Goal: Task Accomplishment & Management: Complete application form

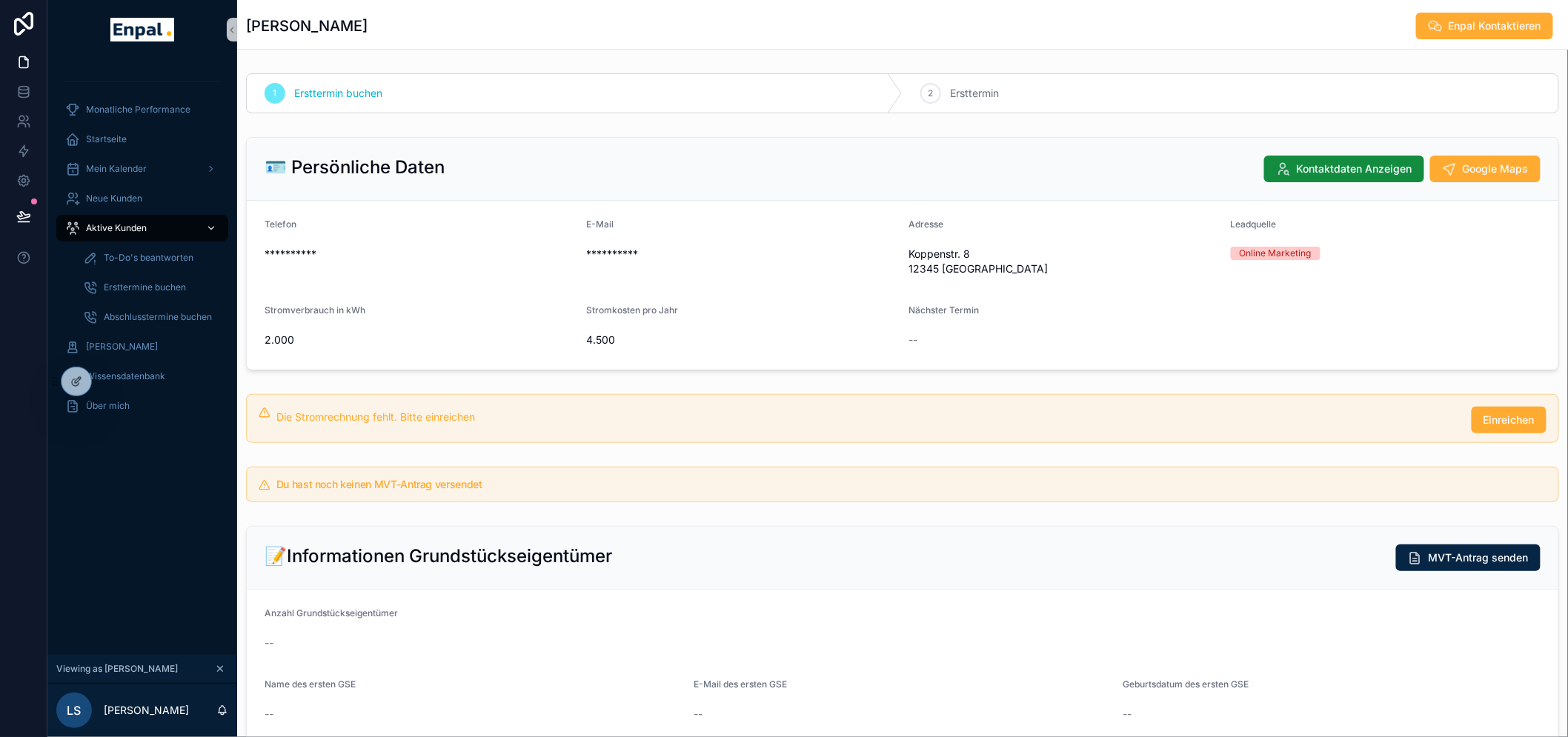
click at [110, 222] on span "Aktive Kunden" at bounding box center [116, 228] width 61 height 12
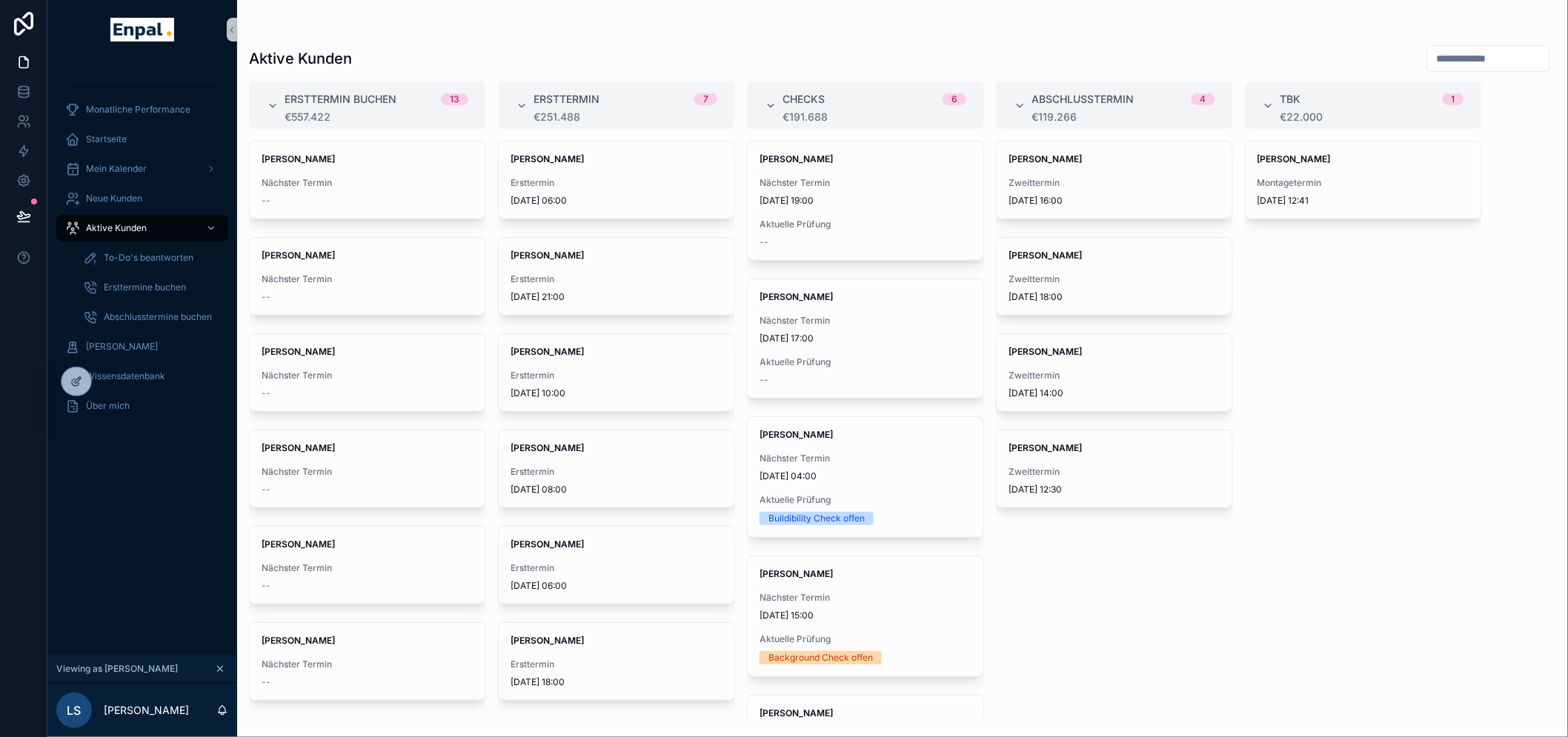
click at [1513, 45] on div "scrollable content" at bounding box center [1489, 58] width 123 height 26
click at [1512, 53] on input "scrollable content" at bounding box center [1489, 58] width 121 height 21
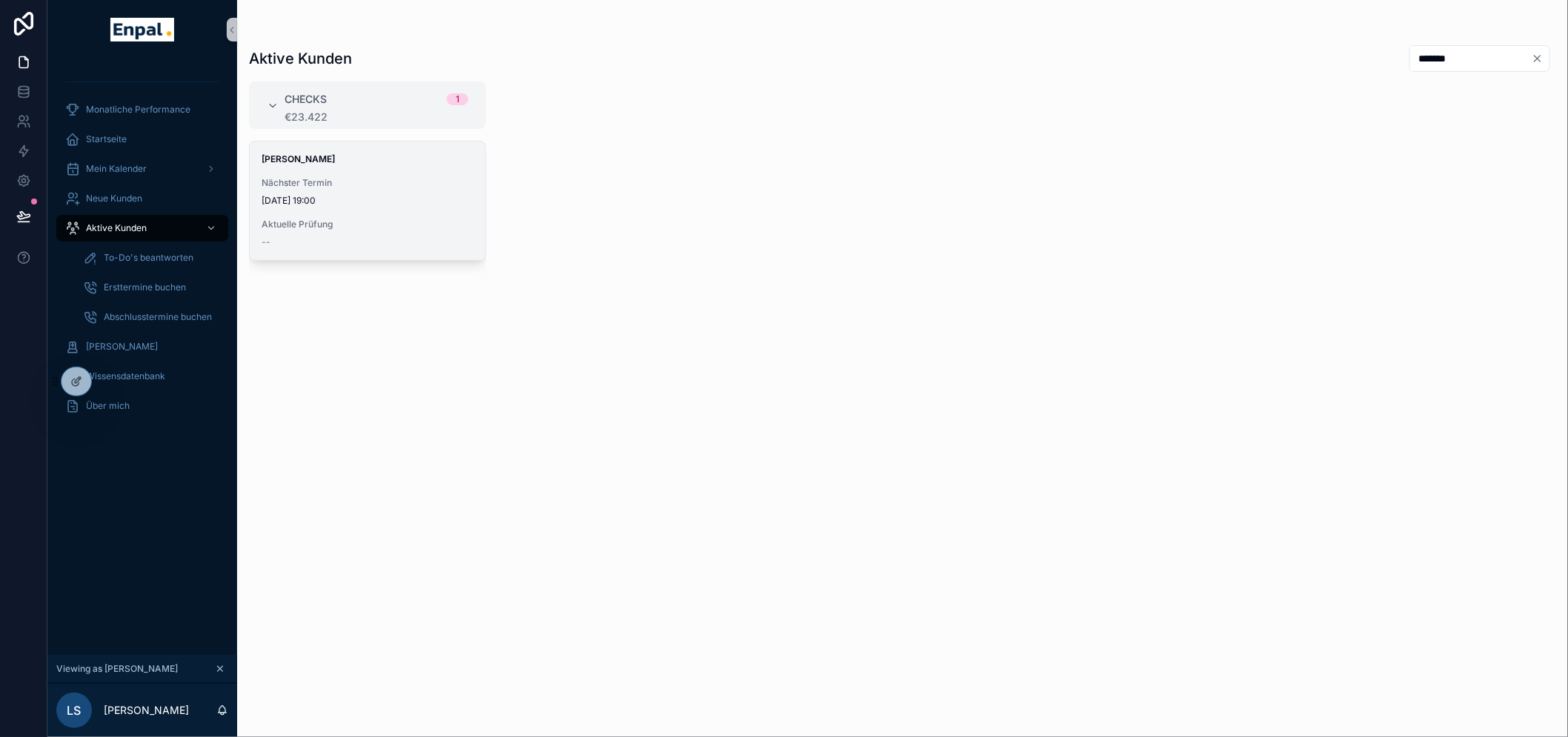
type input "*******"
click at [360, 203] on span "[DATE] 19:00" at bounding box center [367, 201] width 212 height 12
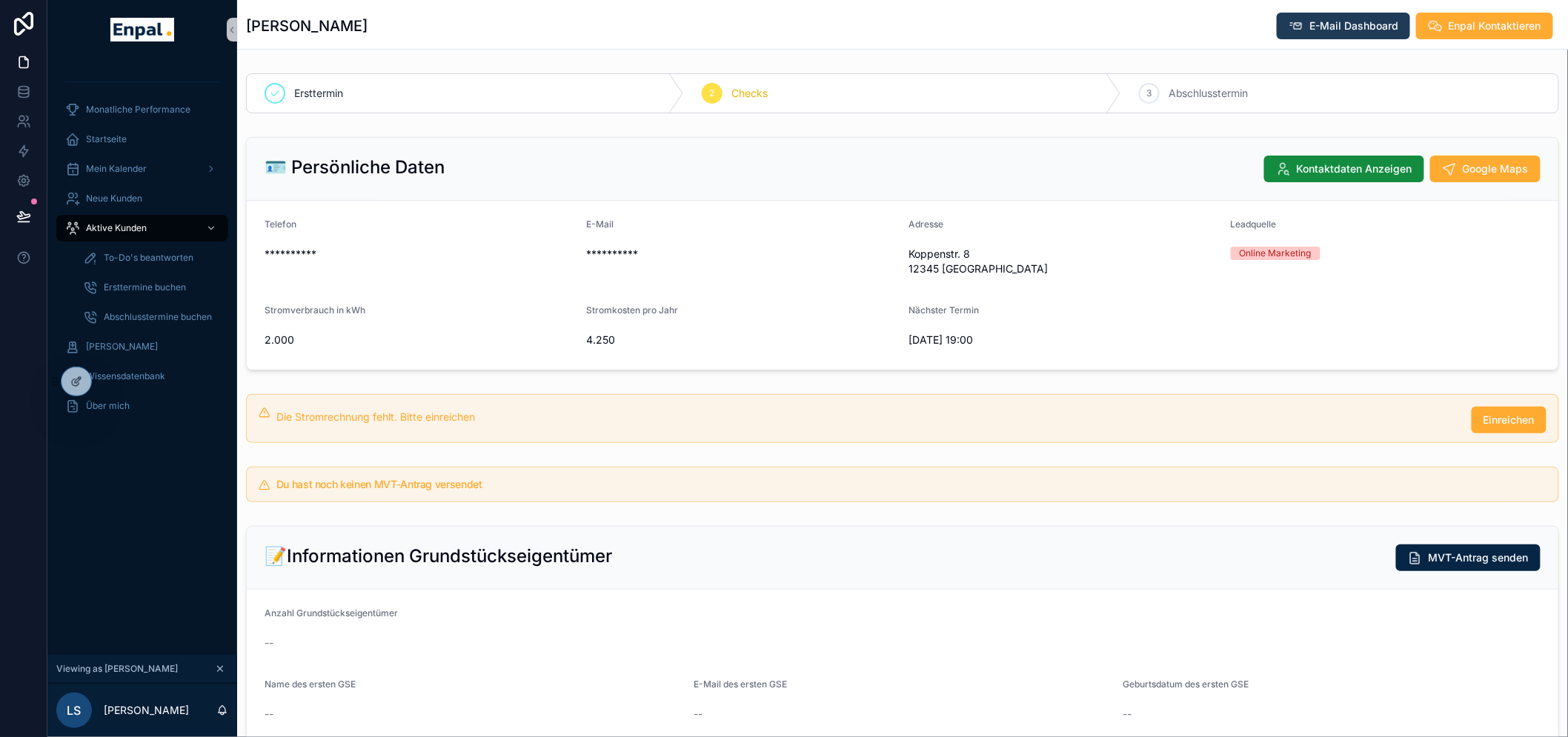
click at [1336, 26] on span "E-Mail Dashboard" at bounding box center [1354, 25] width 89 height 15
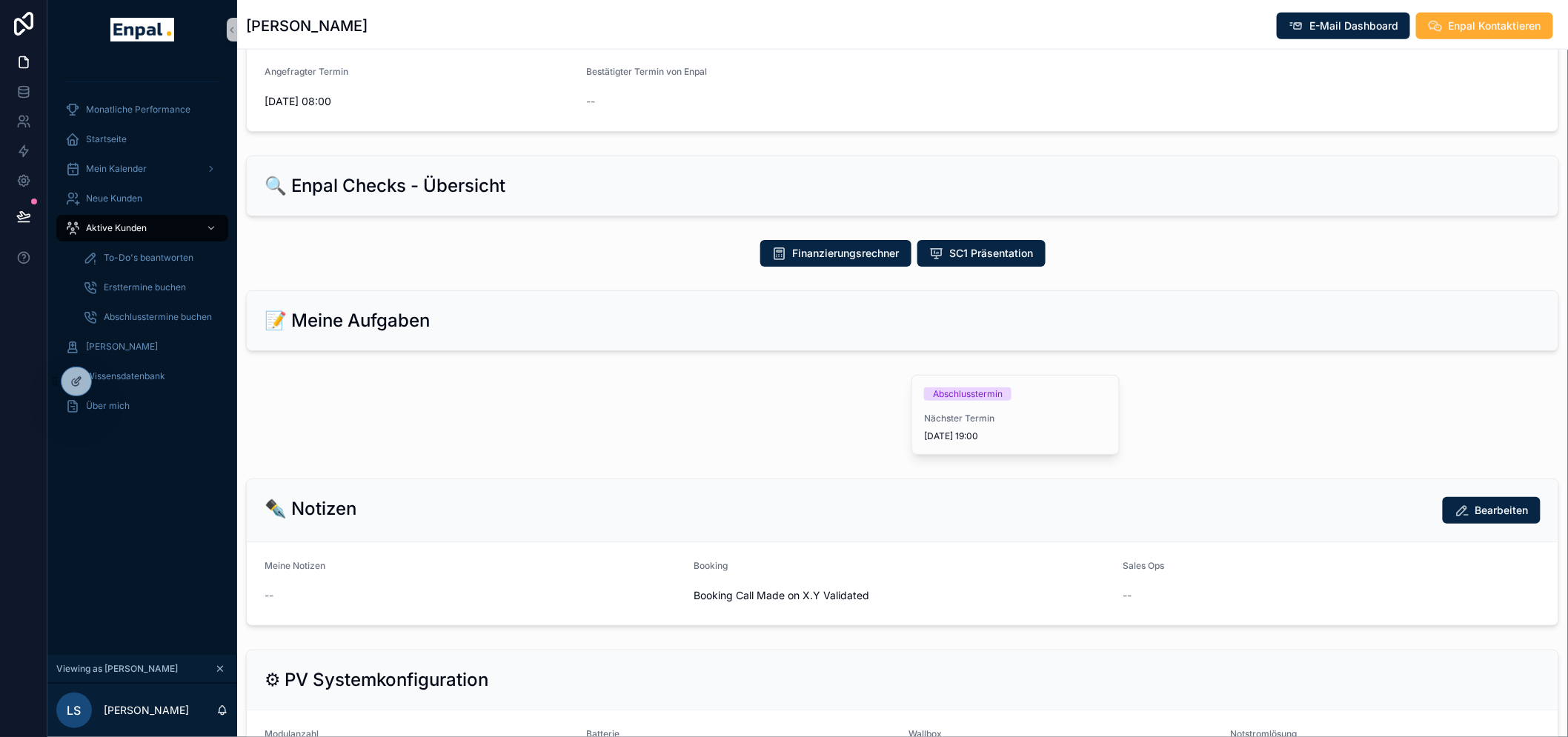
scroll to position [905, 0]
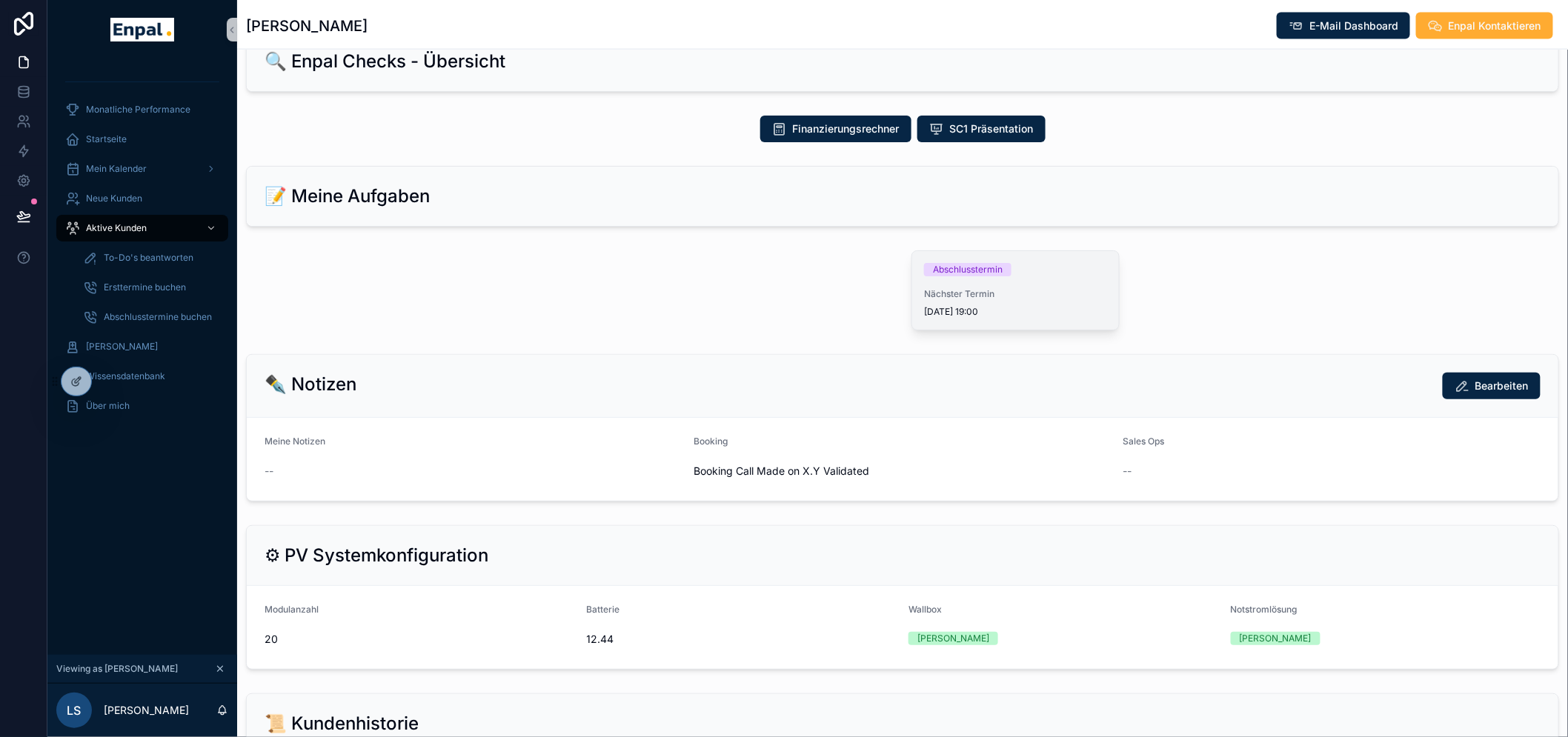
click at [973, 275] on div "Abschlusstermin" at bounding box center [968, 269] width 69 height 14
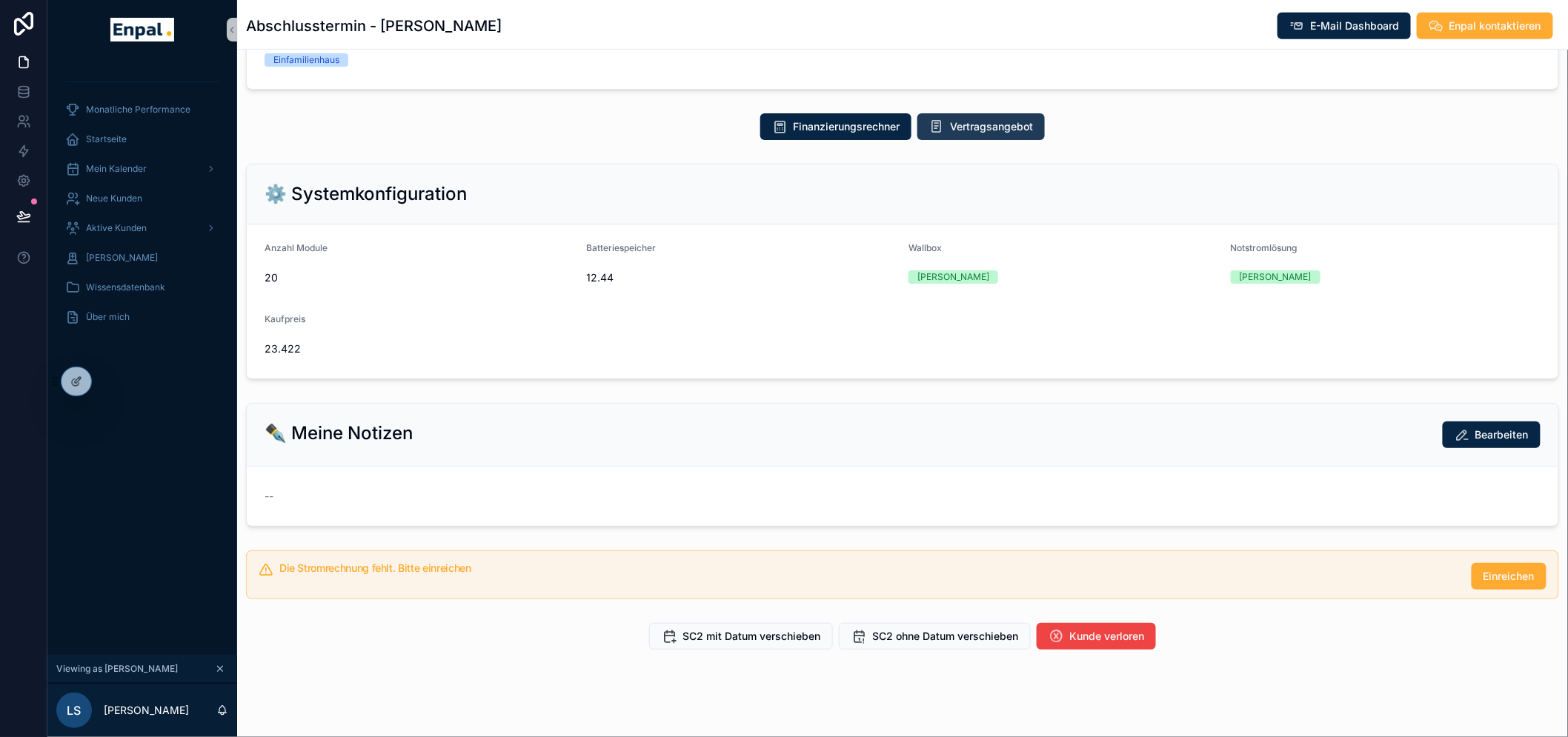
scroll to position [300, 0]
click at [764, 641] on span "SC2 mit Datum verschieben" at bounding box center [751, 635] width 138 height 15
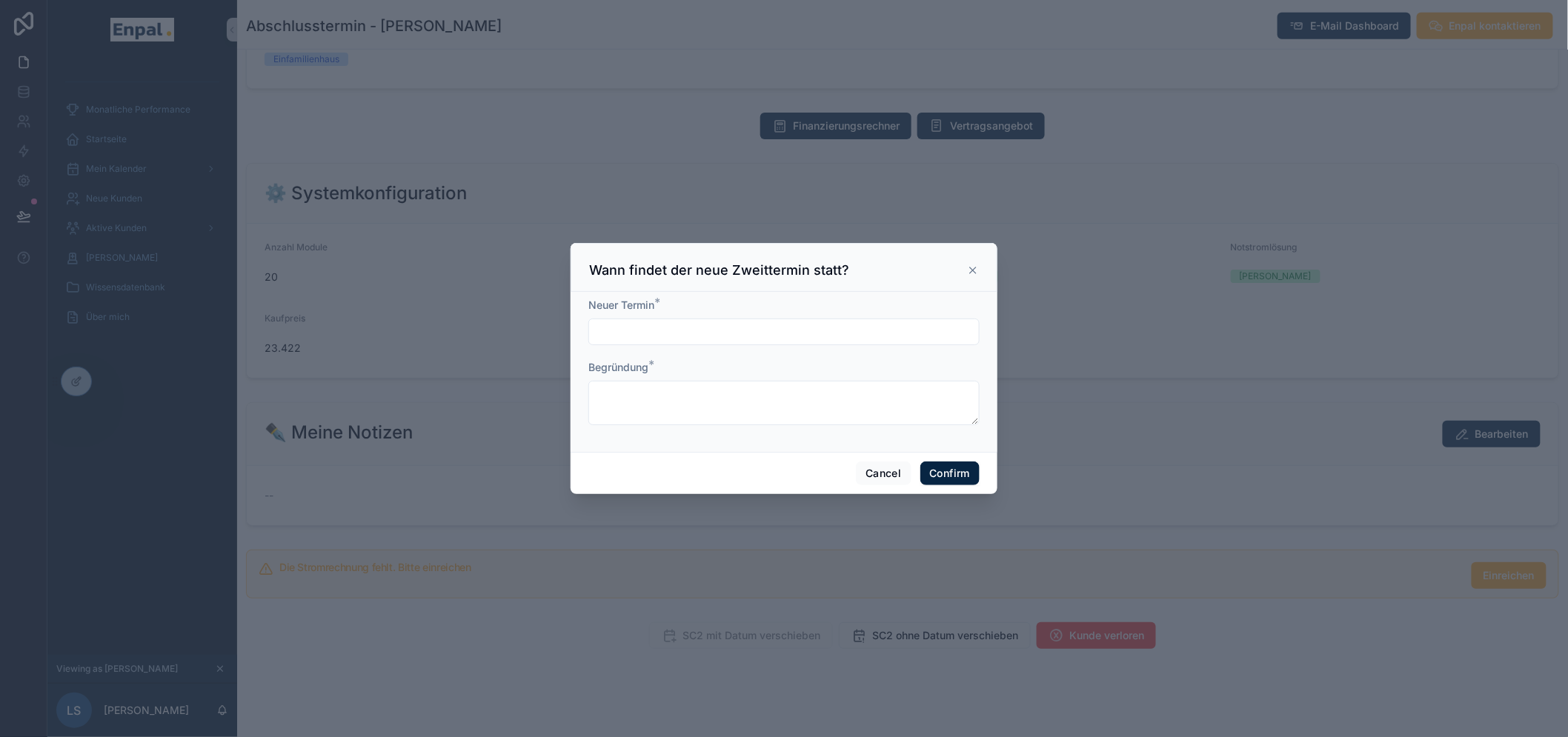
click at [968, 290] on div "Wann findet der neue Zweittermin statt?" at bounding box center [784, 267] width 427 height 49
click at [968, 276] on icon at bounding box center [973, 270] width 12 height 12
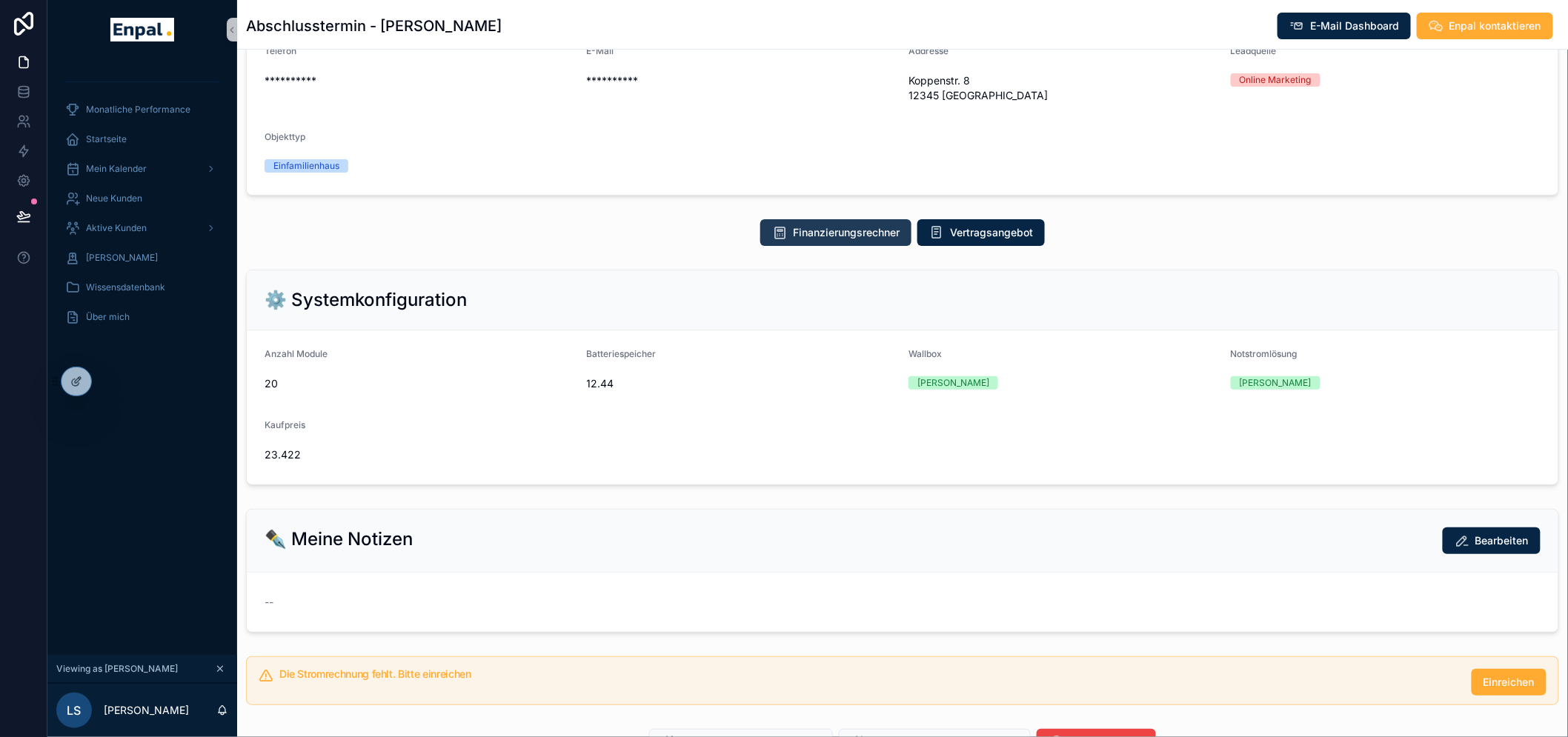
scroll to position [0, 0]
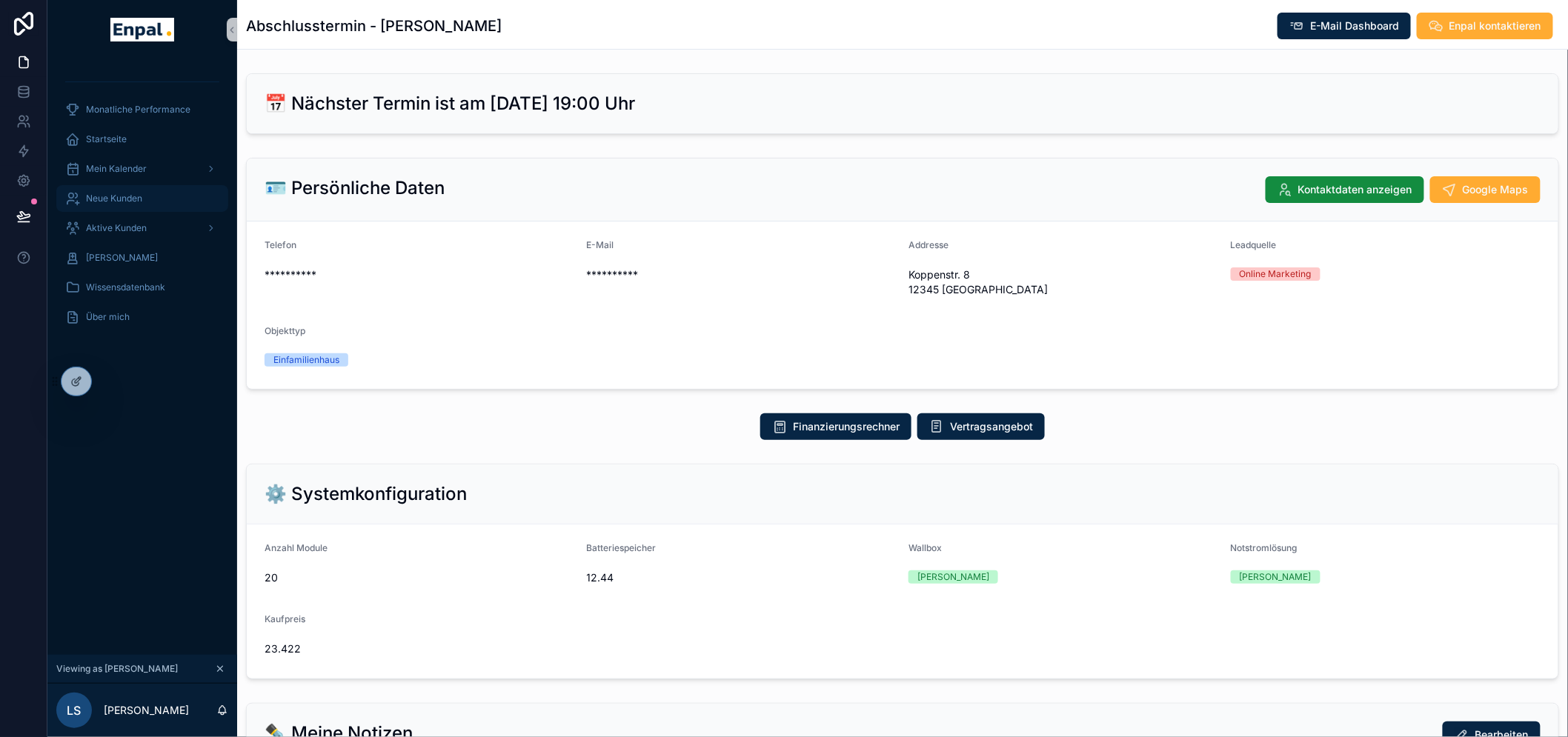
click at [121, 211] on link "Neue Kunden" at bounding box center [143, 198] width 172 height 26
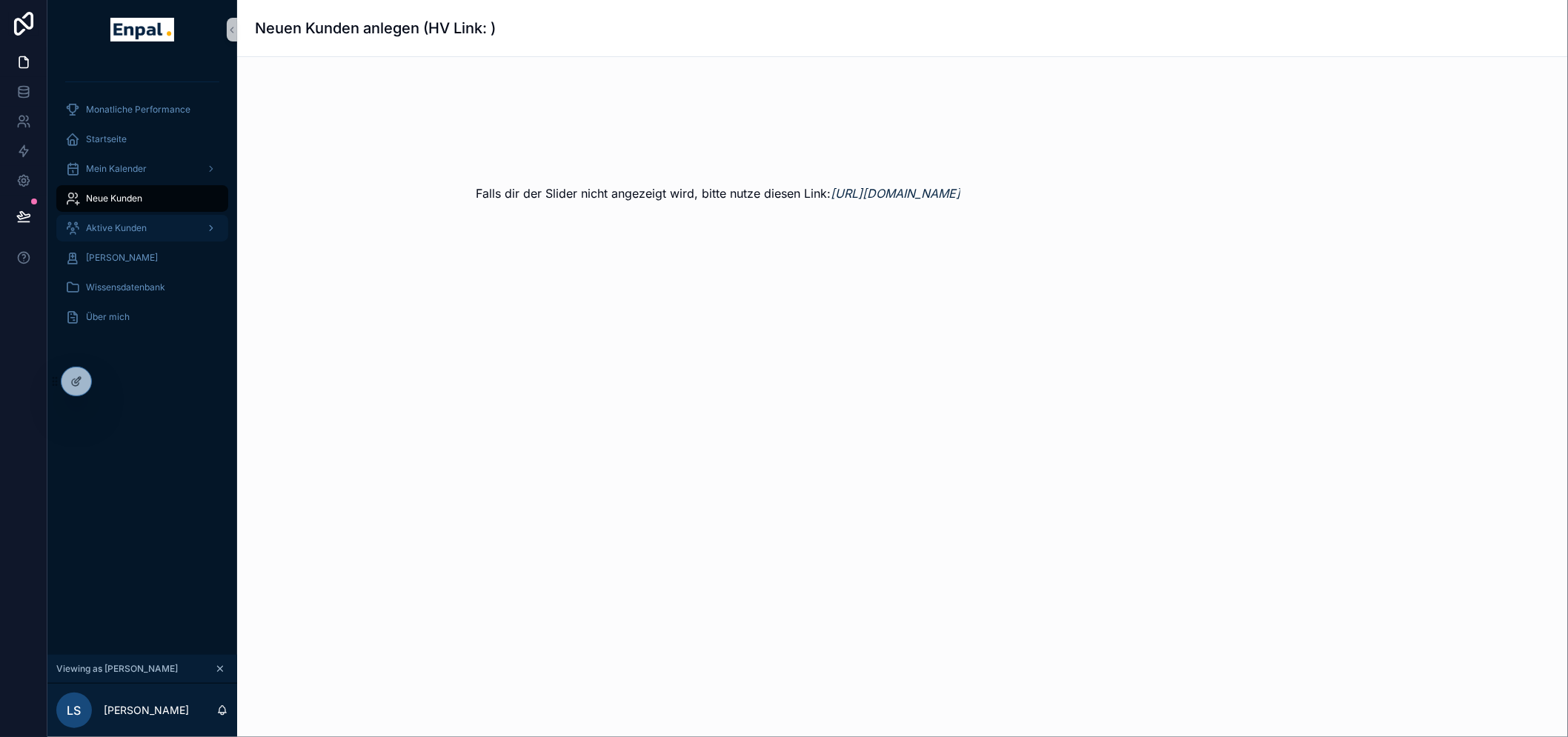
click at [131, 225] on span "Aktive Kunden" at bounding box center [116, 228] width 61 height 12
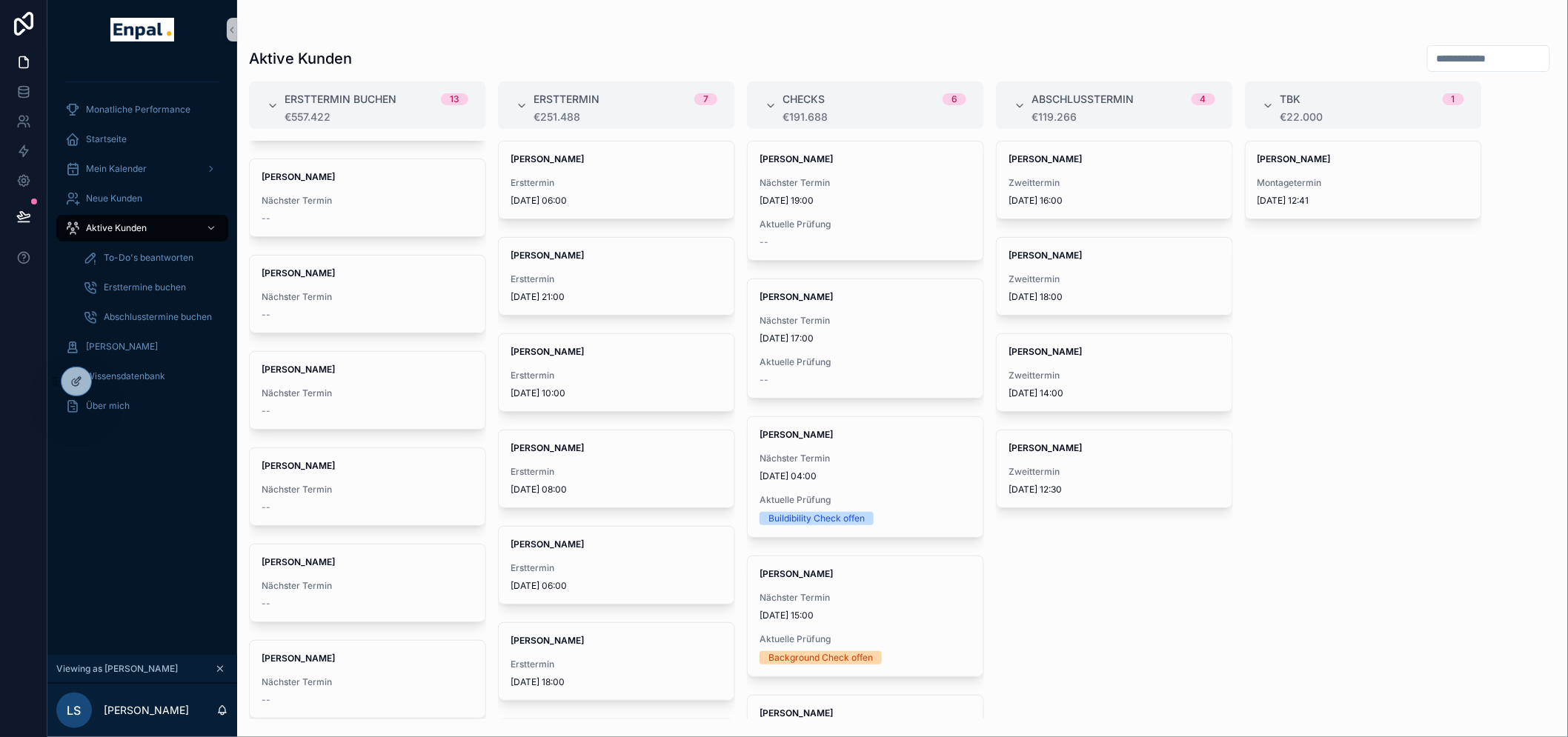
click at [1457, 63] on input "scrollable content" at bounding box center [1489, 58] width 121 height 21
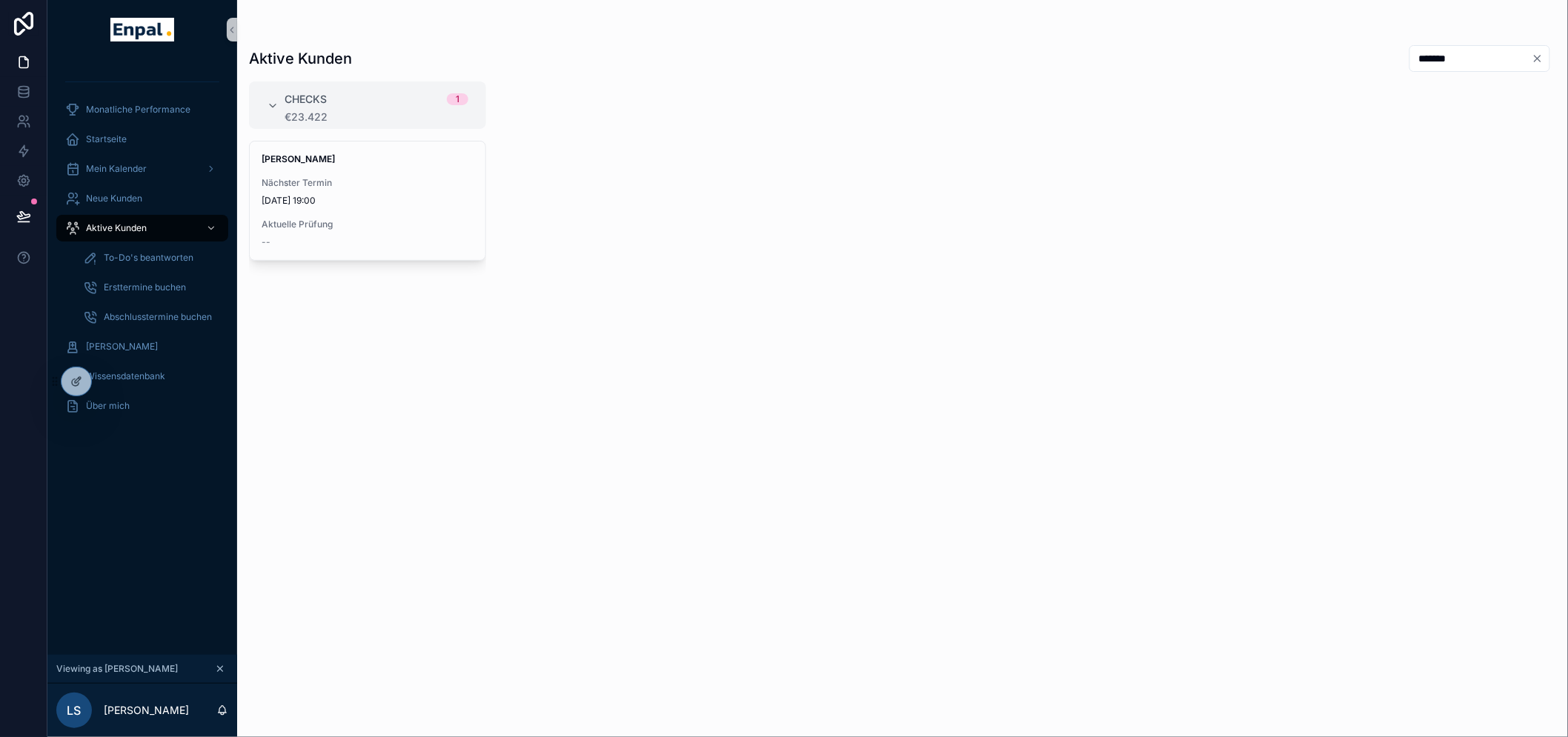
type input "*******"
click at [28, 84] on icon at bounding box center [23, 92] width 15 height 15
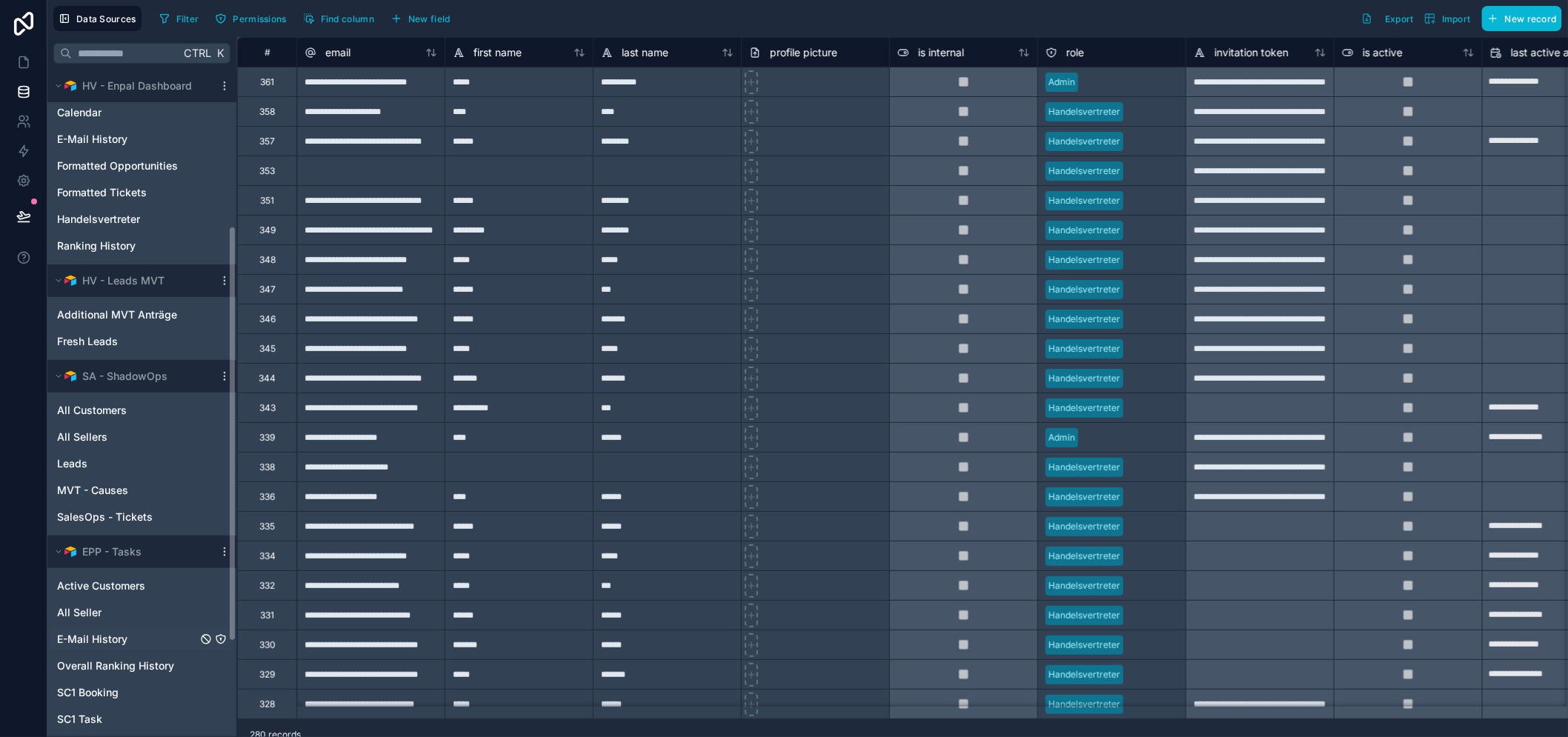
scroll to position [389, 0]
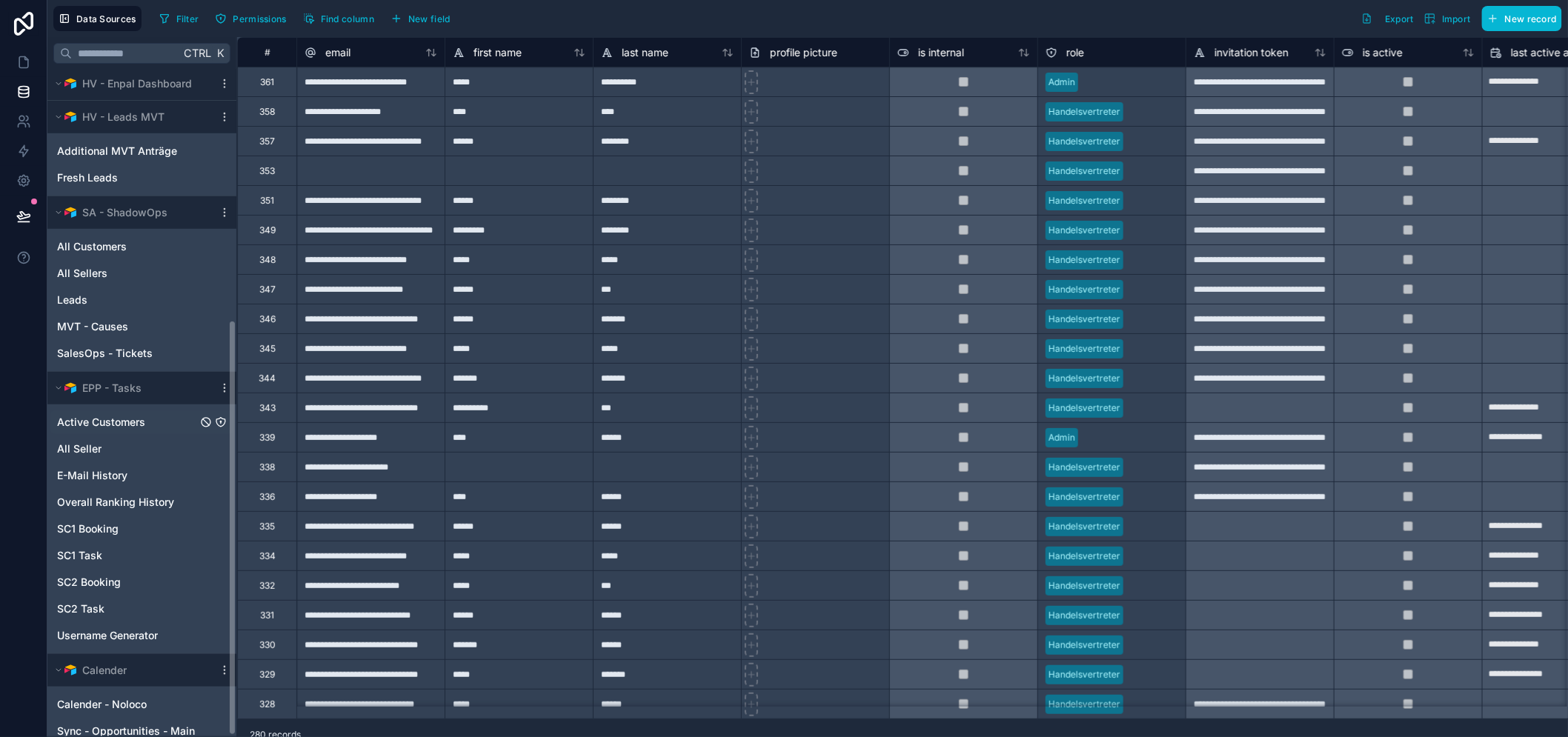
click at [108, 417] on span "Active Customers" at bounding box center [101, 422] width 88 height 15
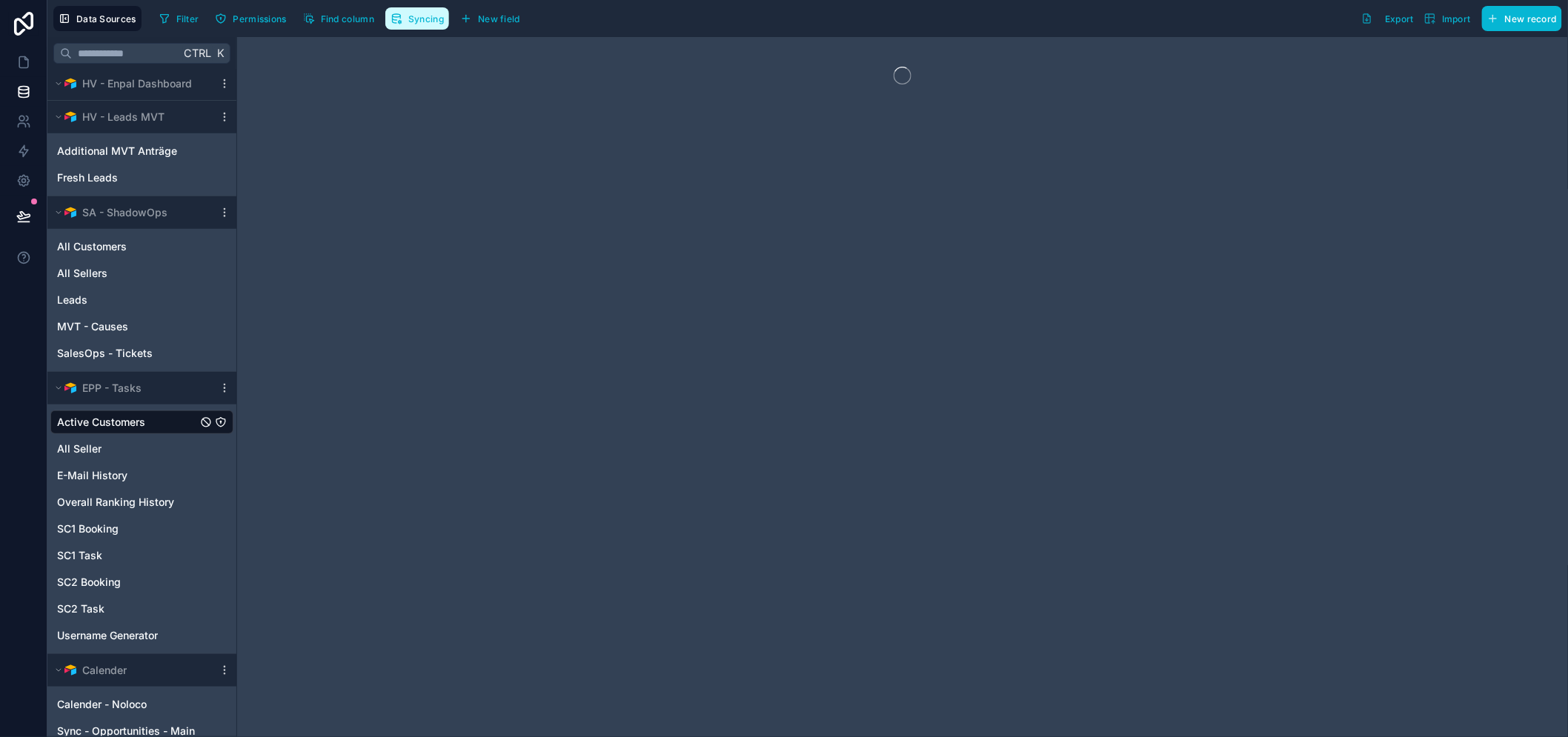
click at [416, 19] on span "Syncing" at bounding box center [426, 19] width 36 height 11
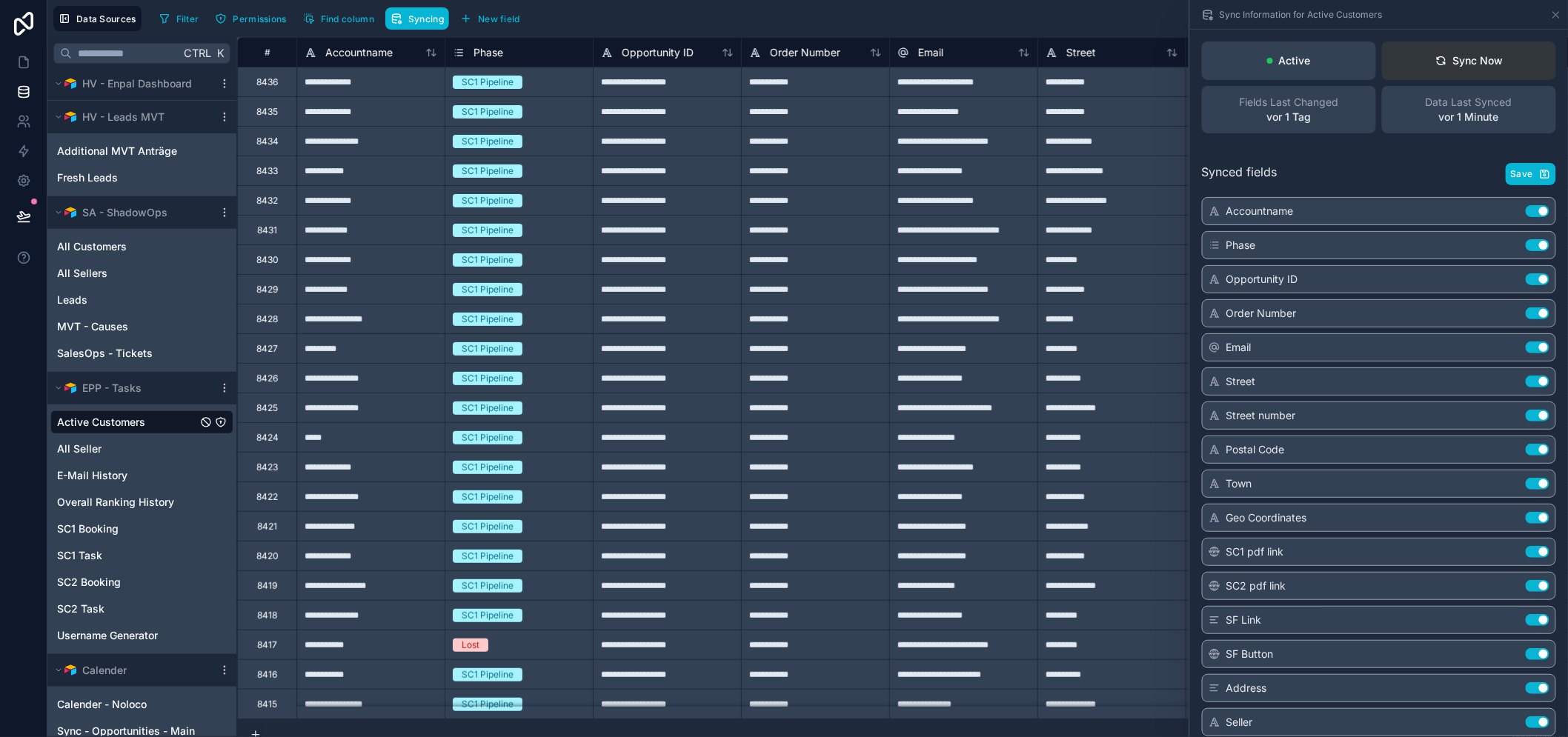
click at [1431, 60] on button "Sync Now" at bounding box center [1469, 61] width 174 height 38
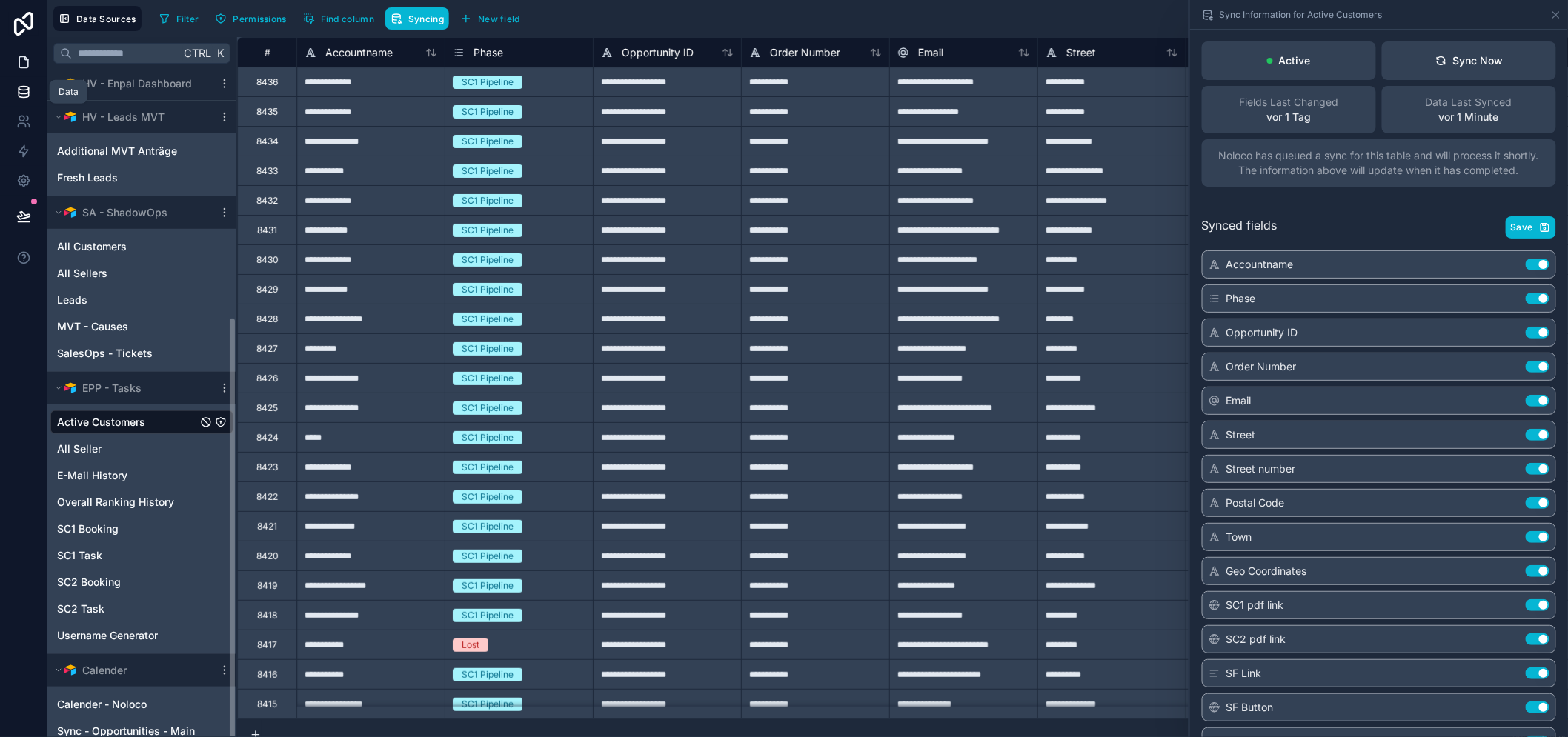
click at [7, 64] on link at bounding box center [23, 62] width 47 height 29
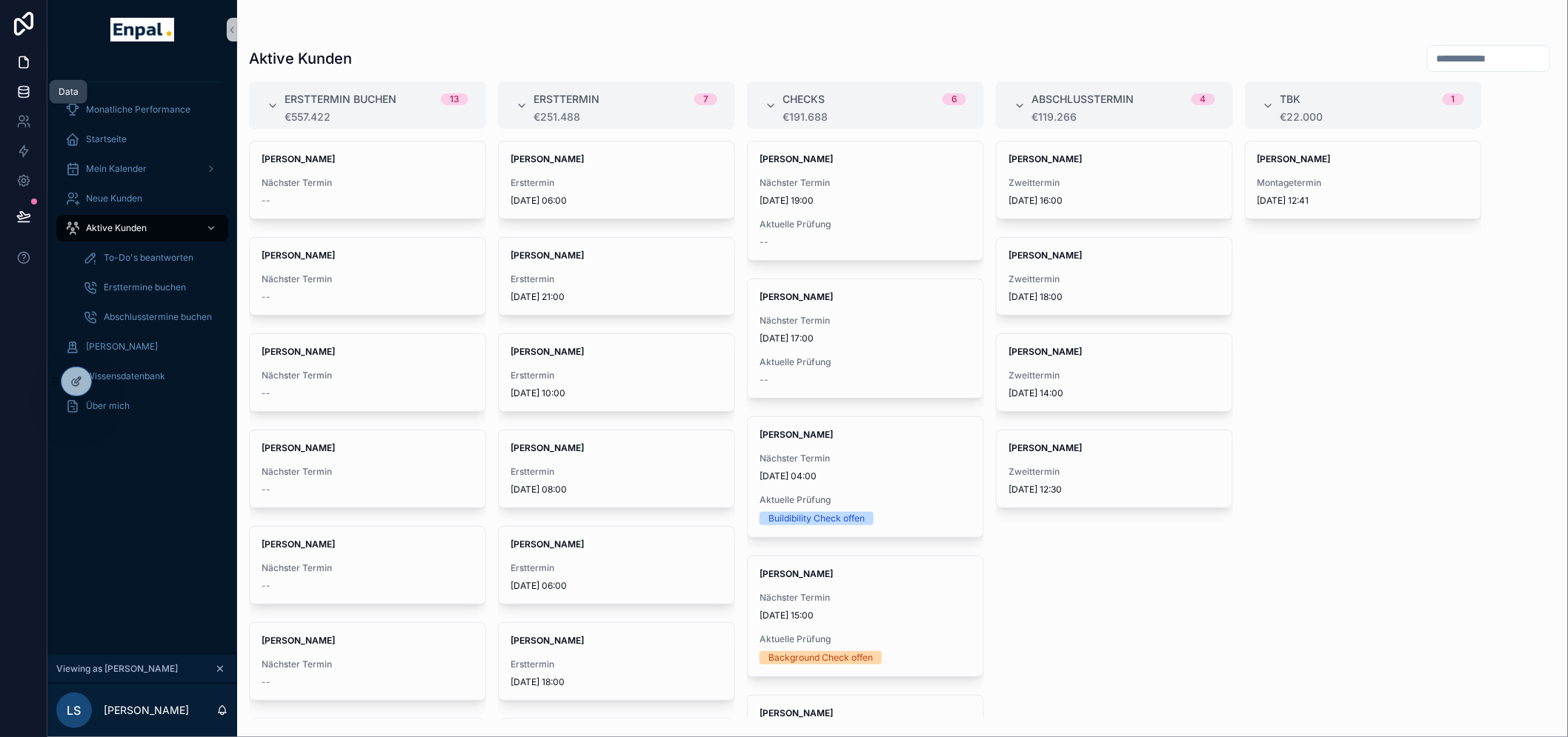
click at [13, 96] on link at bounding box center [23, 92] width 47 height 29
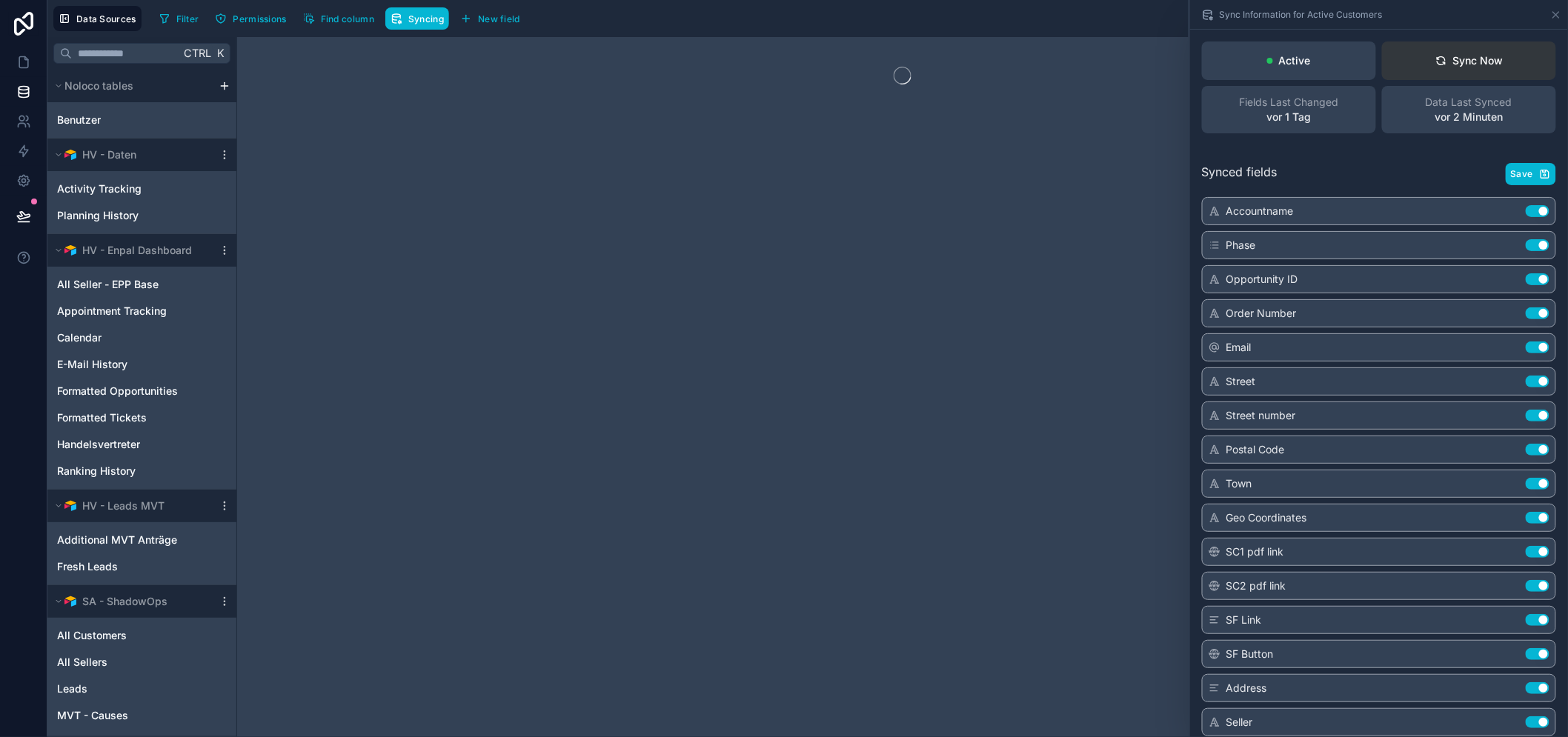
click at [1456, 79] on button "Sync Now" at bounding box center [1469, 61] width 174 height 38
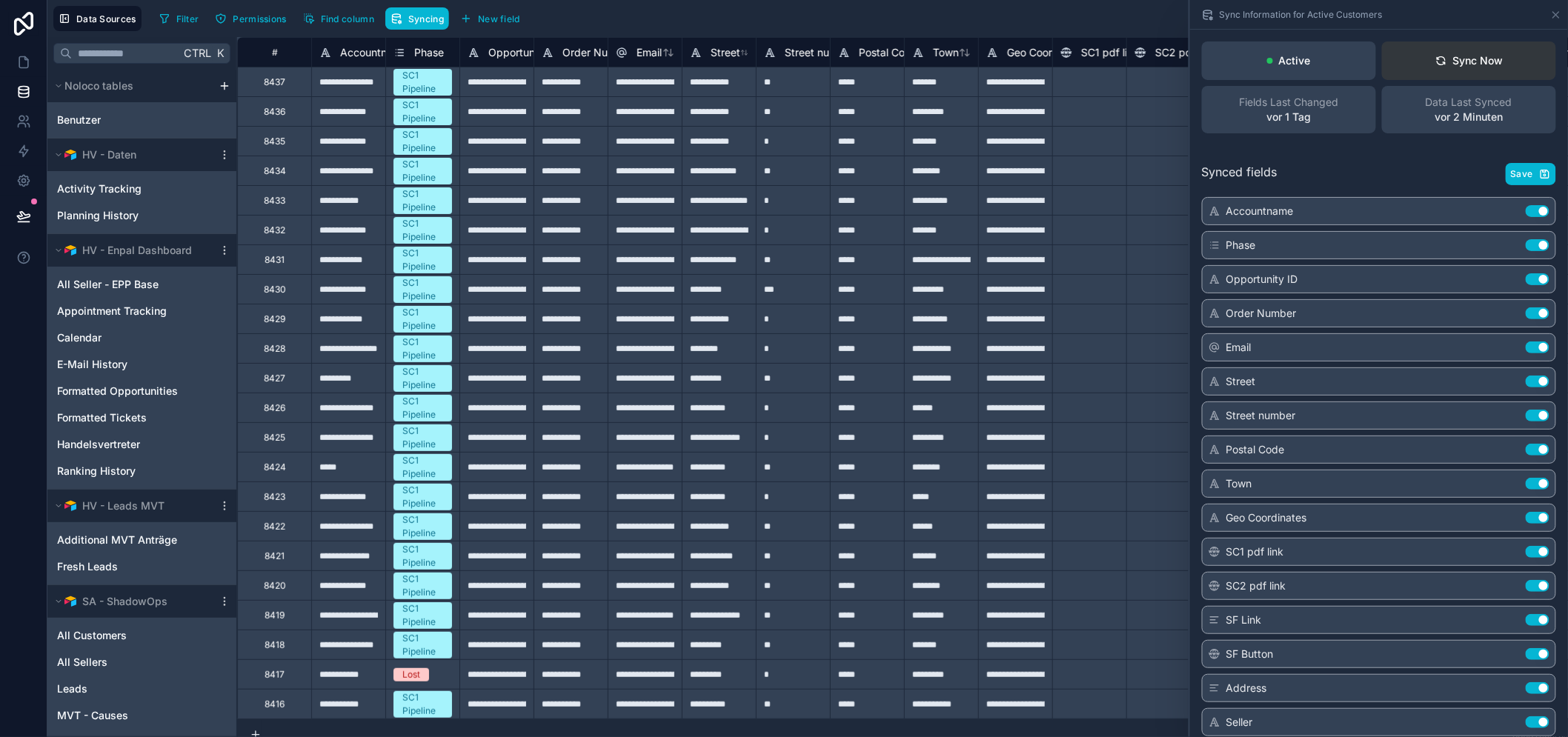
click at [1455, 65] on div "Sync Now" at bounding box center [1470, 61] width 69 height 15
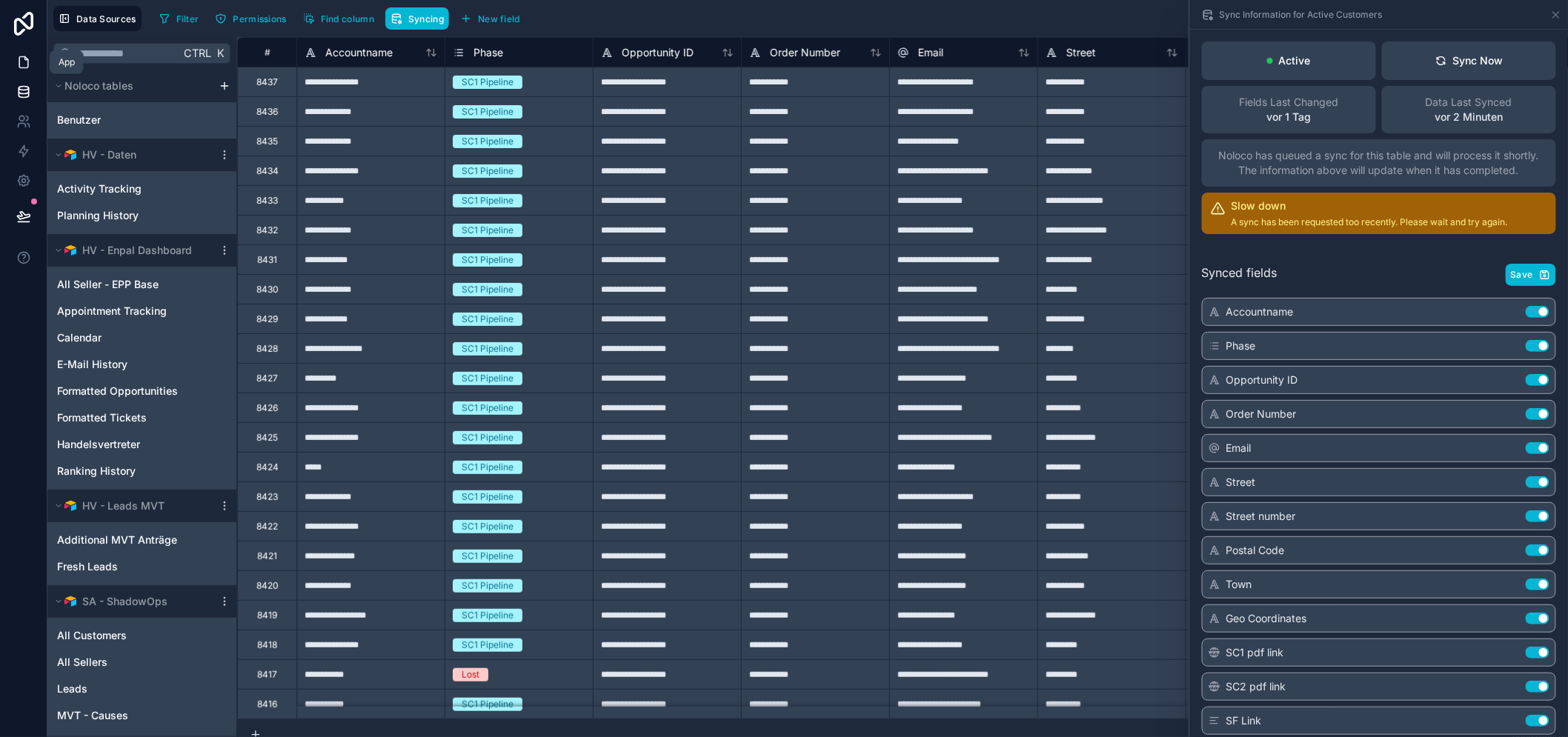
click at [16, 69] on icon at bounding box center [23, 62] width 15 height 15
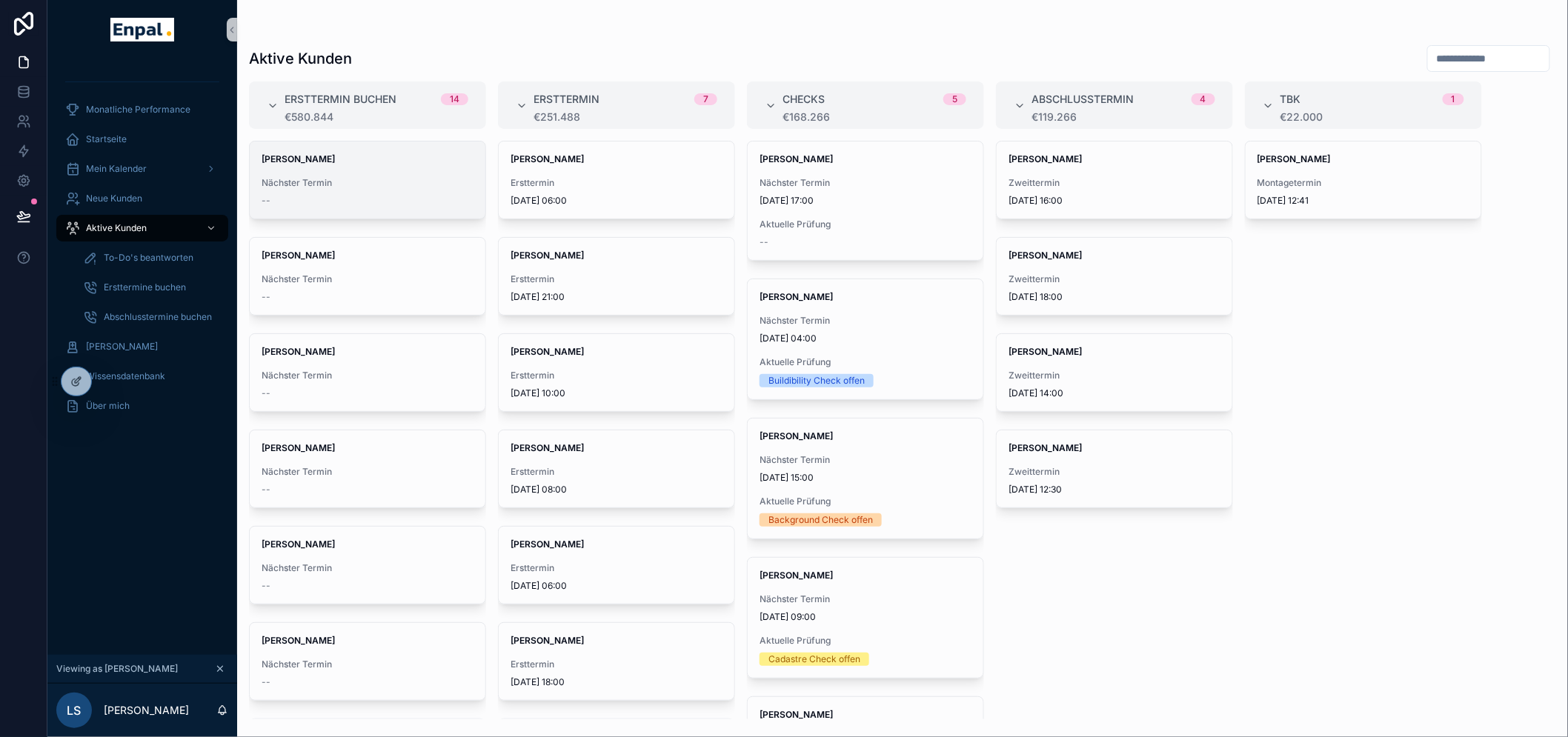
click at [401, 186] on span "Nächster Termin" at bounding box center [367, 182] width 212 height 12
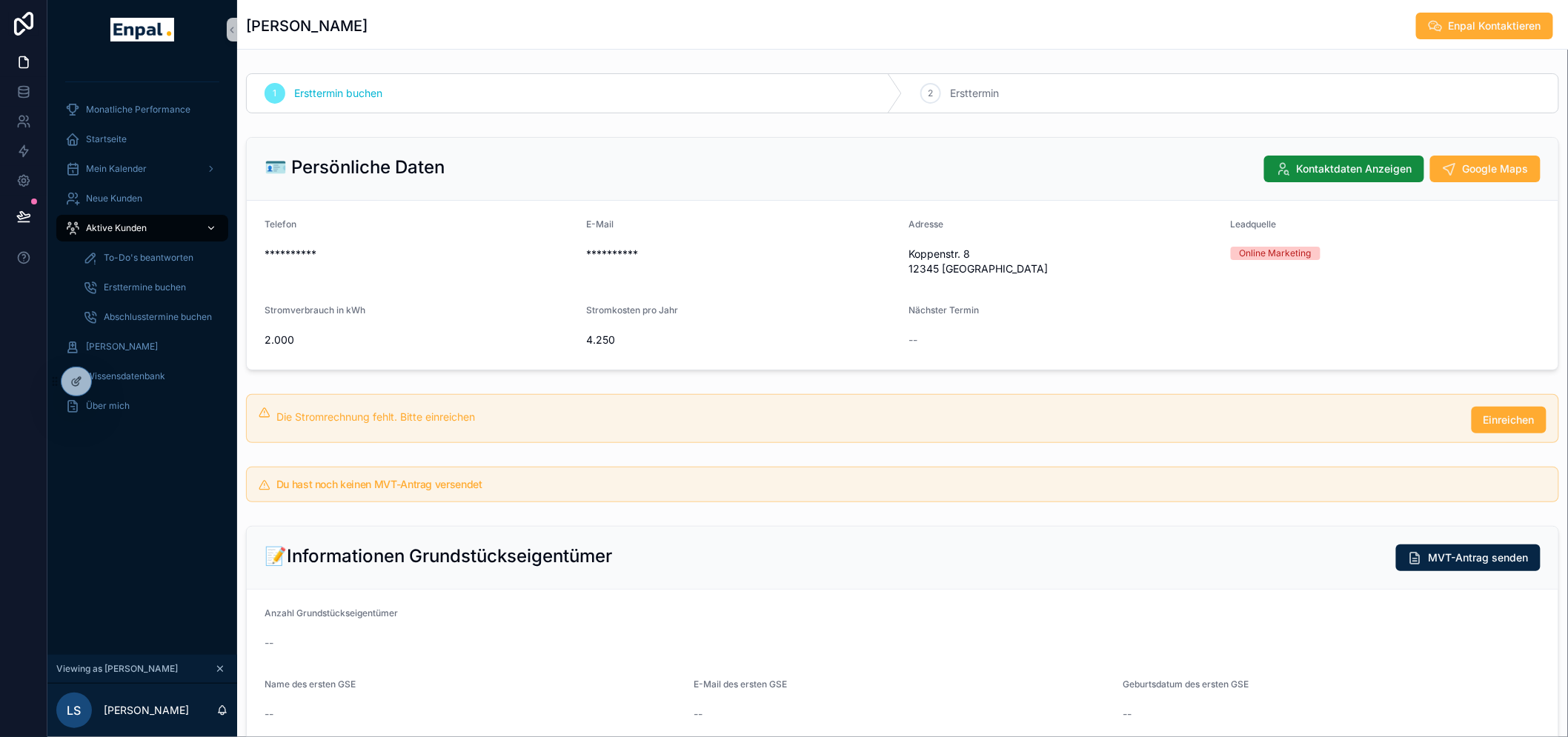
click at [121, 223] on span "Aktive Kunden" at bounding box center [116, 228] width 61 height 12
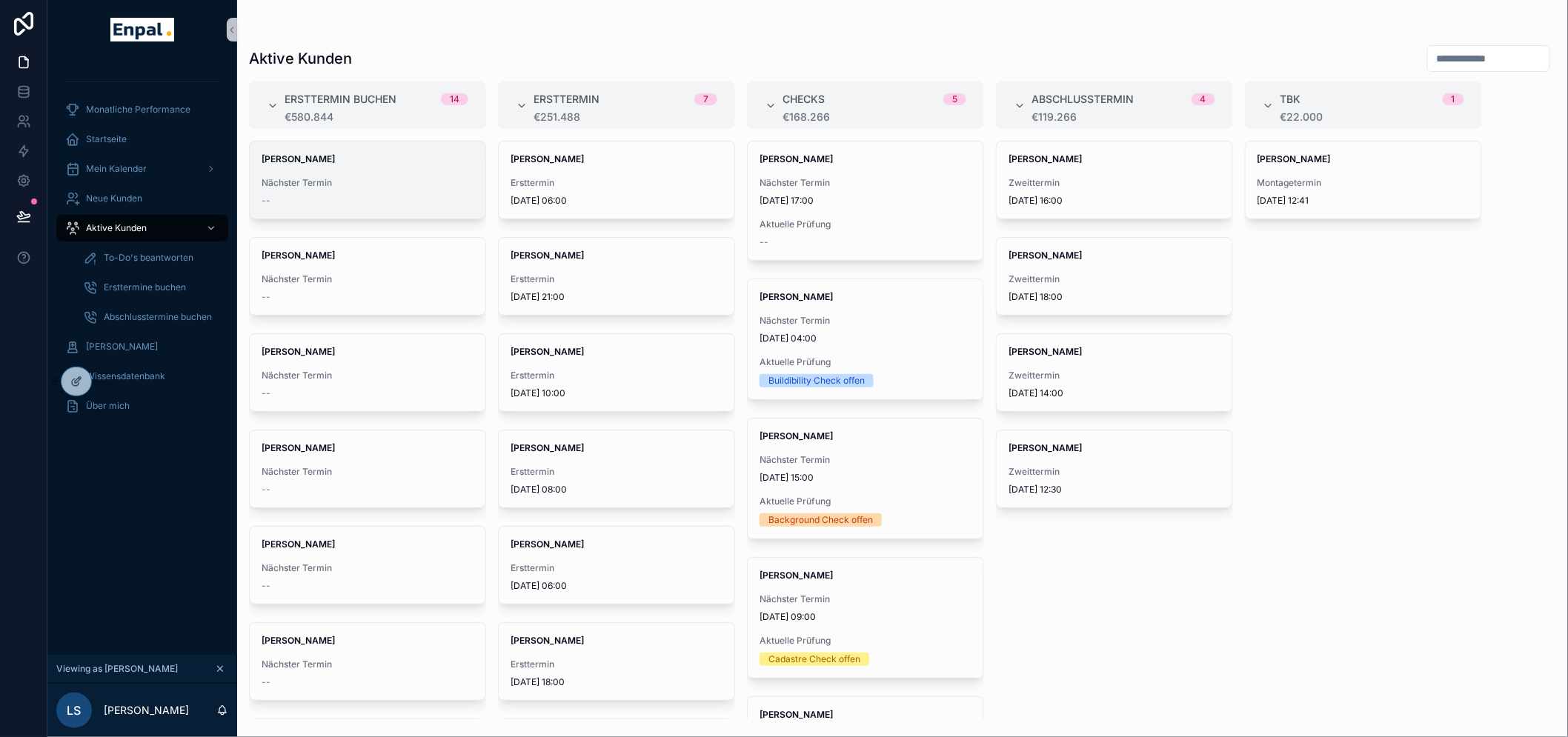
click at [306, 161] on strong "[PERSON_NAME]" at bounding box center [298, 159] width 73 height 11
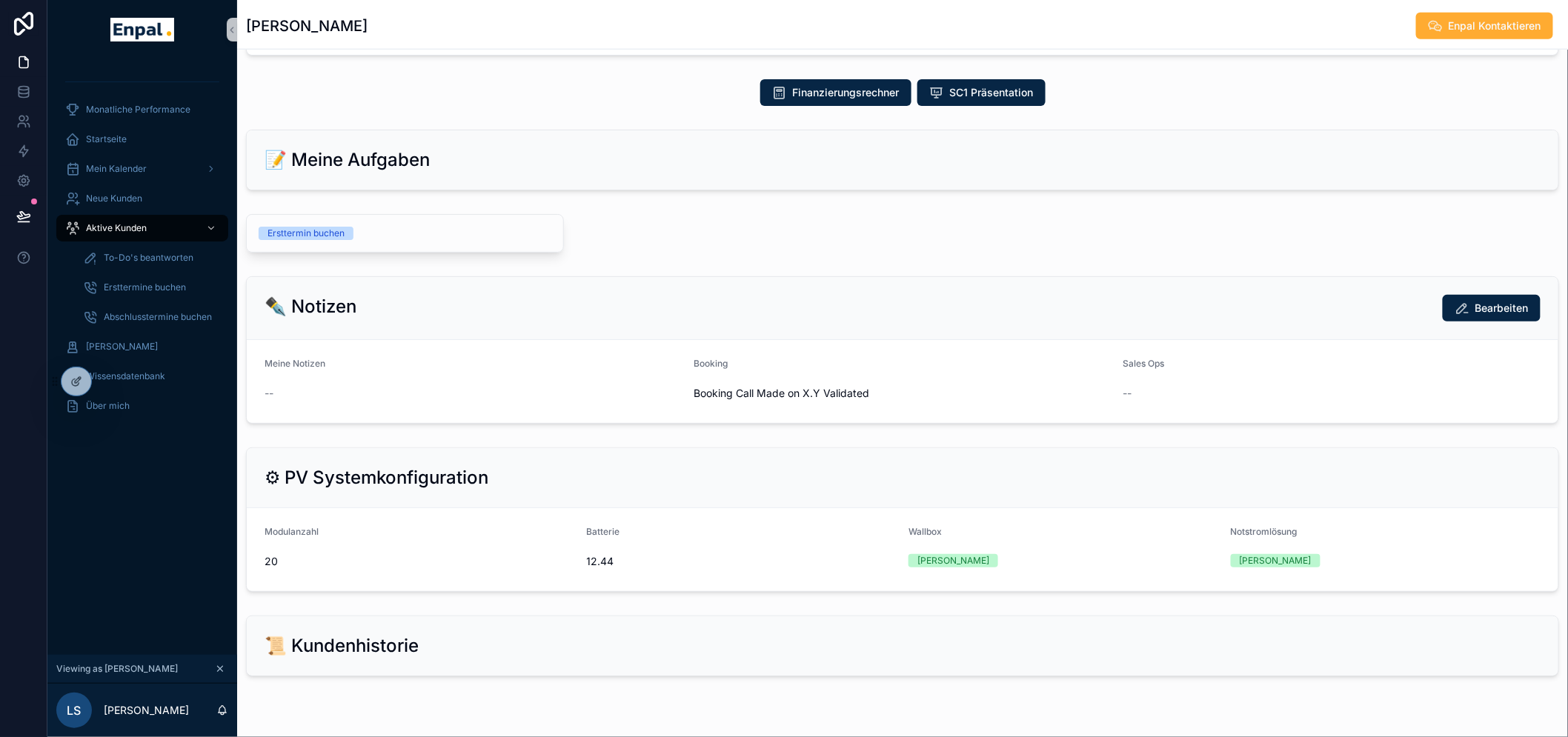
scroll to position [575, 0]
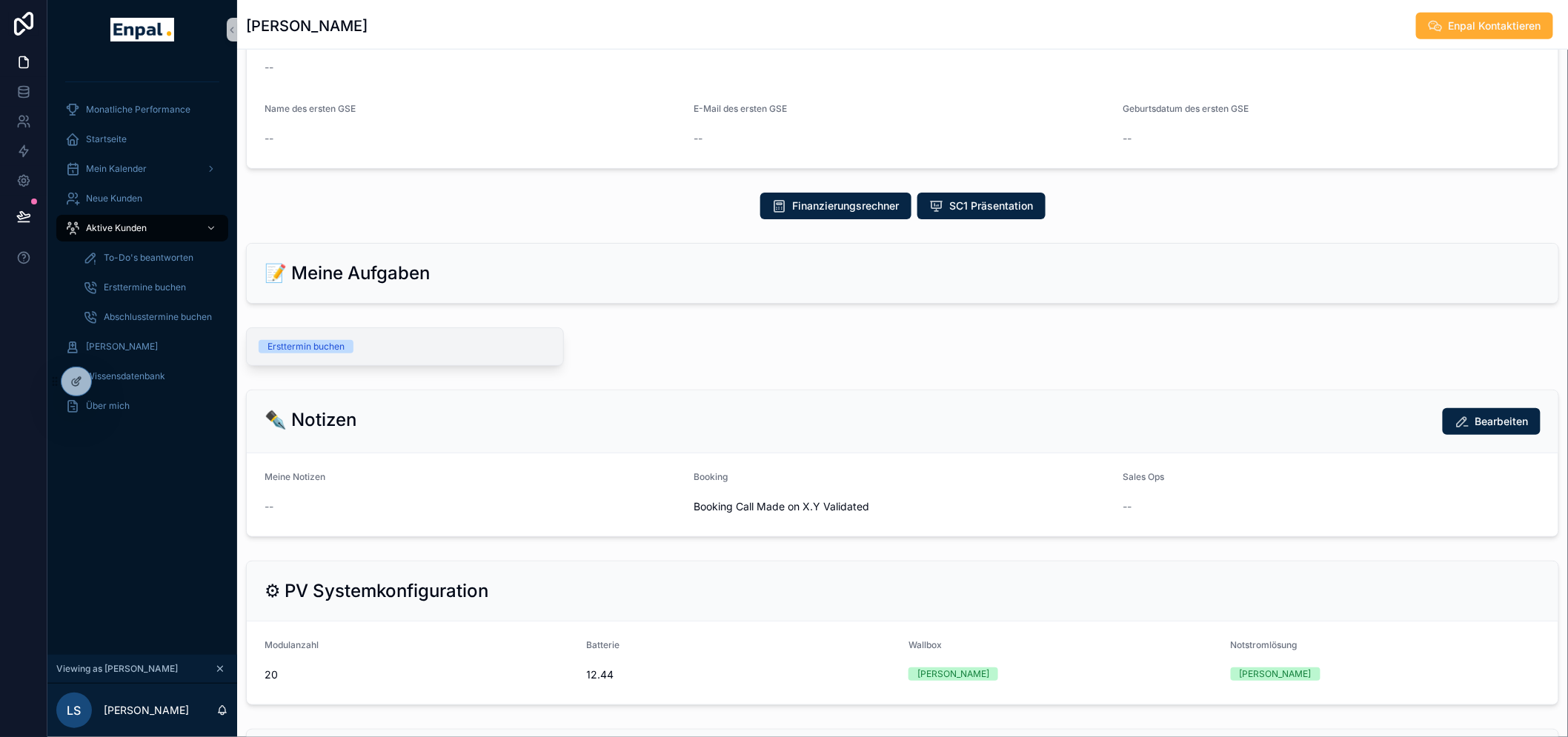
click at [302, 339] on div "Ersttermin buchen" at bounding box center [405, 347] width 316 height 37
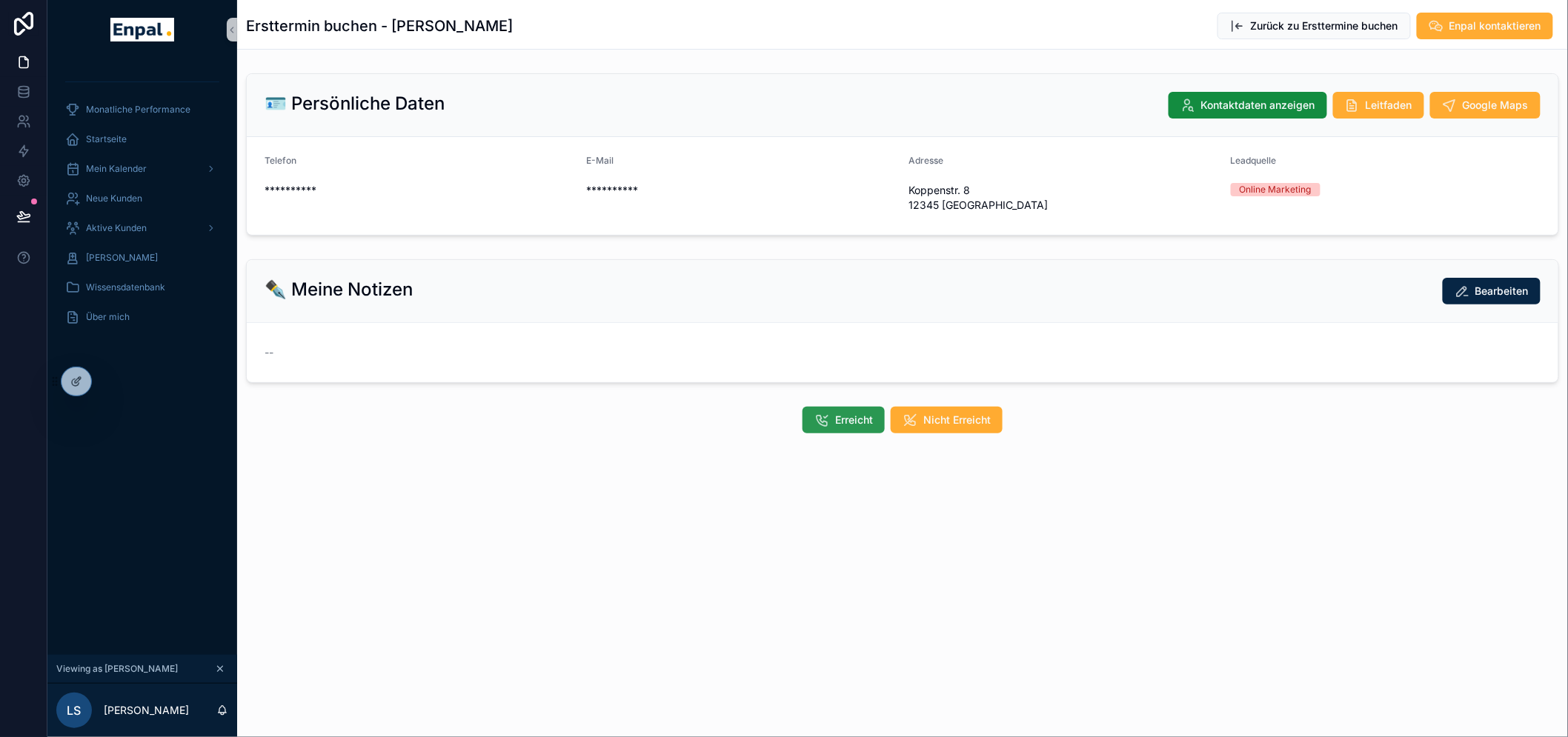
click at [866, 413] on span "Erreicht" at bounding box center [854, 420] width 37 height 15
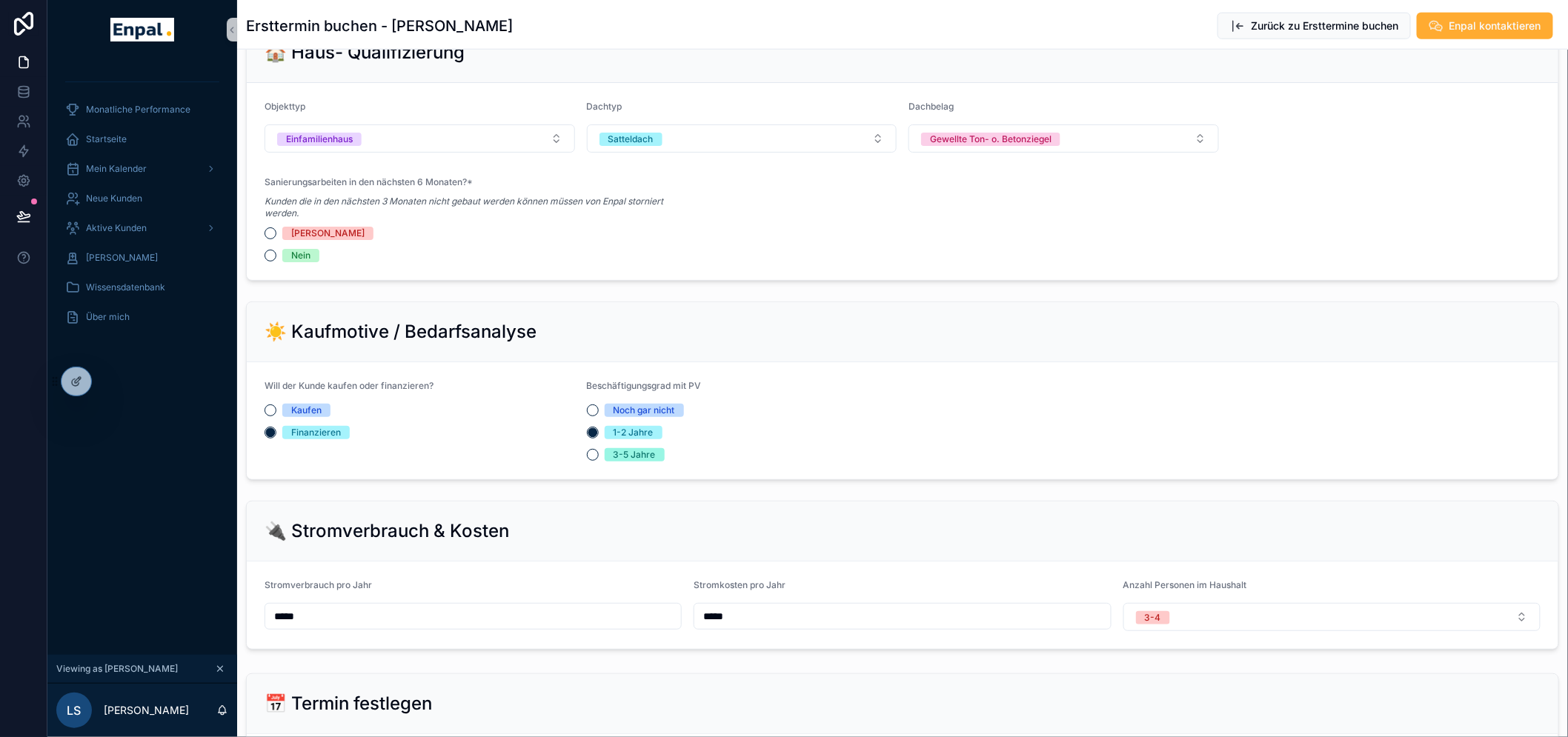
scroll to position [658, 0]
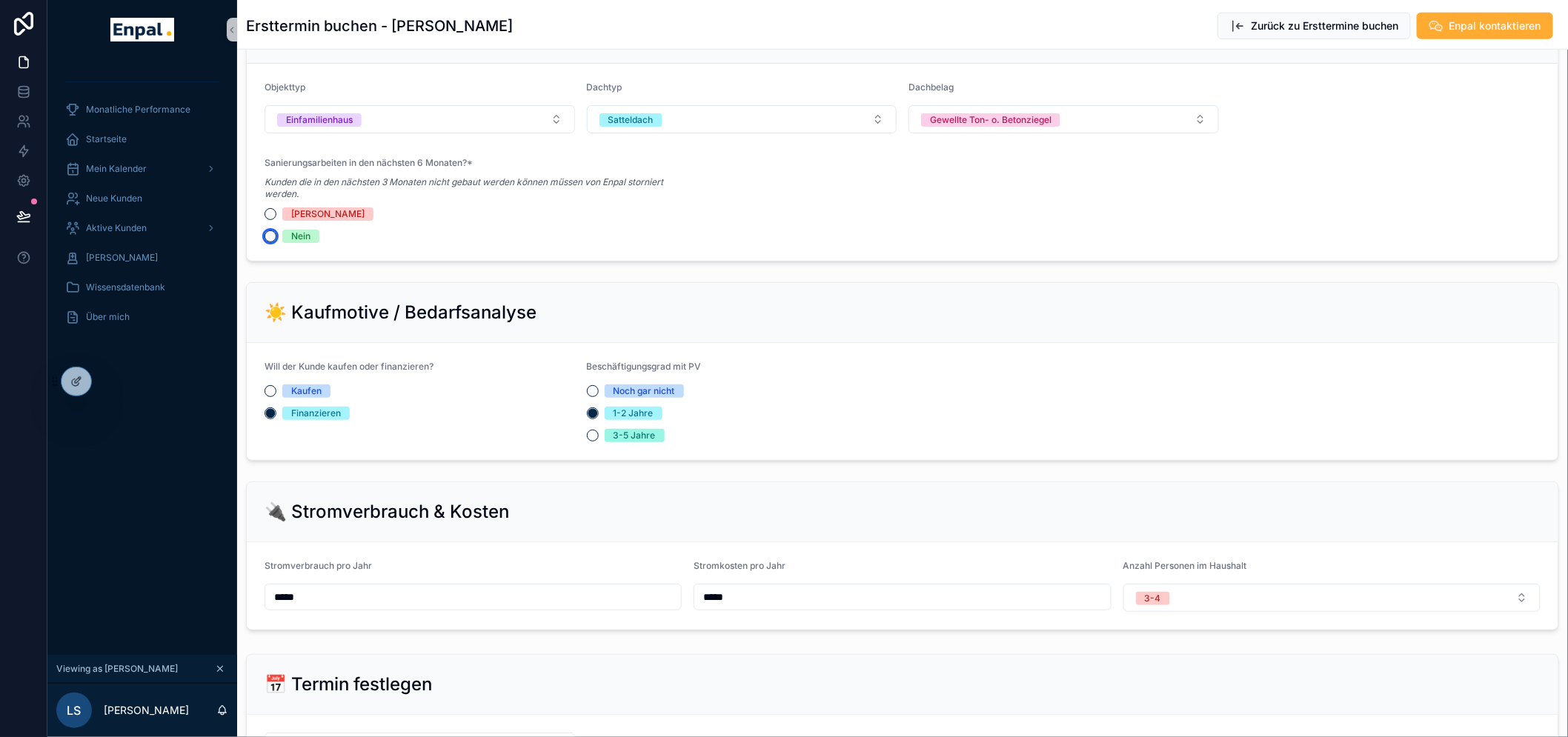
click at [265, 237] on button "Nein" at bounding box center [270, 236] width 12 height 12
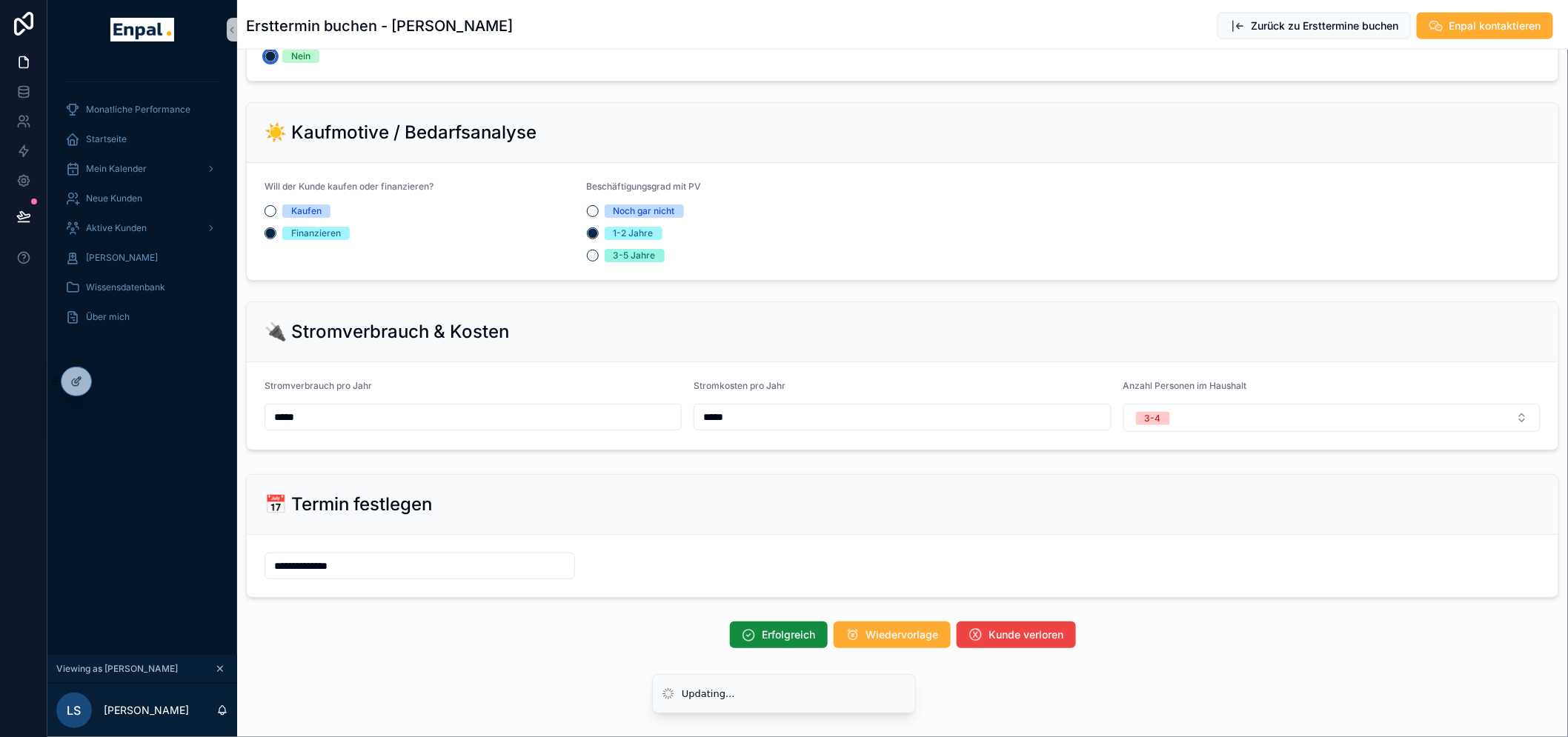
scroll to position [838, 0]
click at [300, 559] on input "**********" at bounding box center [420, 565] width 309 height 21
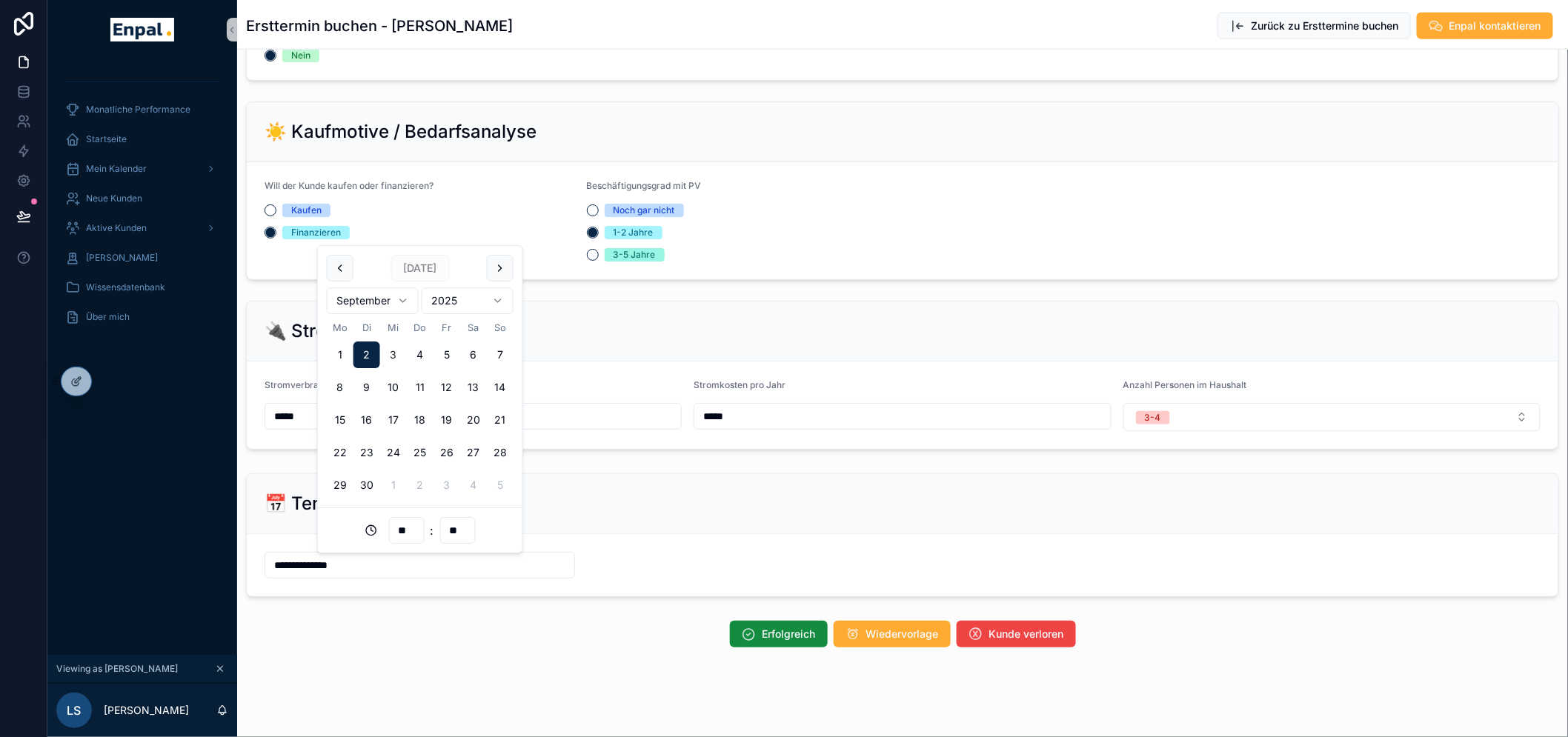
click at [391, 353] on button "3" at bounding box center [393, 355] width 26 height 26
type input "**********"
click at [766, 637] on span "Erfolgreich" at bounding box center [789, 634] width 53 height 15
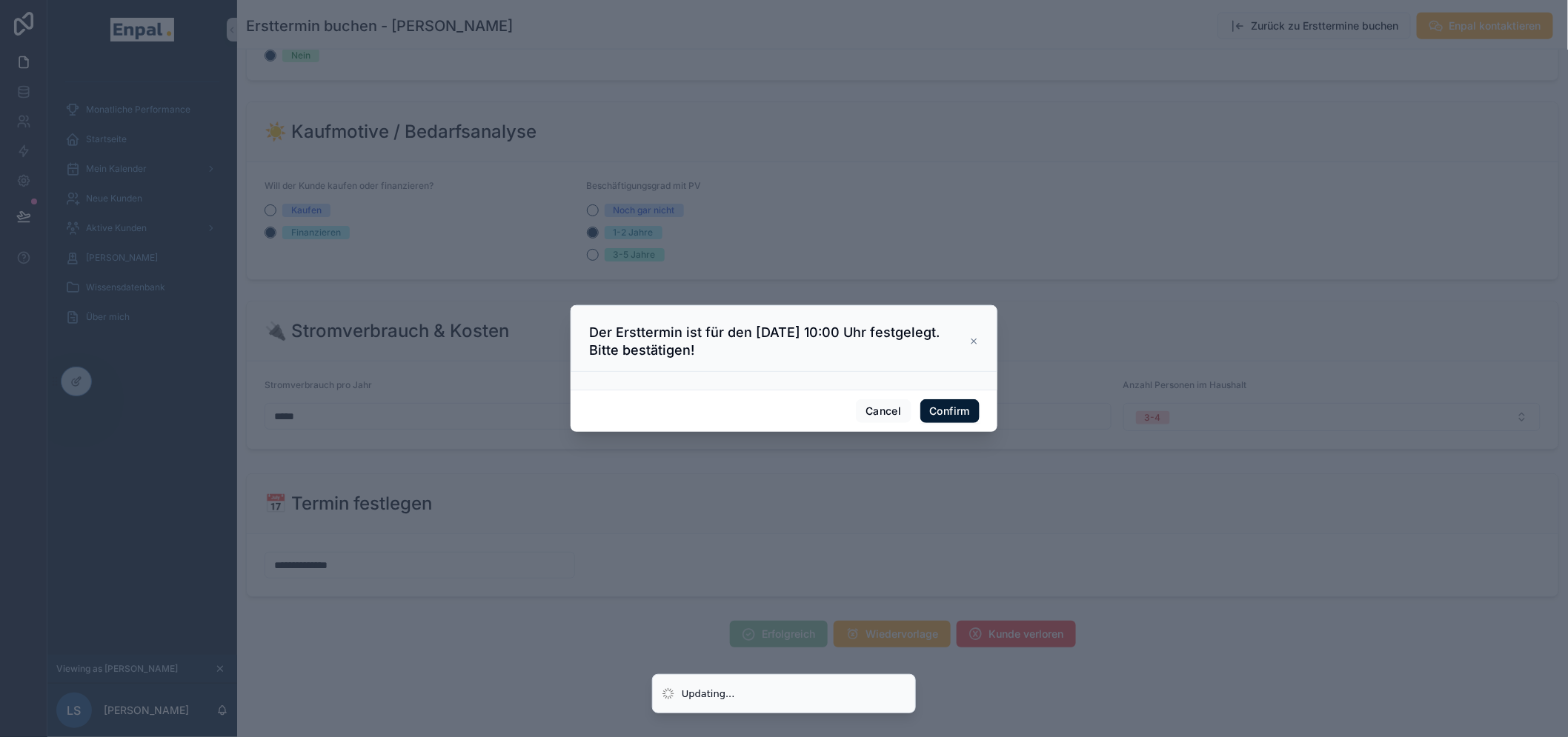
click at [942, 416] on button "Confirm" at bounding box center [950, 411] width 59 height 24
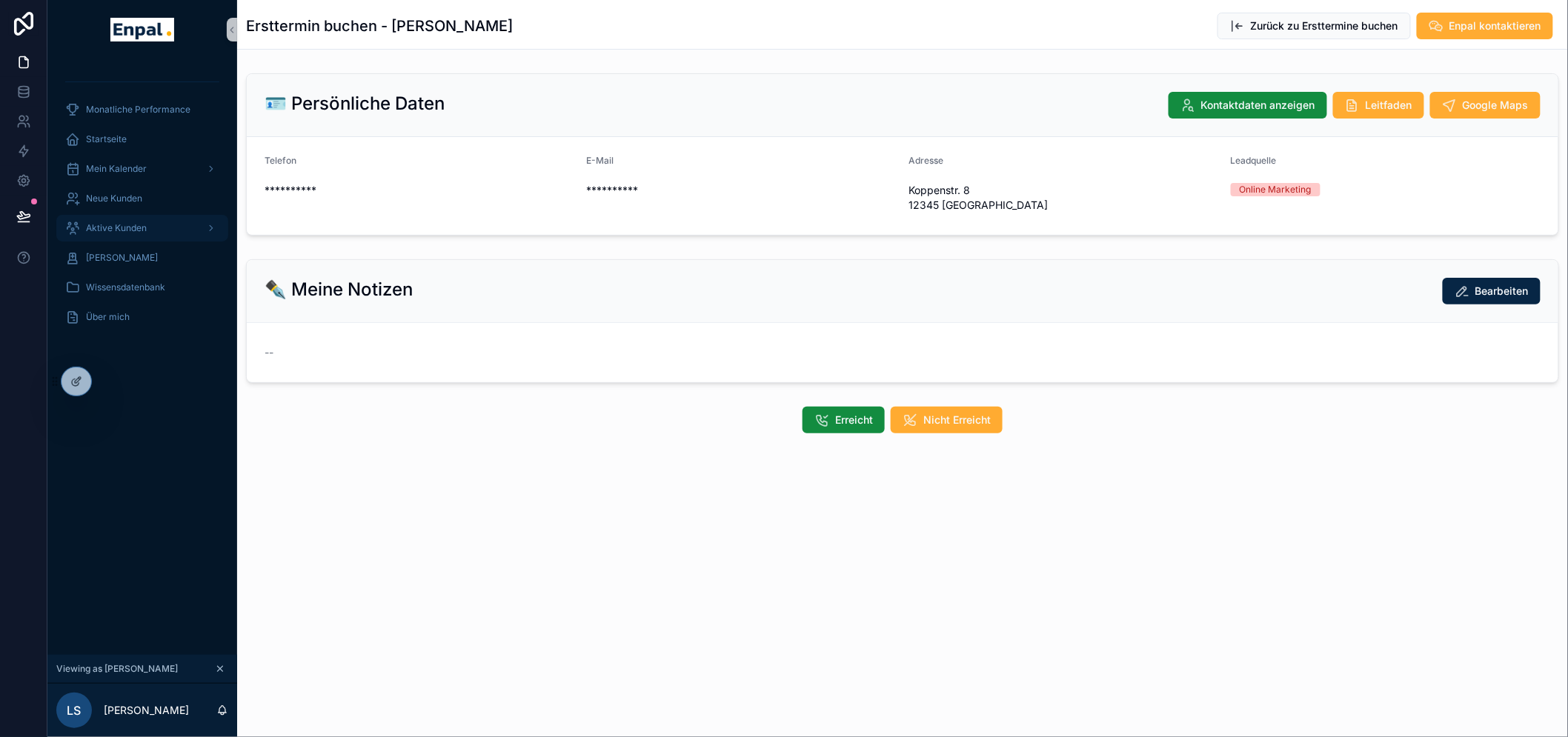
drag, startPoint x: 84, startPoint y: 220, endPoint x: 77, endPoint y: 748, distance: 528.0
click at [84, 220] on div "Aktive Kunden" at bounding box center [142, 228] width 154 height 24
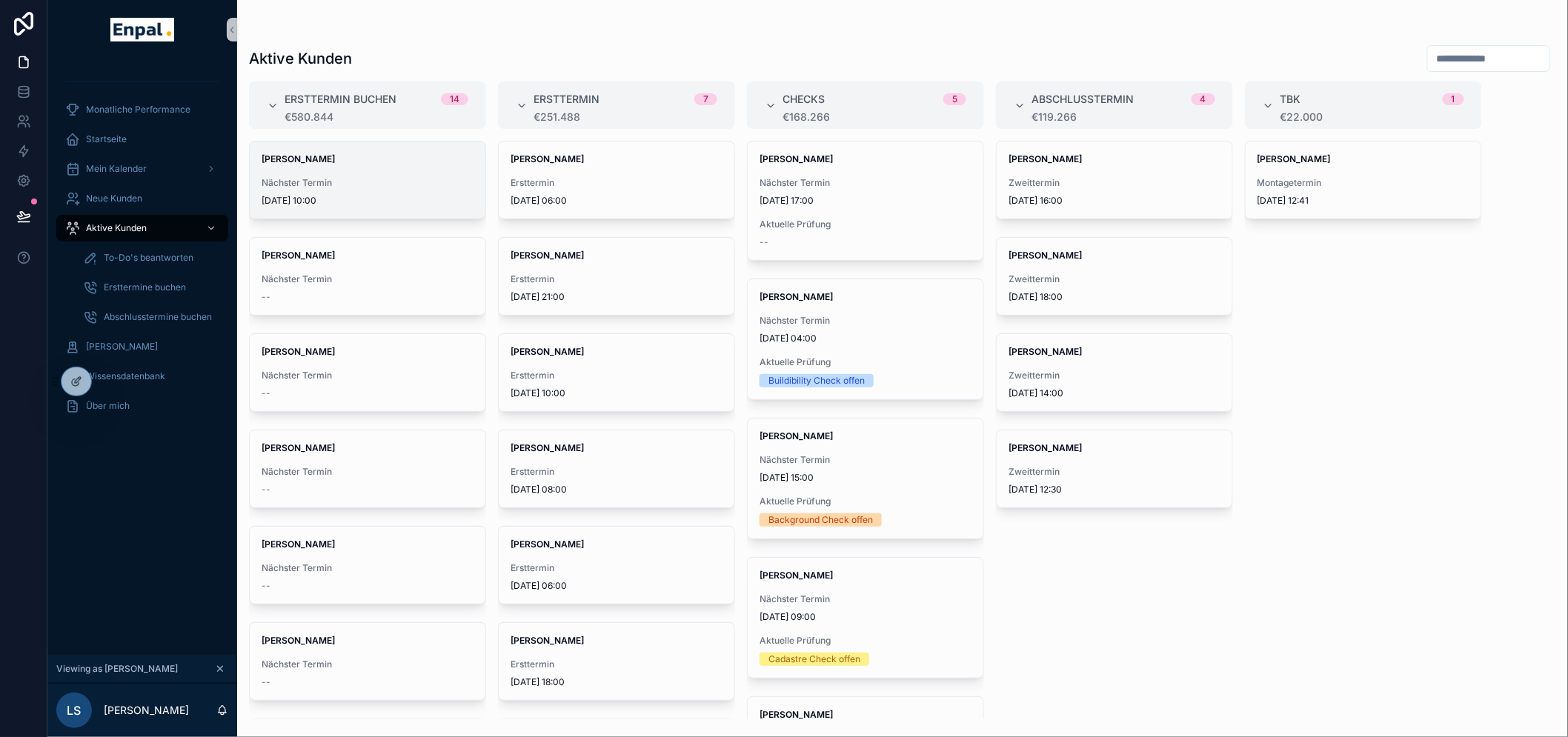
click at [304, 163] on strong "[PERSON_NAME]" at bounding box center [298, 159] width 73 height 11
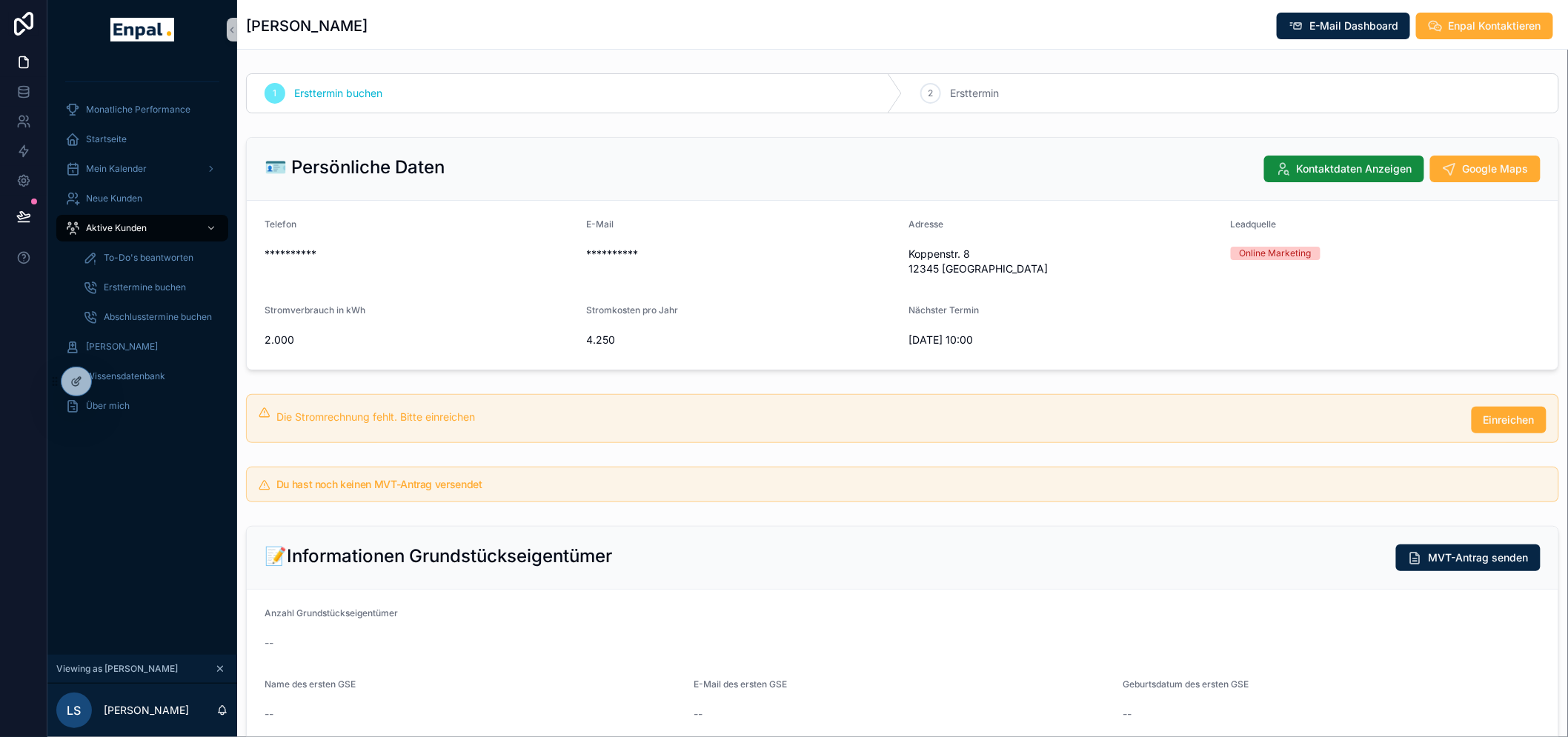
scroll to position [493, 0]
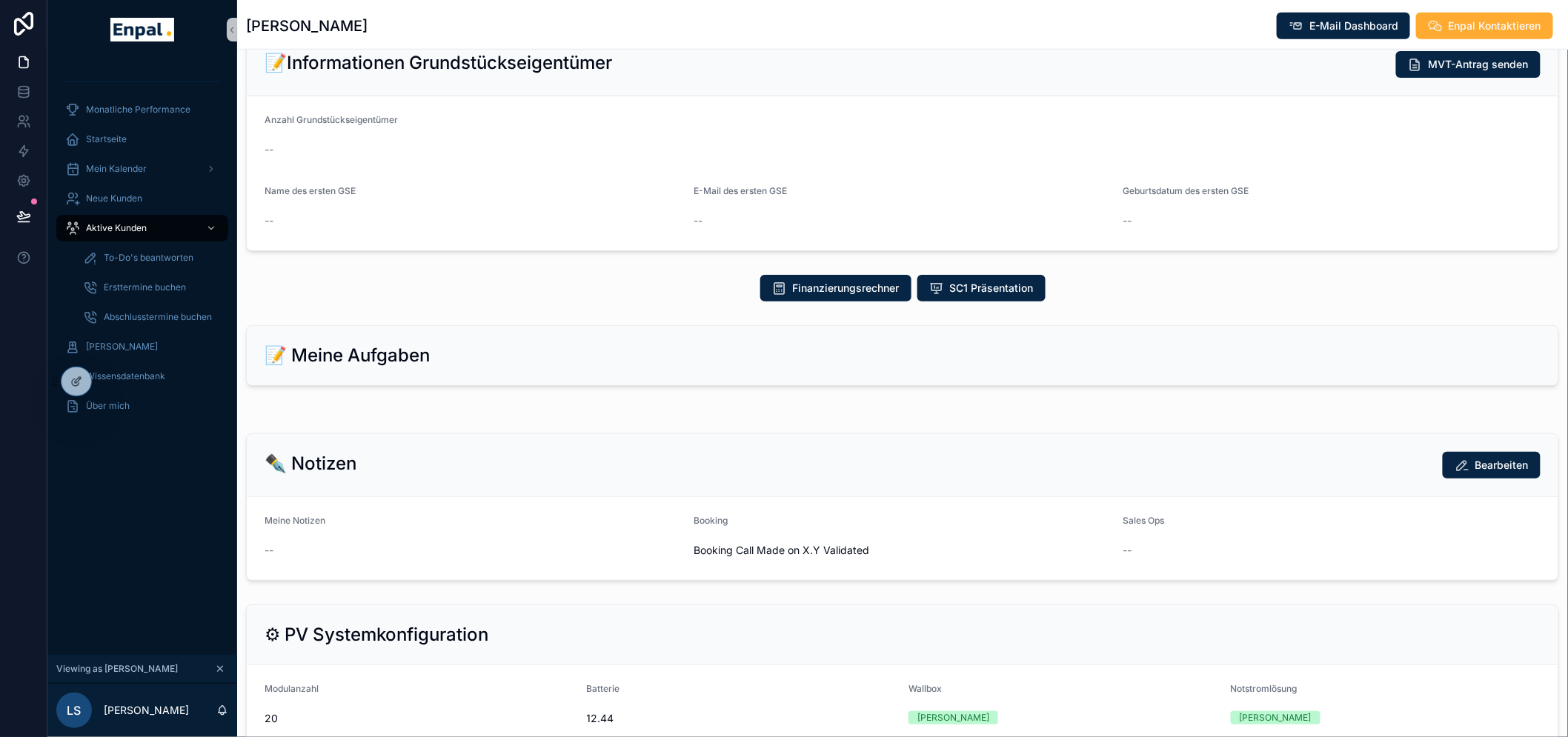
click at [301, 430] on div "✒️ Notizen Bearbeiten Meine Notizen -- Booking Booking Call Made on X.Y Validat…" at bounding box center [903, 507] width 1331 height 159
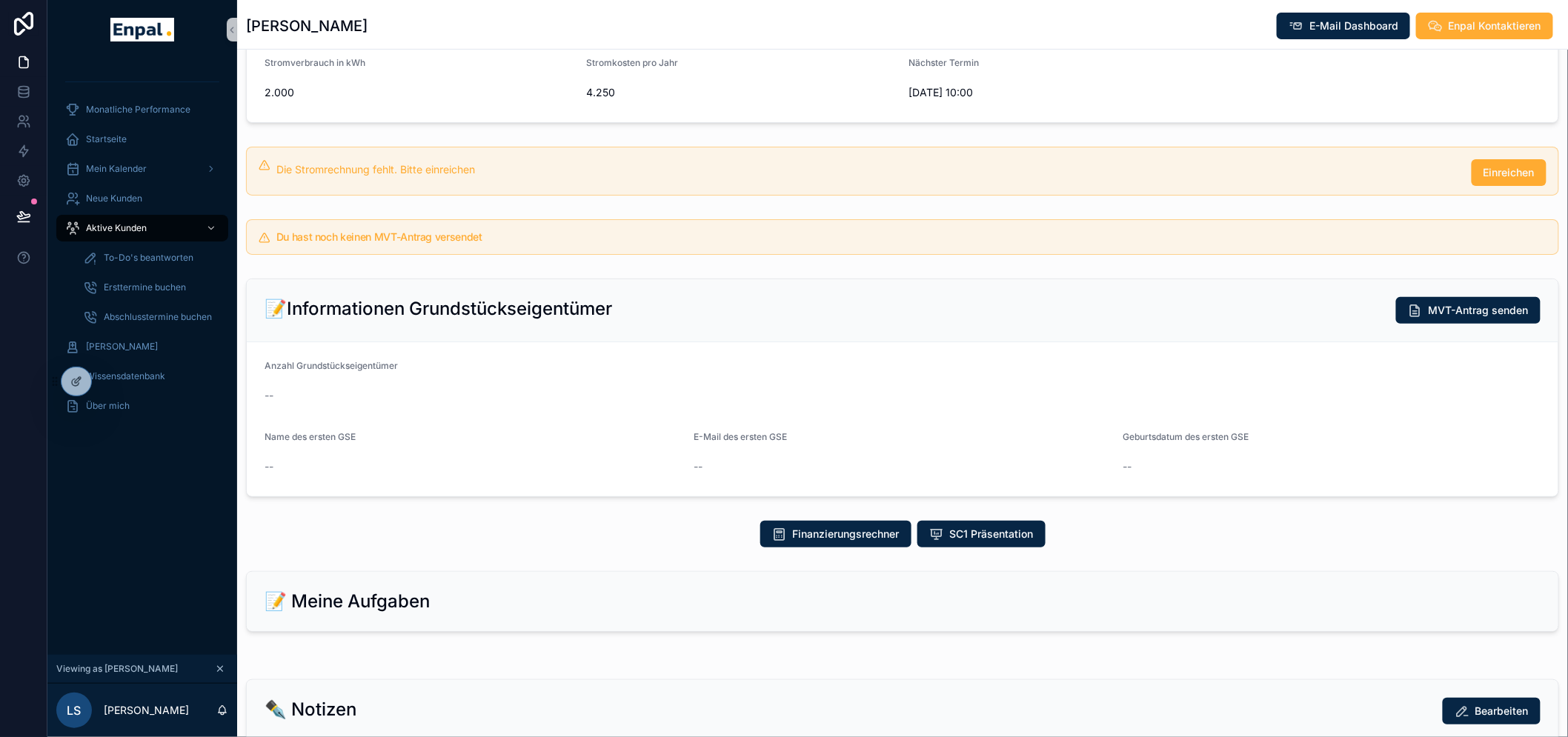
scroll to position [247, 0]
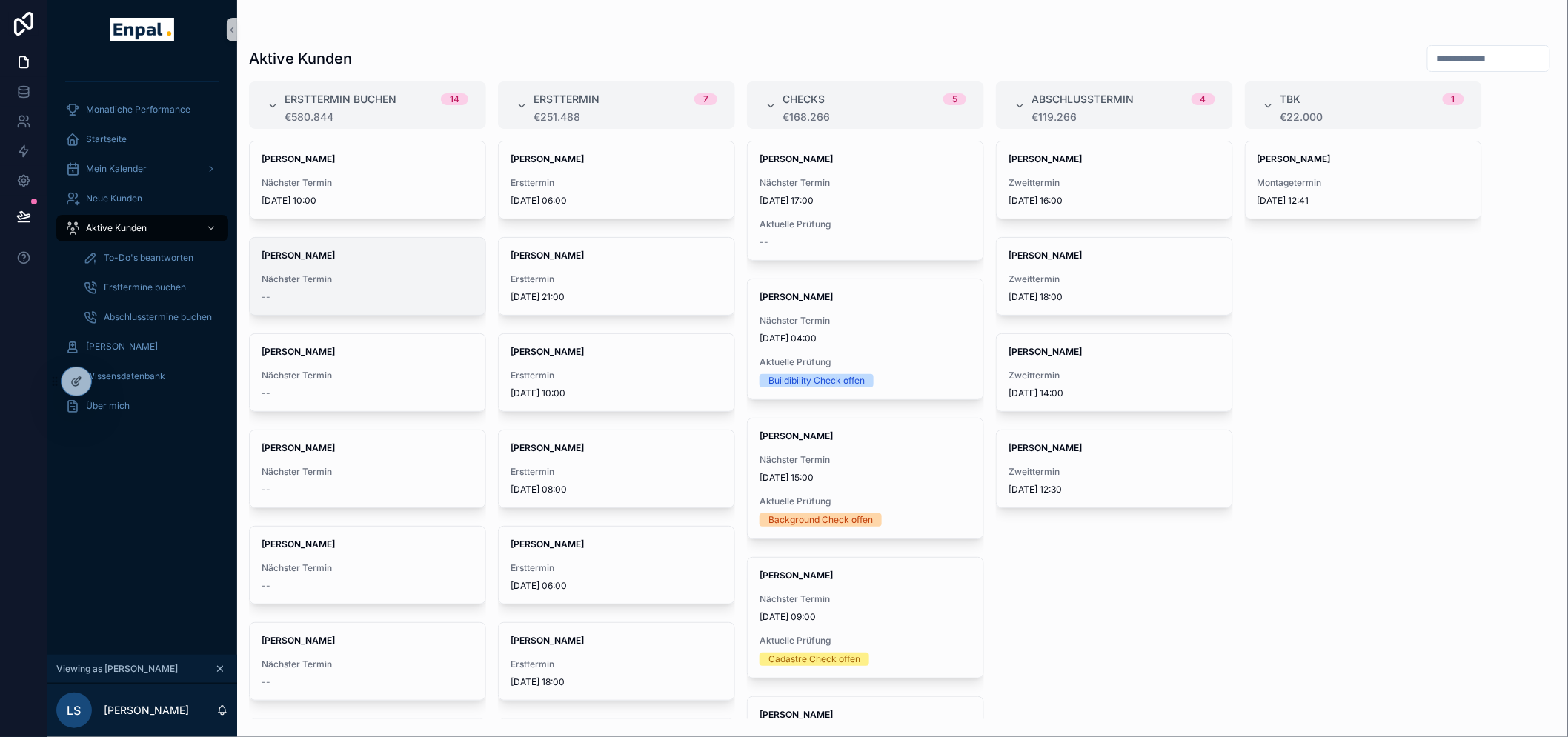
click at [308, 283] on span "Nächster Termin" at bounding box center [367, 279] width 212 height 12
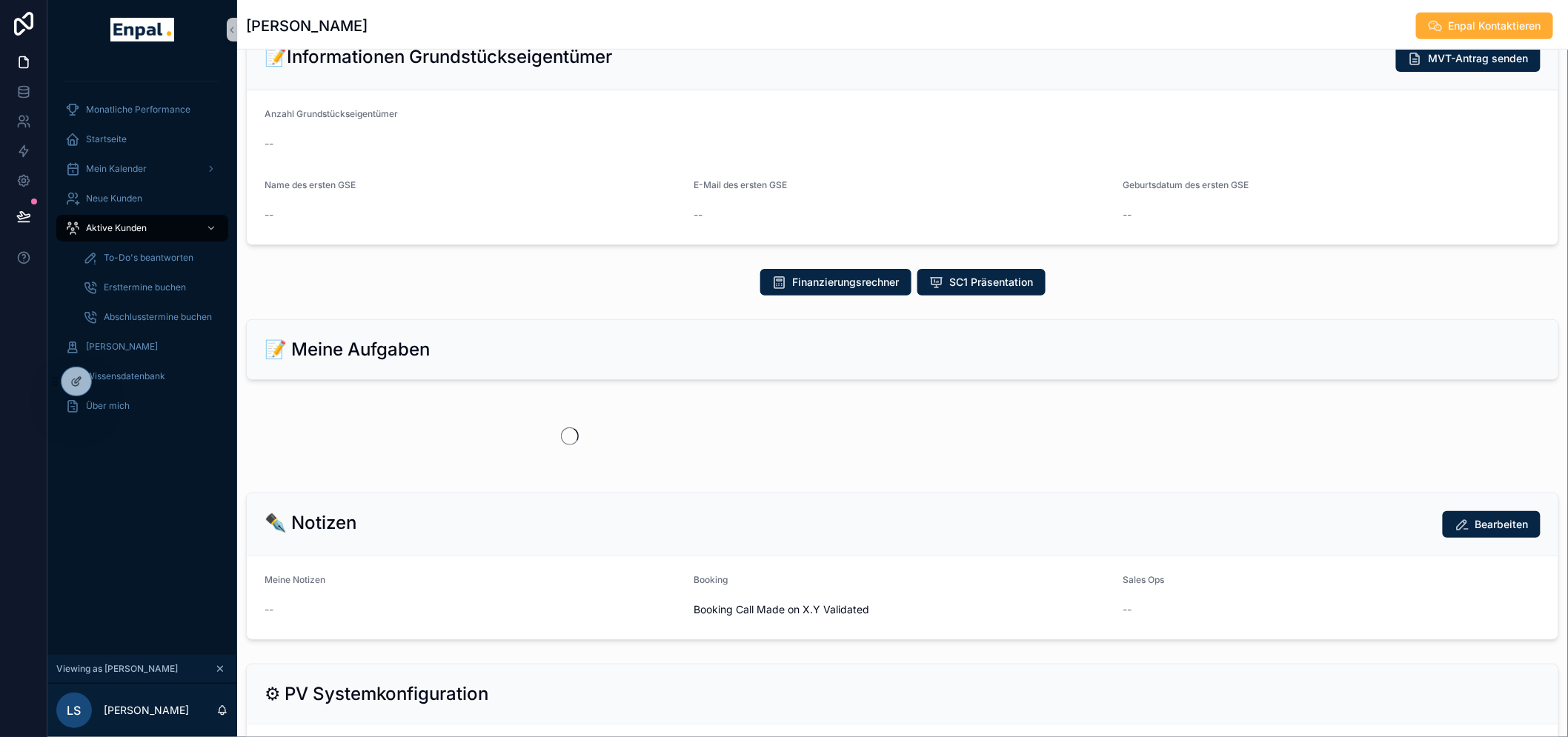
scroll to position [575, 0]
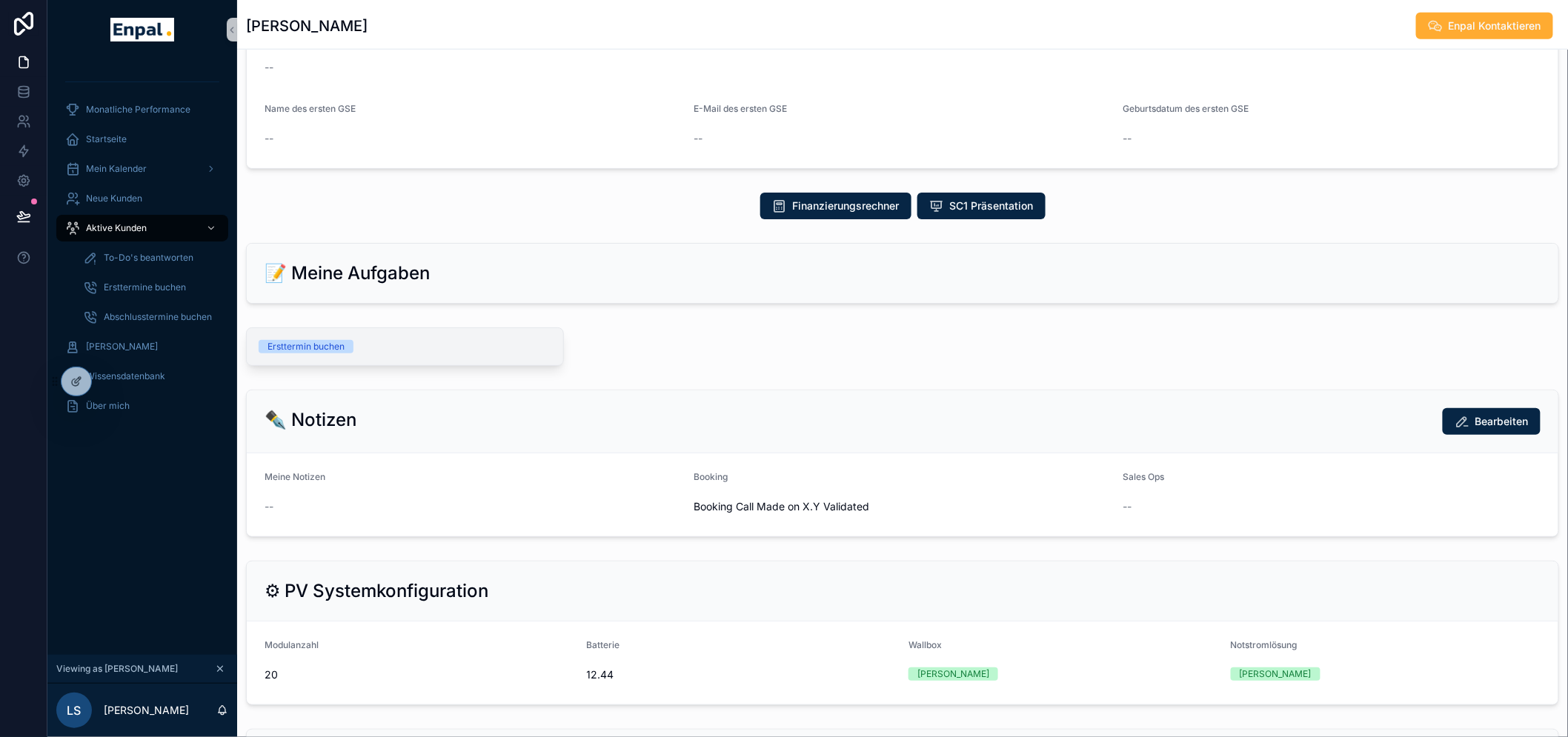
click at [283, 345] on div "Ersttermin buchen" at bounding box center [306, 347] width 77 height 14
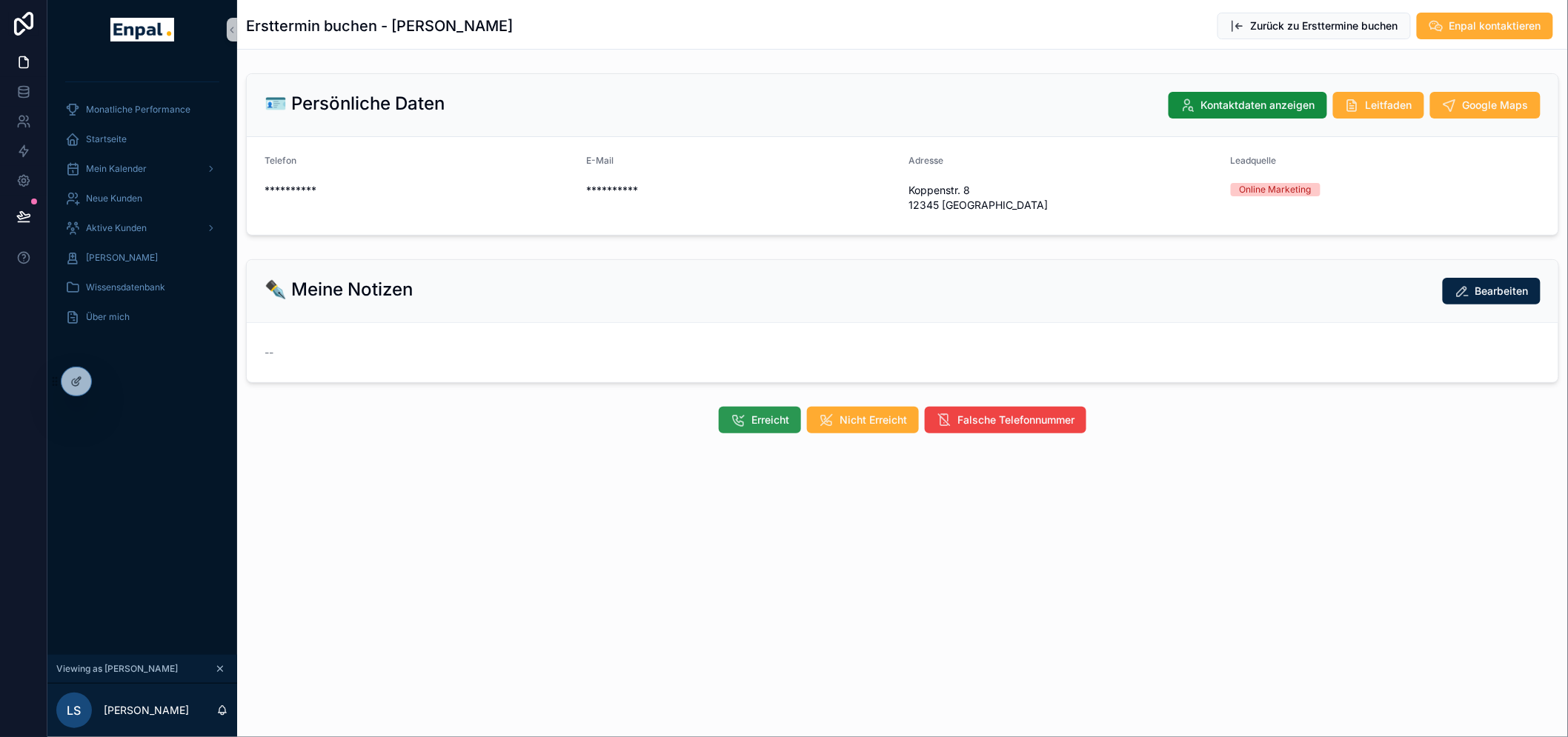
click at [754, 422] on button "Erreicht" at bounding box center [760, 419] width 82 height 26
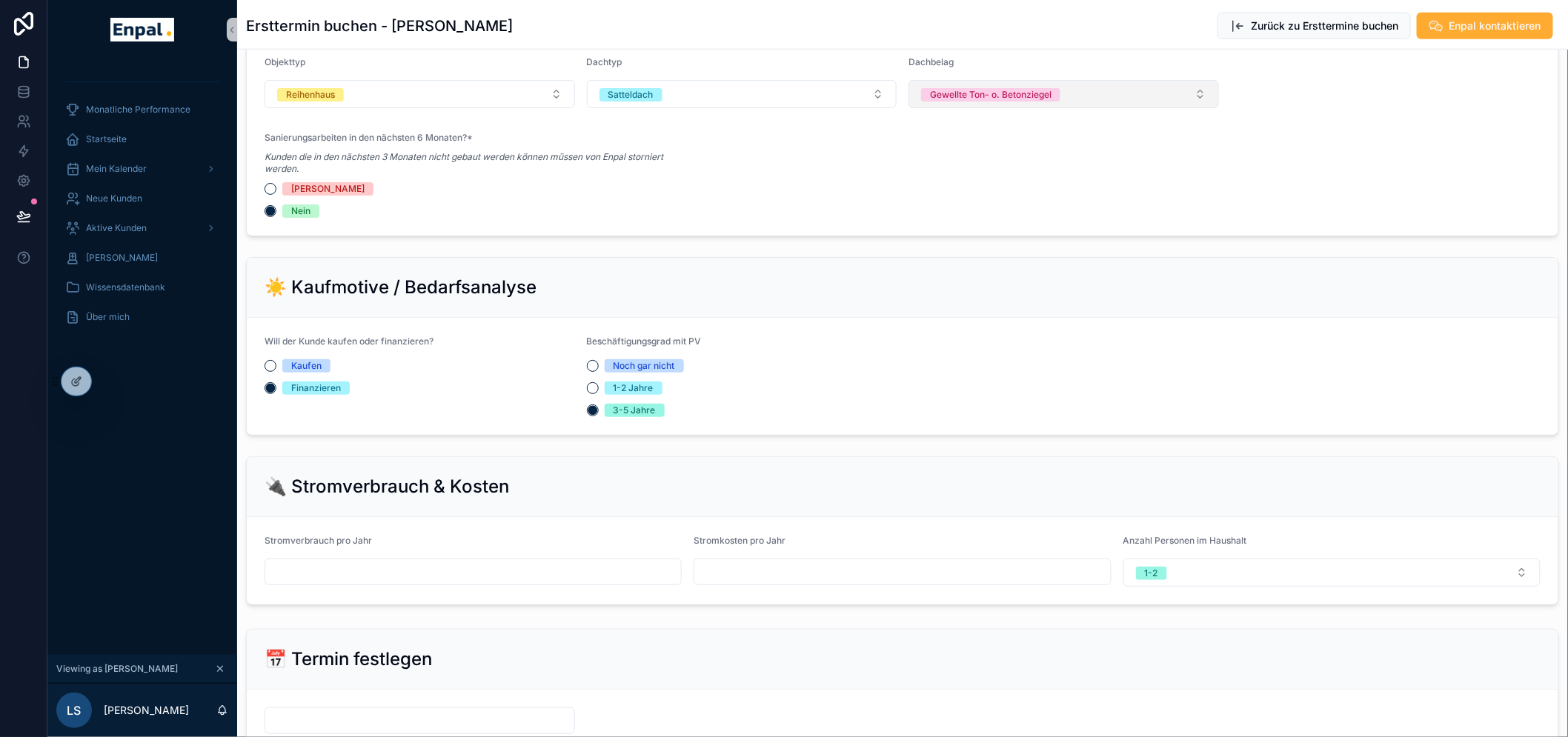
scroll to position [493, 0]
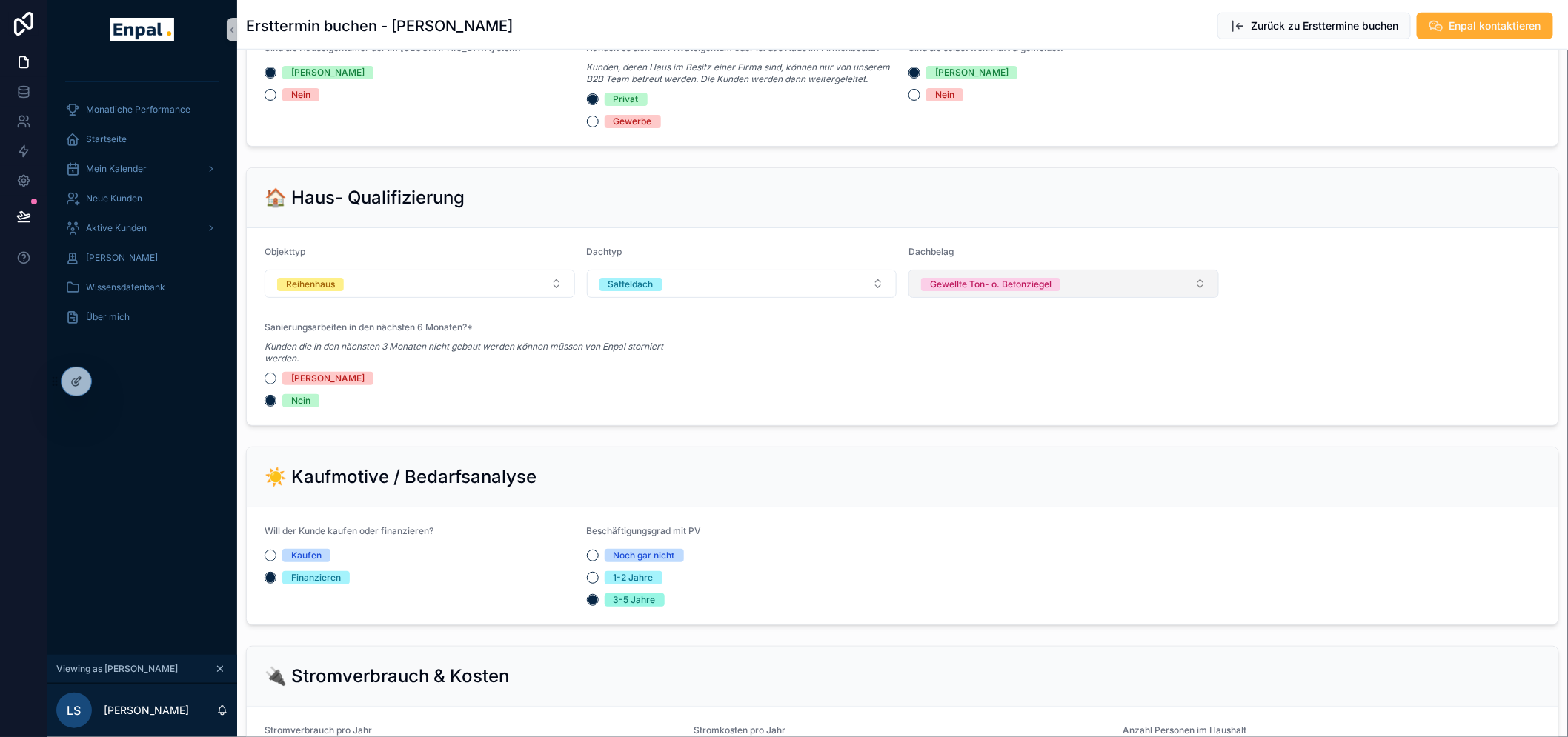
click at [937, 291] on div "Gewellte Ton- o. Betonziegel" at bounding box center [991, 284] width 121 height 14
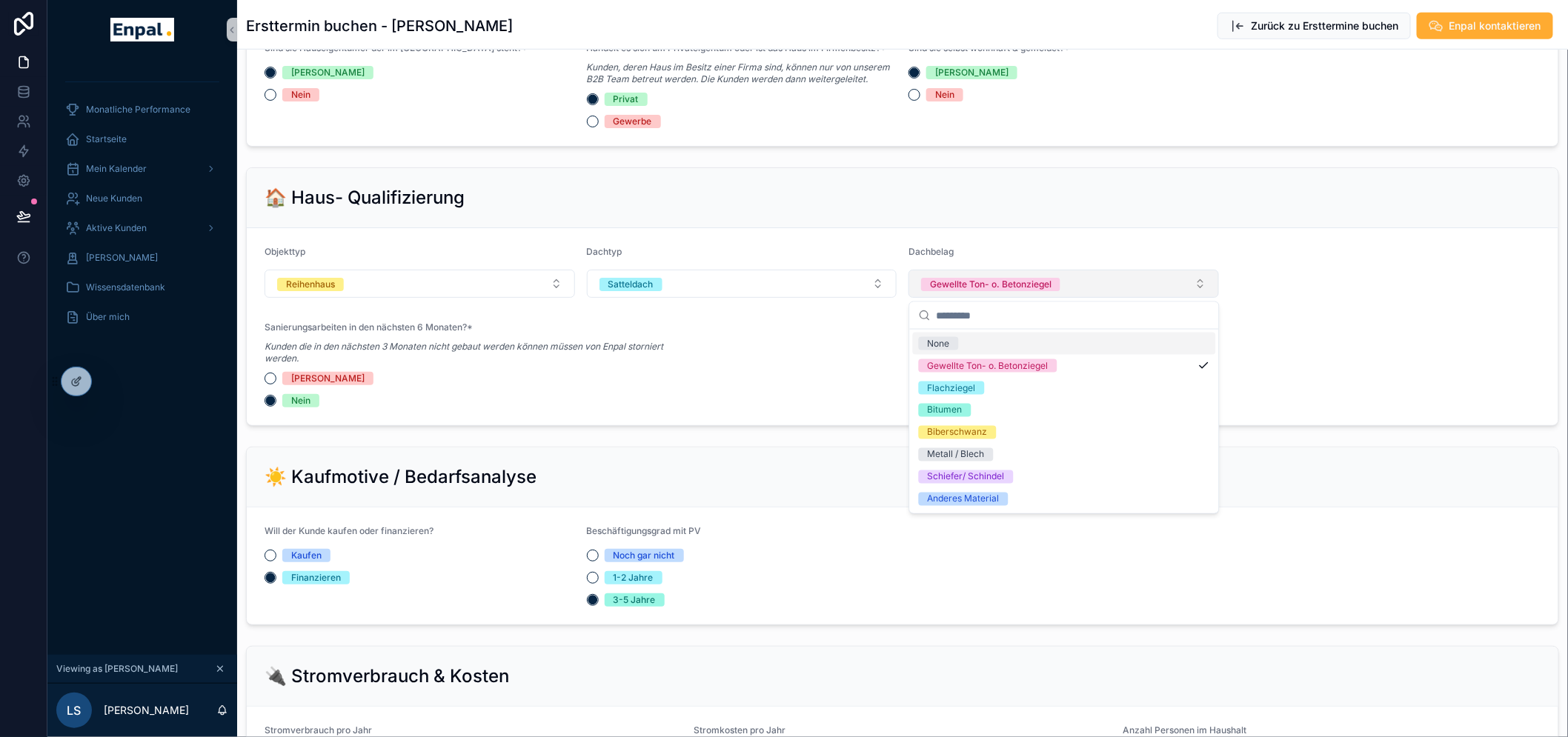
click at [943, 287] on div "Gewellte Ton- o. Betonziegel" at bounding box center [991, 284] width 121 height 14
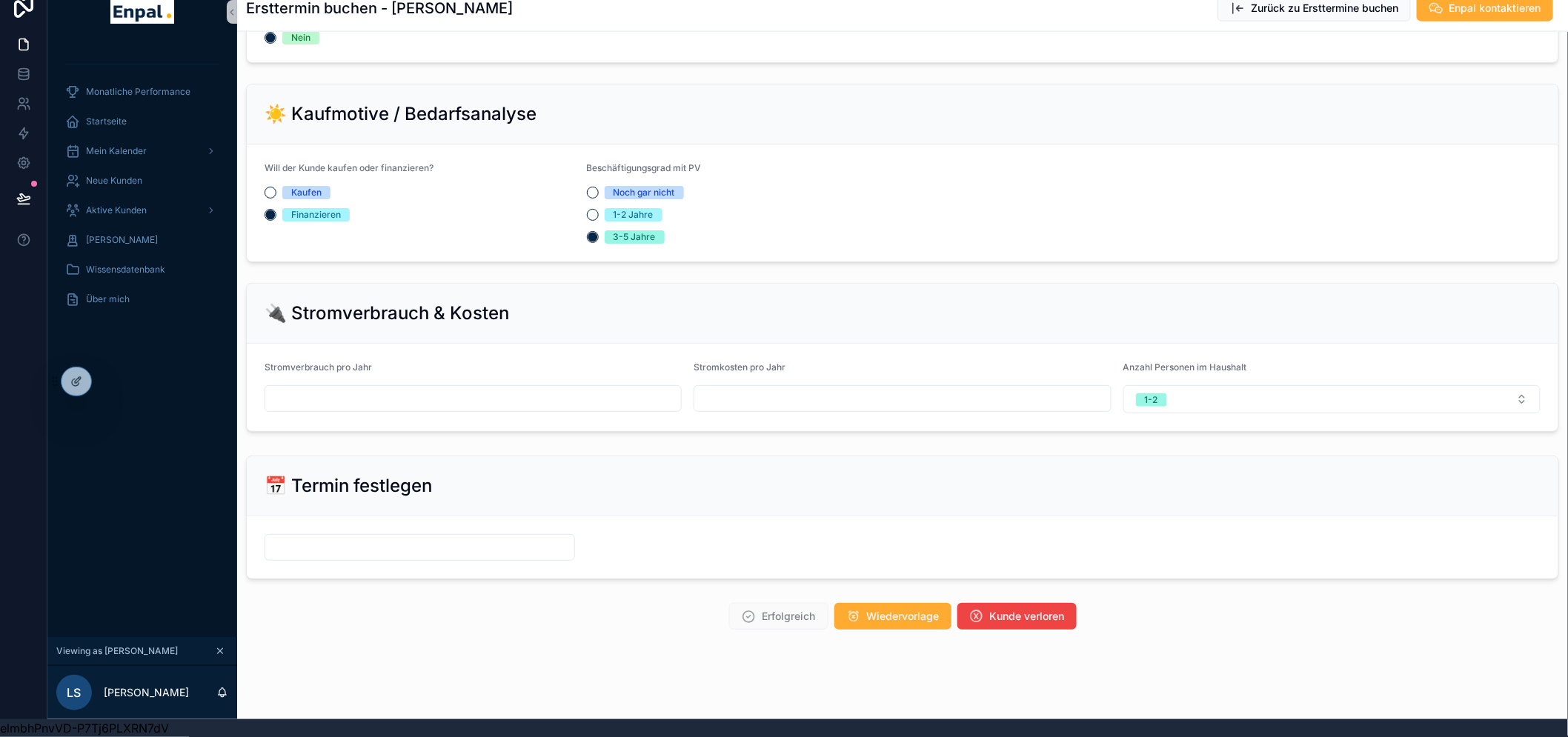
scroll to position [30, 0]
click at [396, 537] on input "scrollable content" at bounding box center [420, 547] width 309 height 21
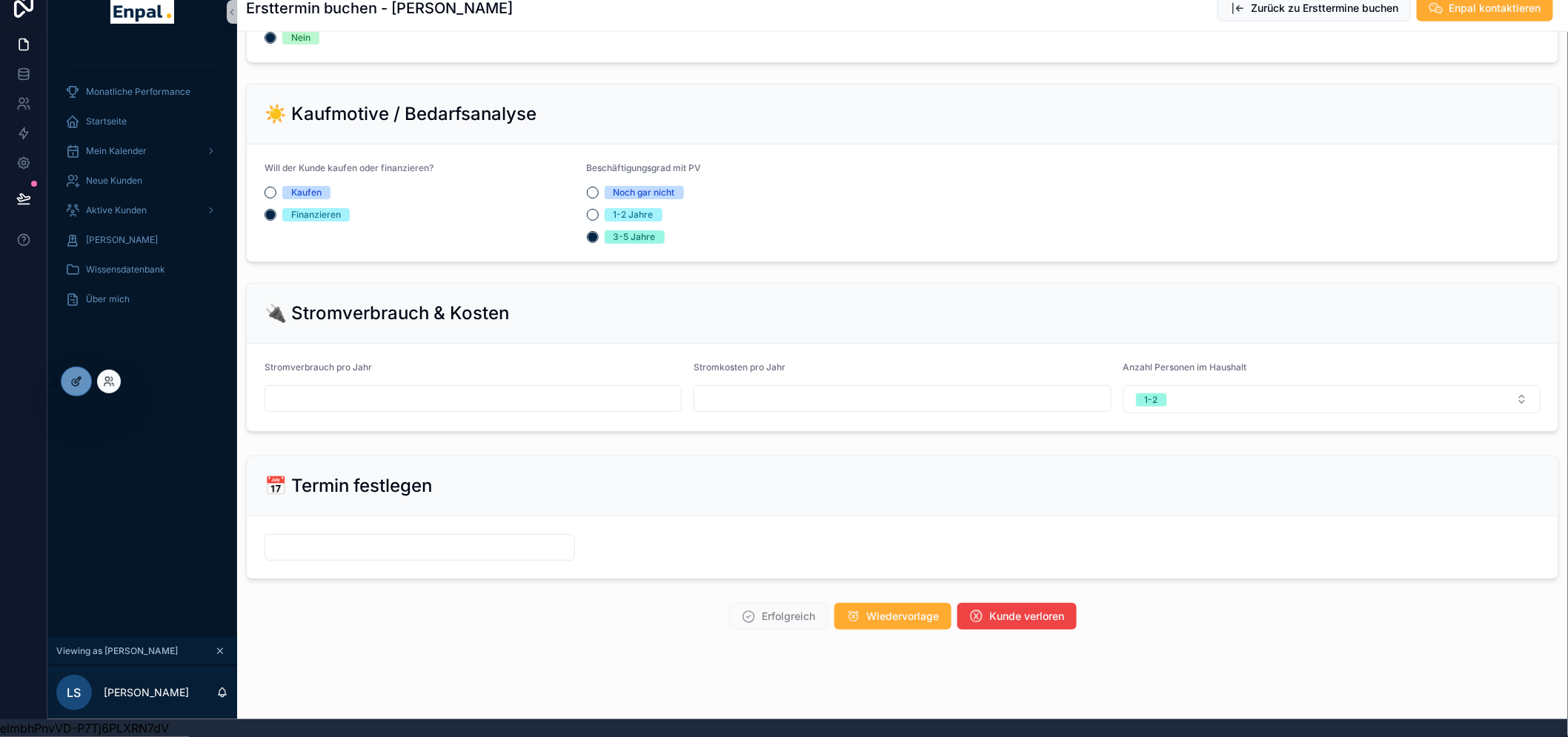
click at [72, 372] on div at bounding box center [76, 381] width 29 height 28
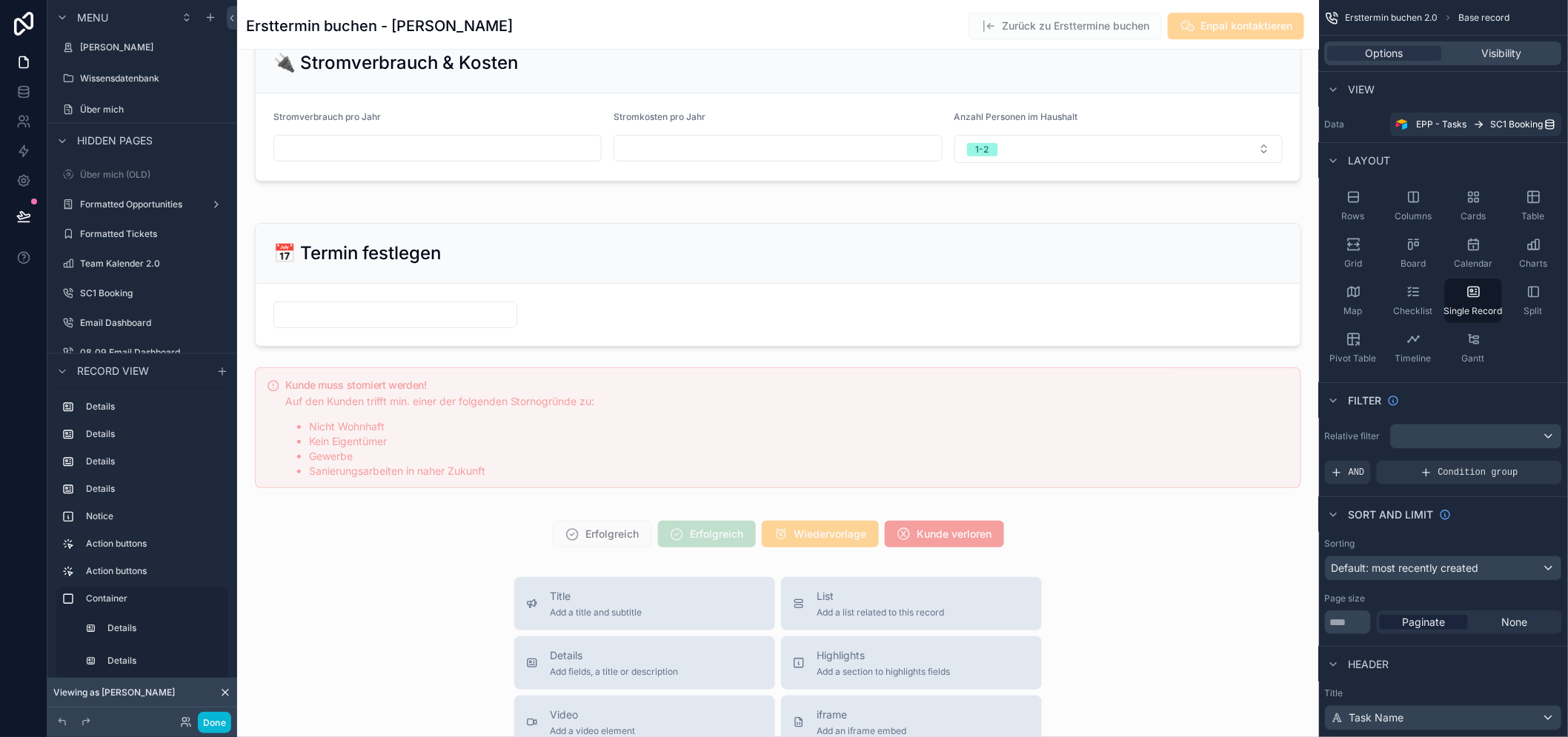
scroll to position [1826, 0]
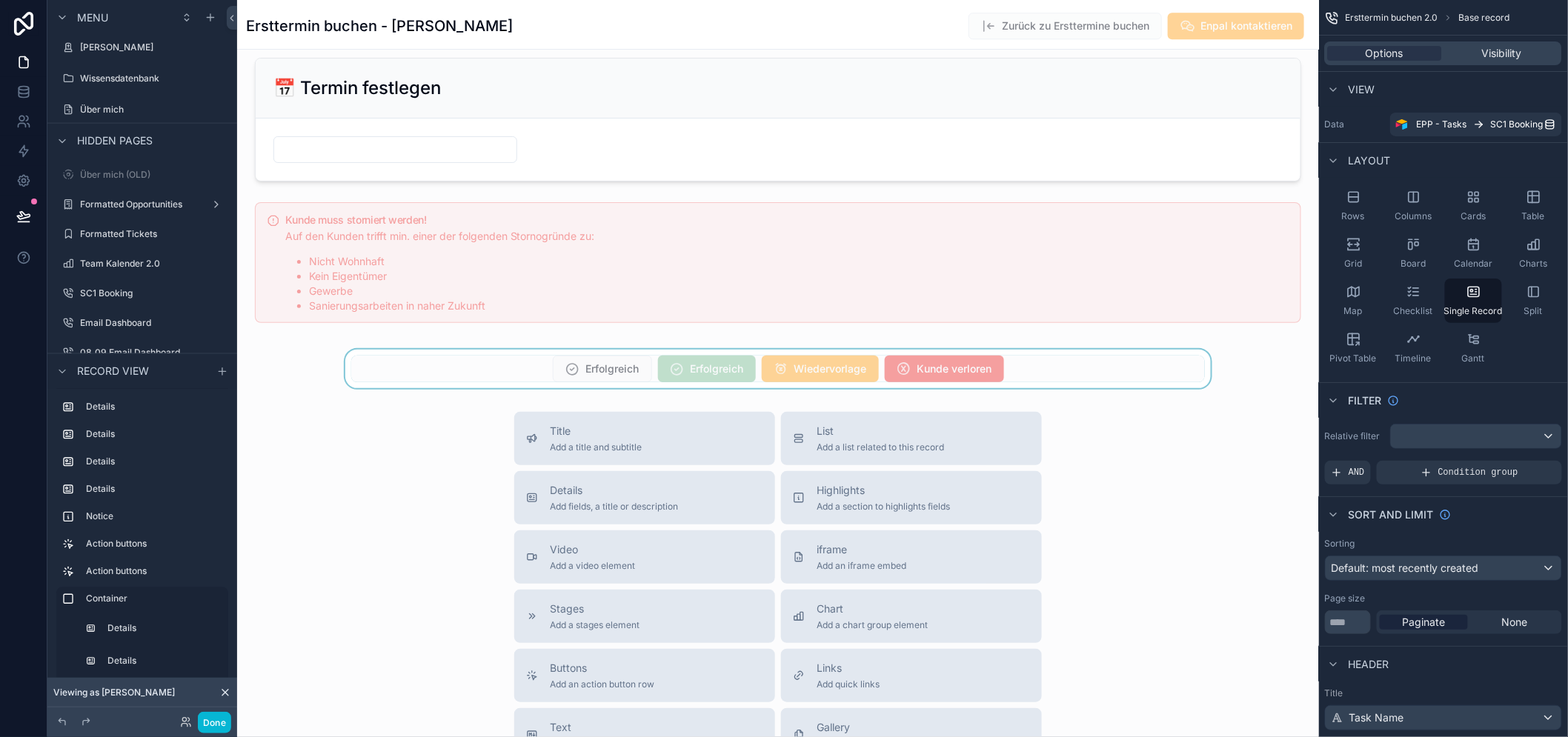
click at [710, 378] on div "scrollable content" at bounding box center [778, 369] width 1082 height 38
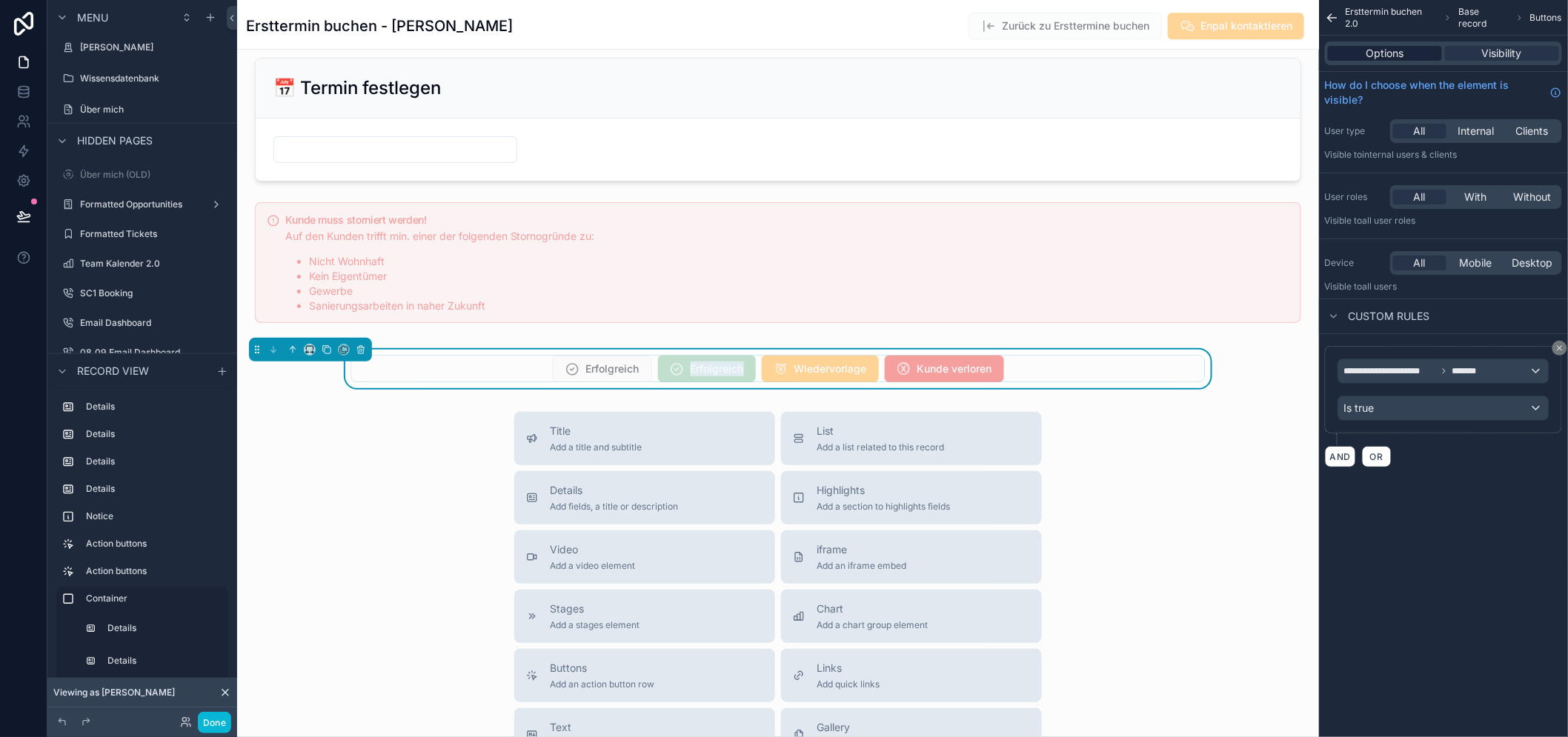
click at [1389, 55] on span "Options" at bounding box center [1385, 53] width 37 height 15
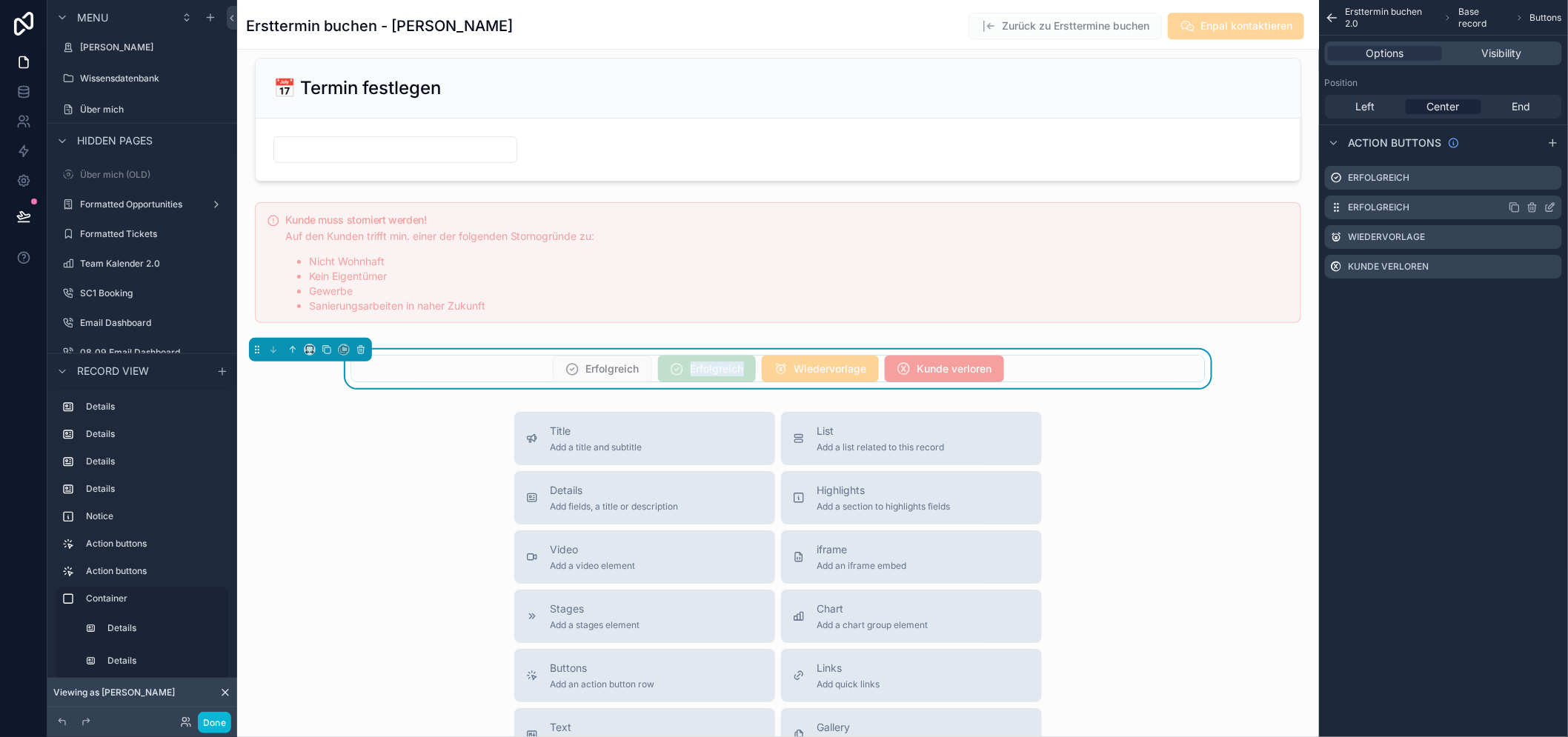
click at [1556, 204] on icon "scrollable content" at bounding box center [1550, 207] width 12 height 12
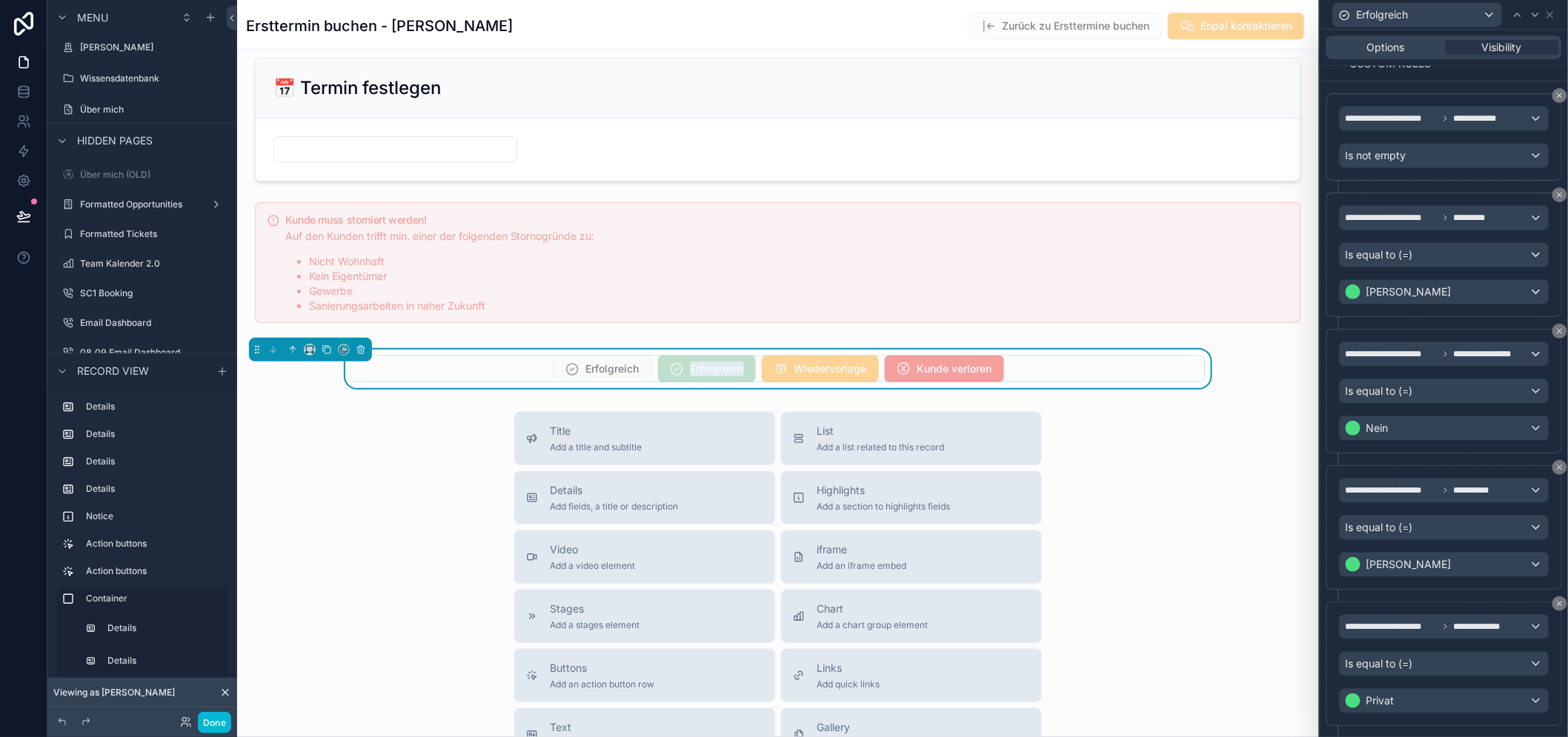
scroll to position [272, 0]
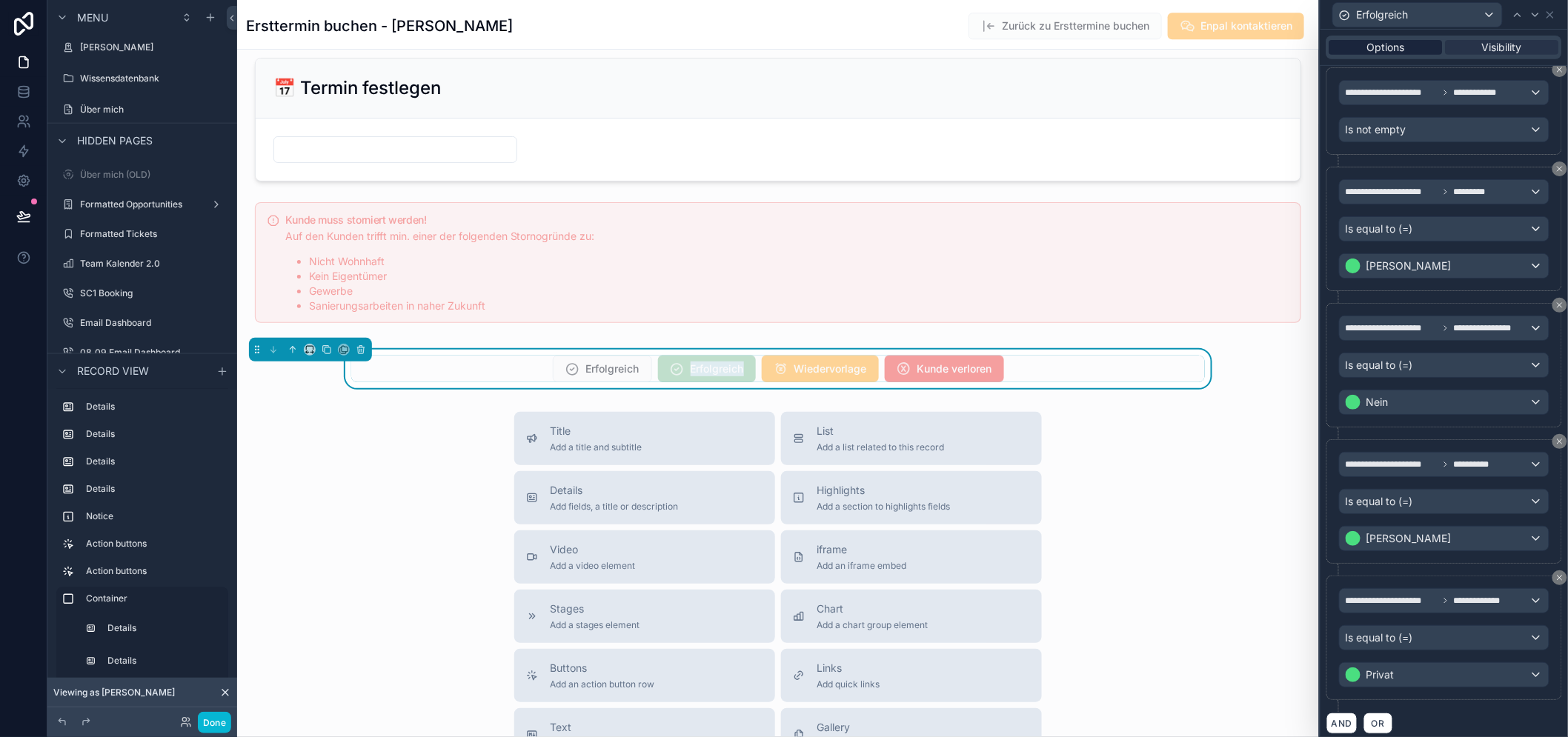
click at [1396, 47] on span "Options" at bounding box center [1385, 47] width 37 height 15
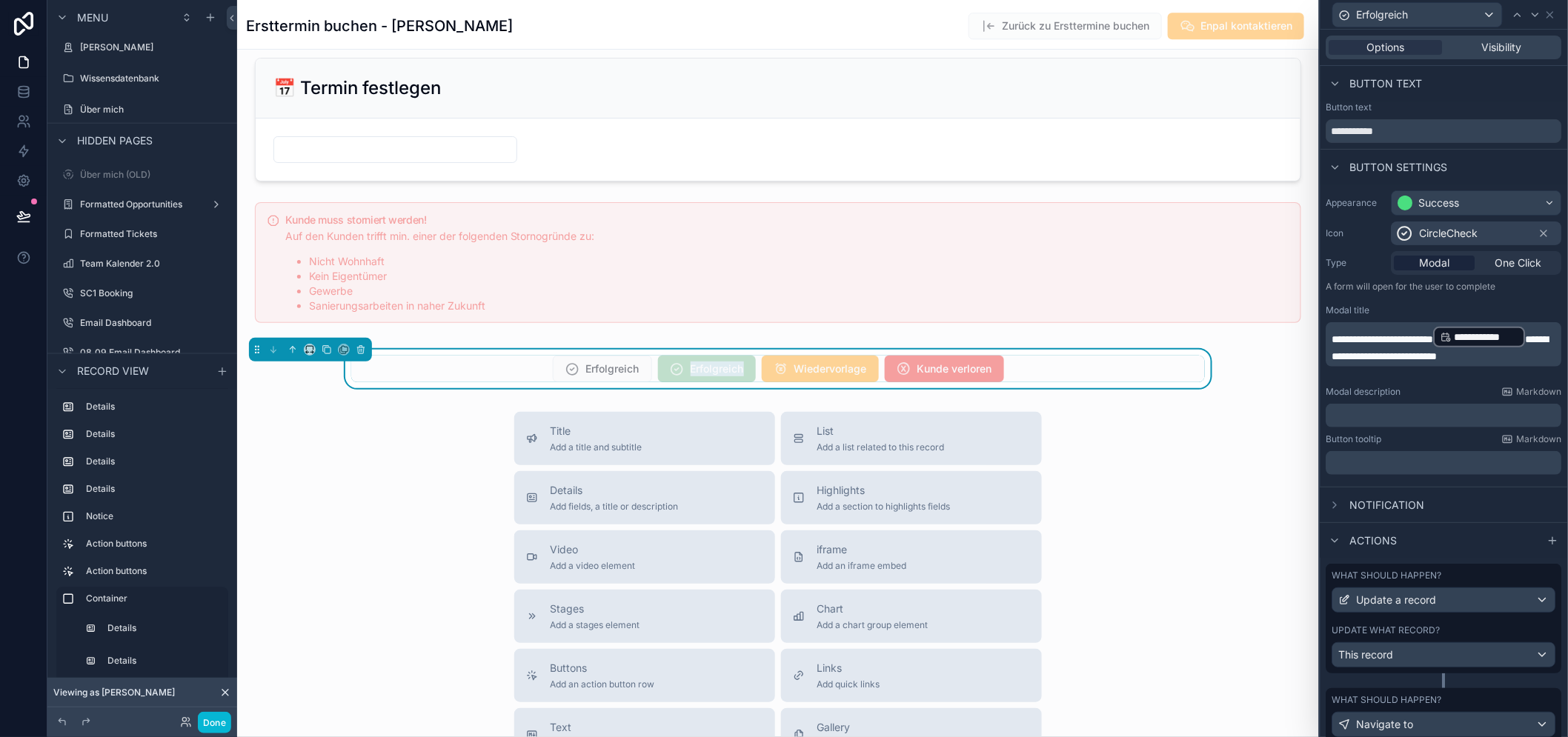
scroll to position [37, 0]
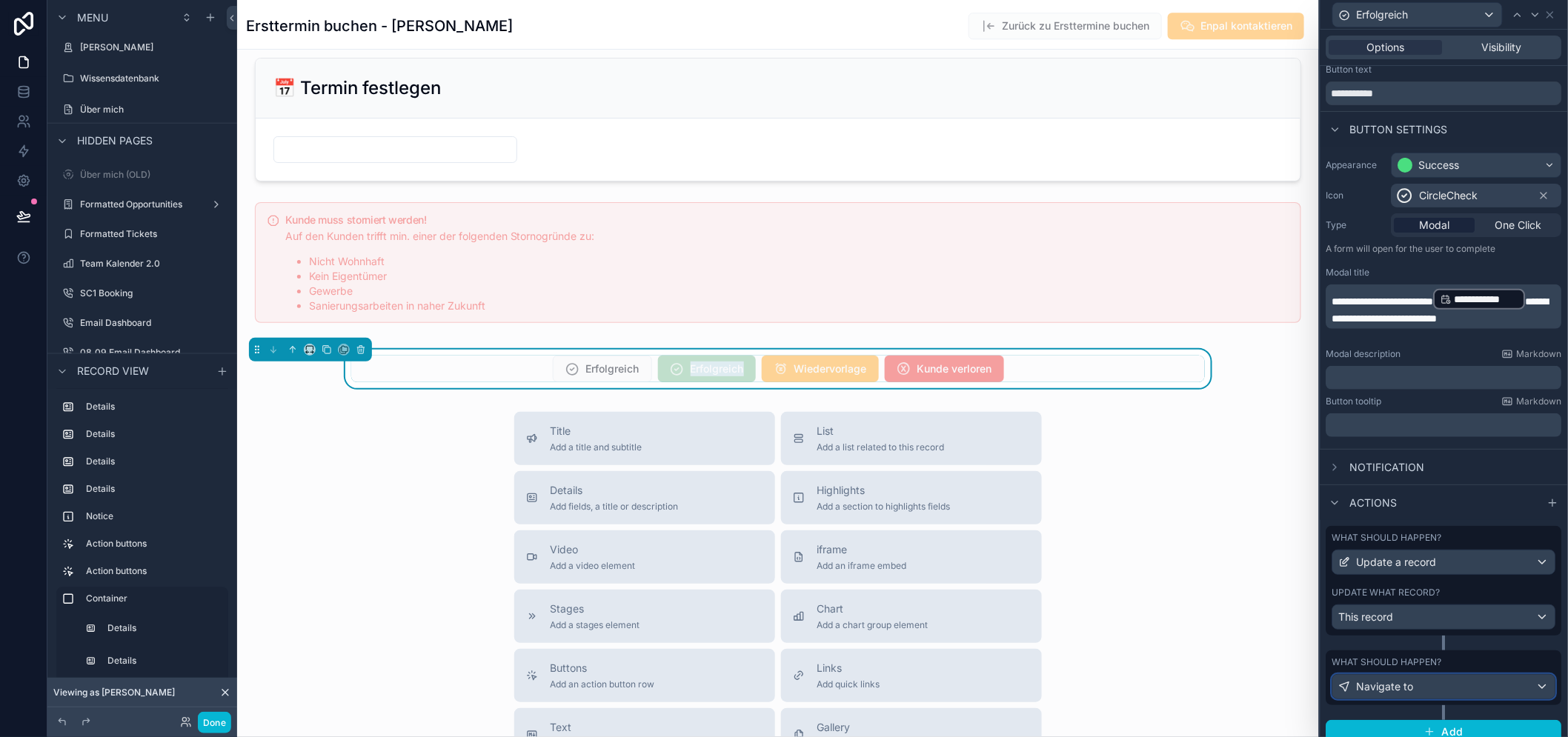
click at [1414, 691] on span "Navigate to" at bounding box center [1385, 687] width 57 height 15
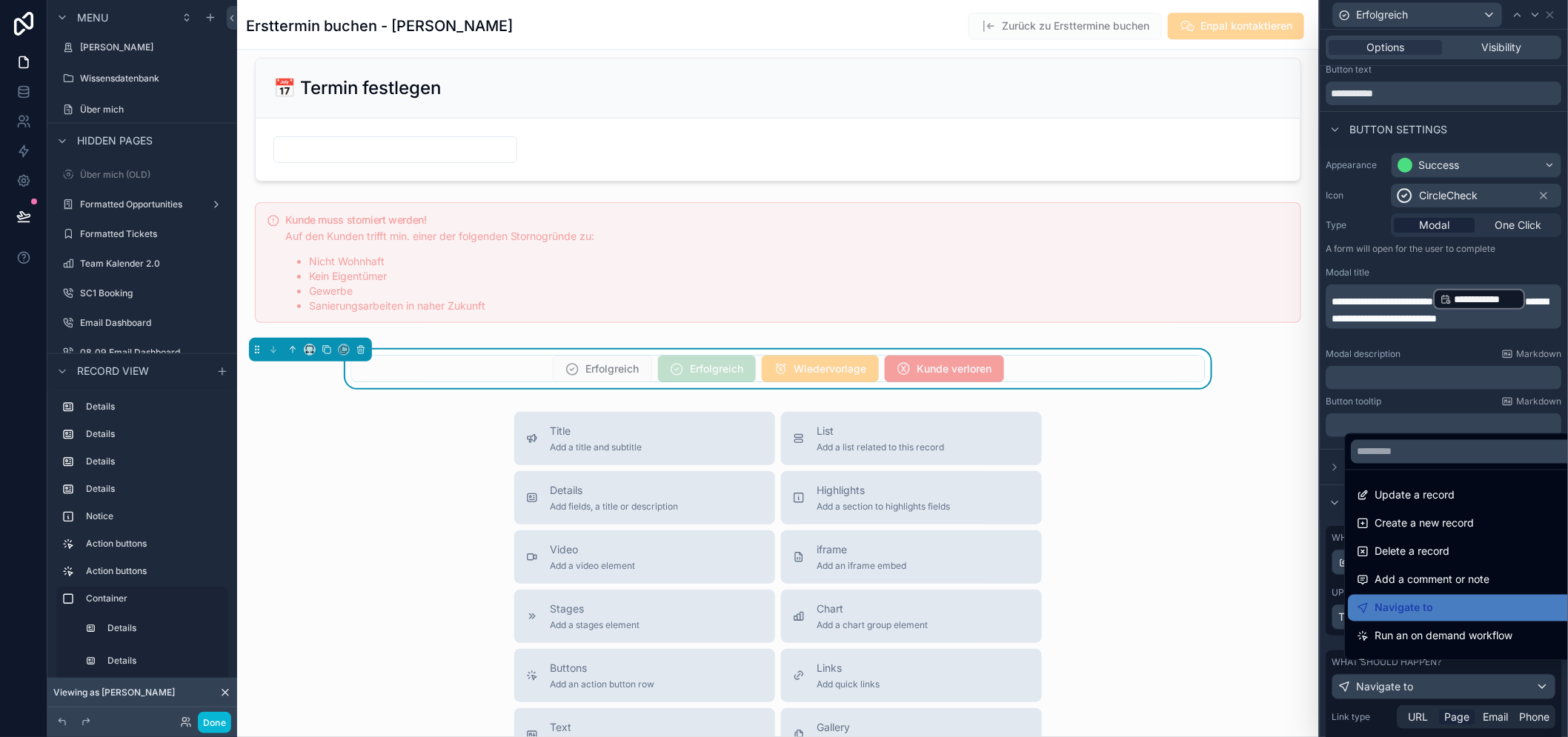
click at [1408, 679] on div at bounding box center [1444, 368] width 248 height 737
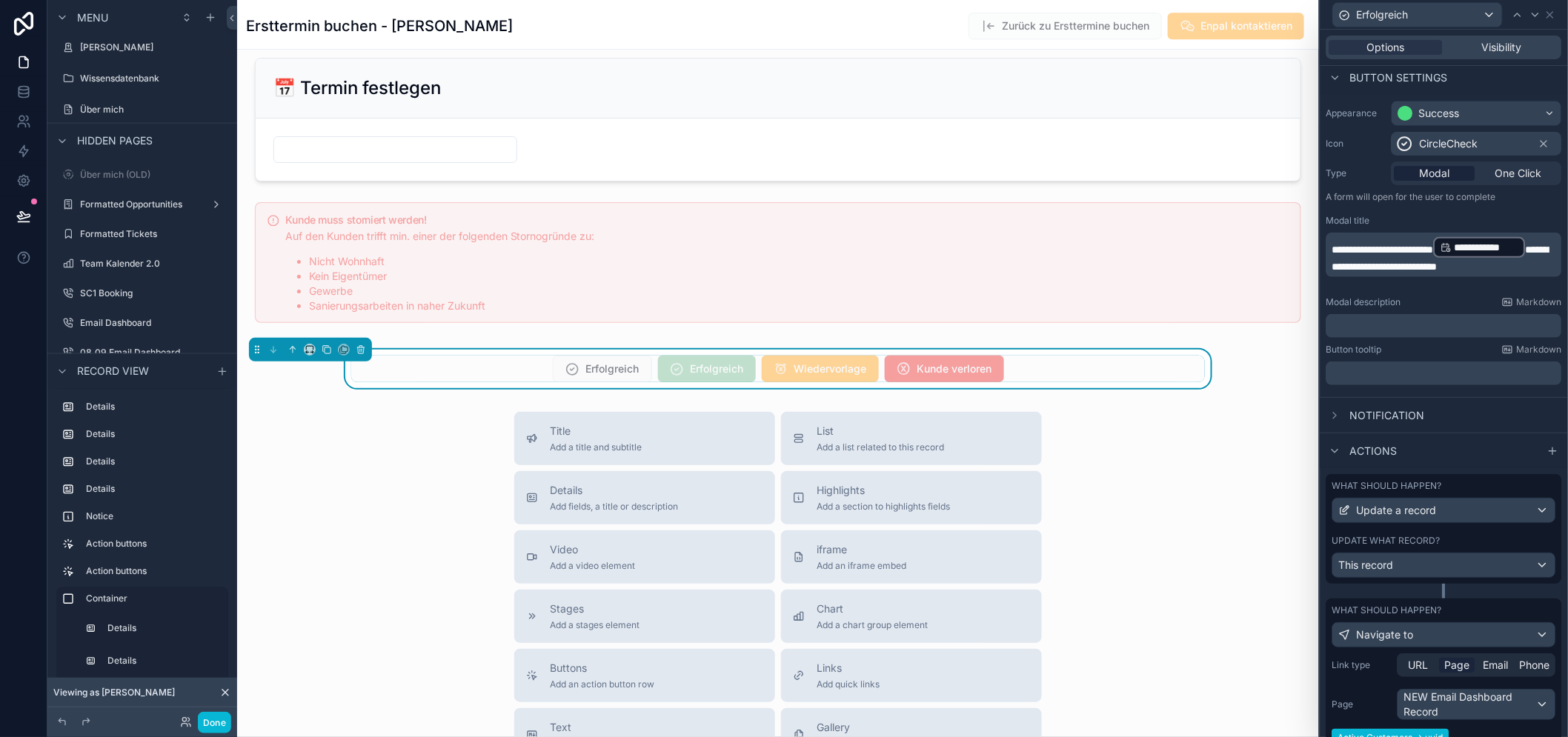
scroll to position [254, 0]
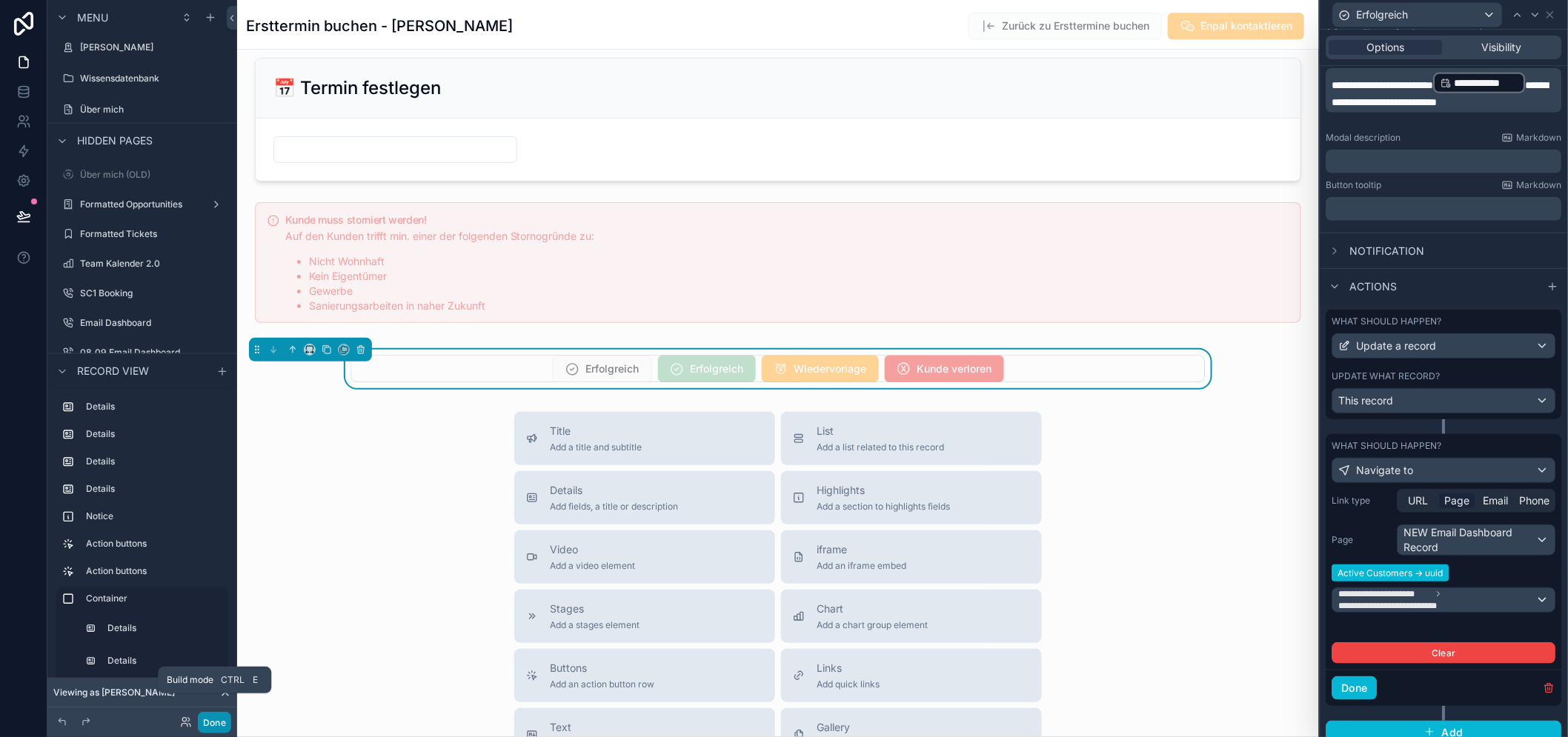
click at [219, 717] on button "Done" at bounding box center [214, 722] width 33 height 22
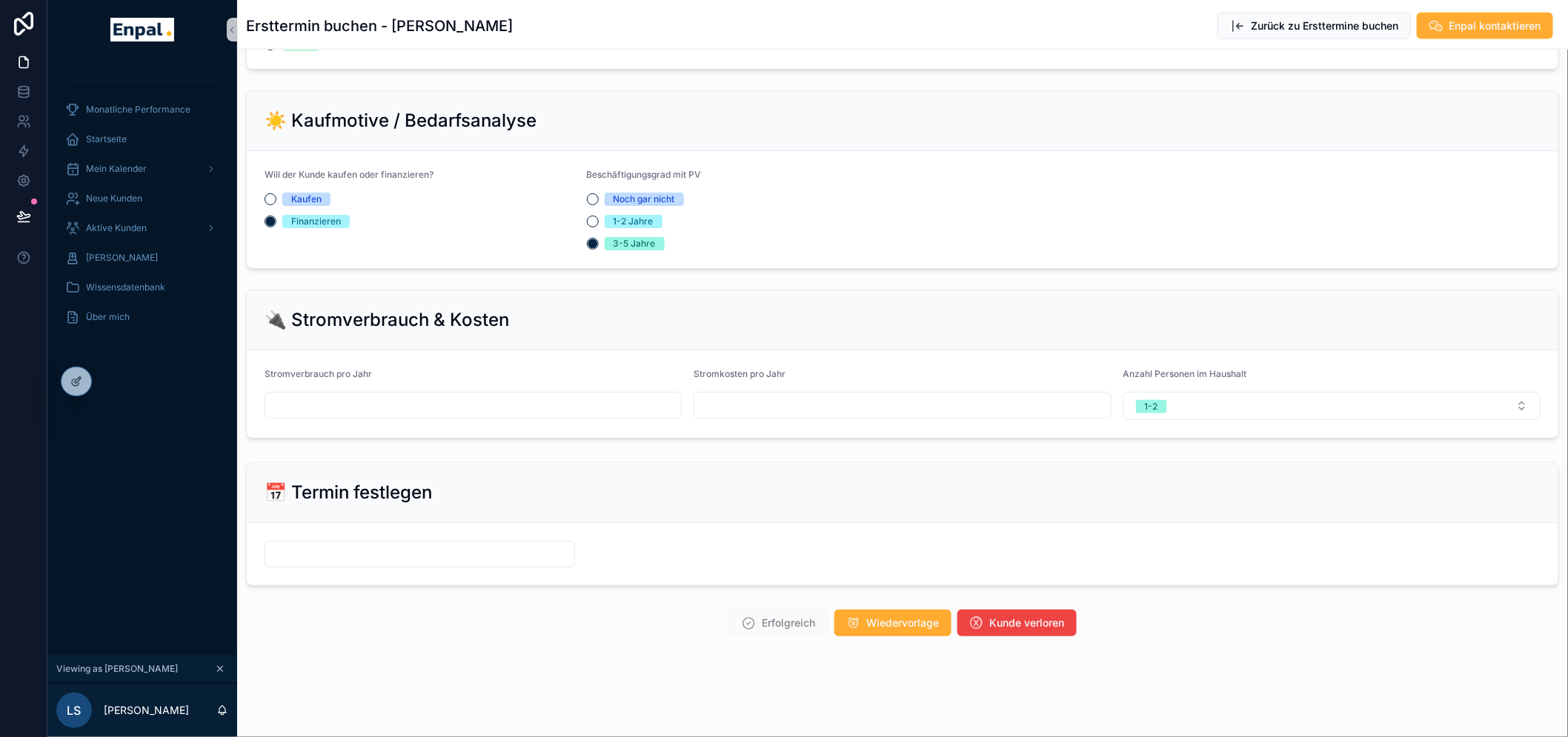
scroll to position [838, 0]
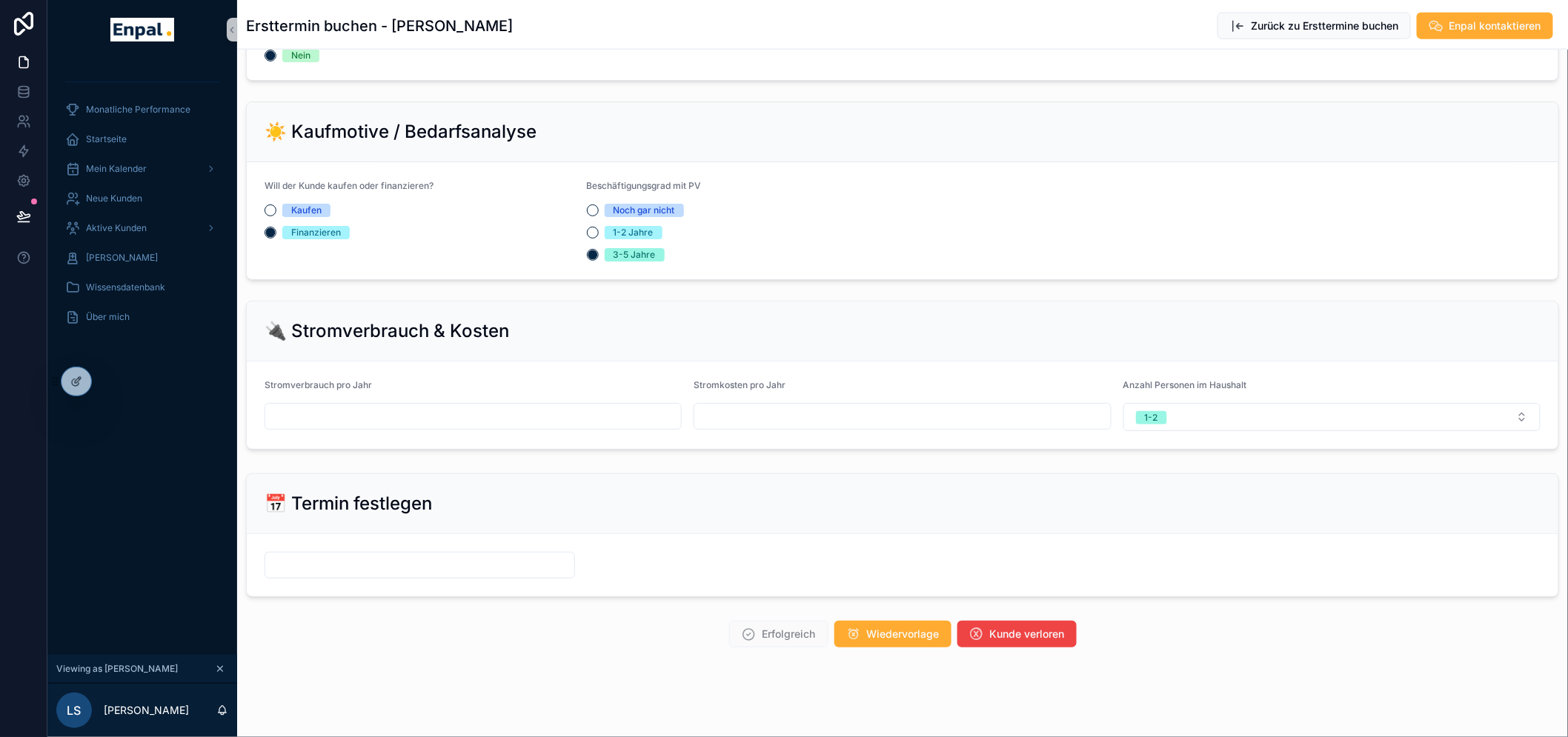
click at [317, 418] on input "scrollable content" at bounding box center [474, 416] width 416 height 21
type input "*****"
click at [784, 426] on input "scrollable content" at bounding box center [902, 416] width 416 height 21
click at [329, 575] on input "scrollable content" at bounding box center [420, 565] width 309 height 21
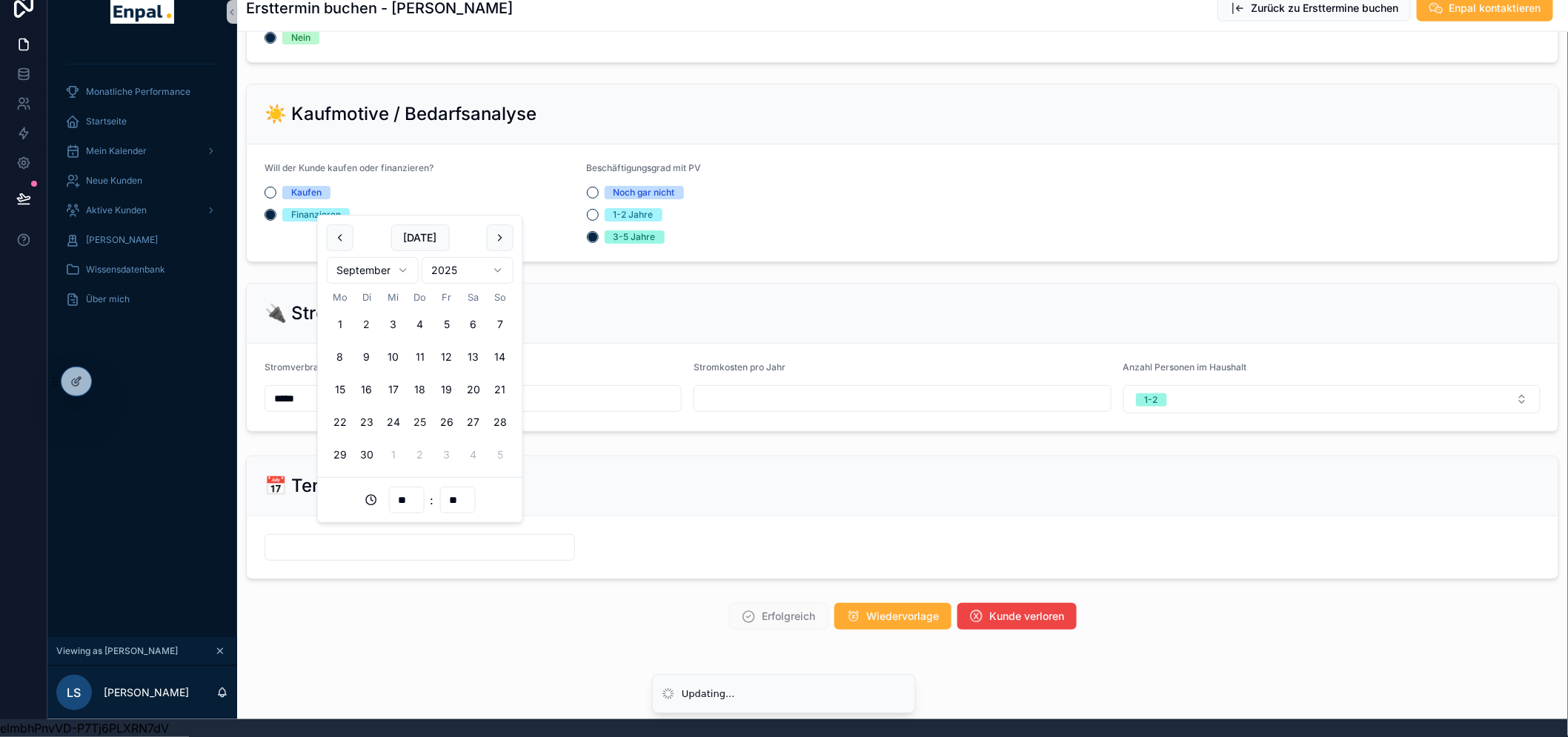
scroll to position [30, 0]
click at [411, 376] on button "18" at bounding box center [419, 389] width 26 height 26
type input "**********"
click at [421, 382] on button "18" at bounding box center [419, 389] width 26 height 26
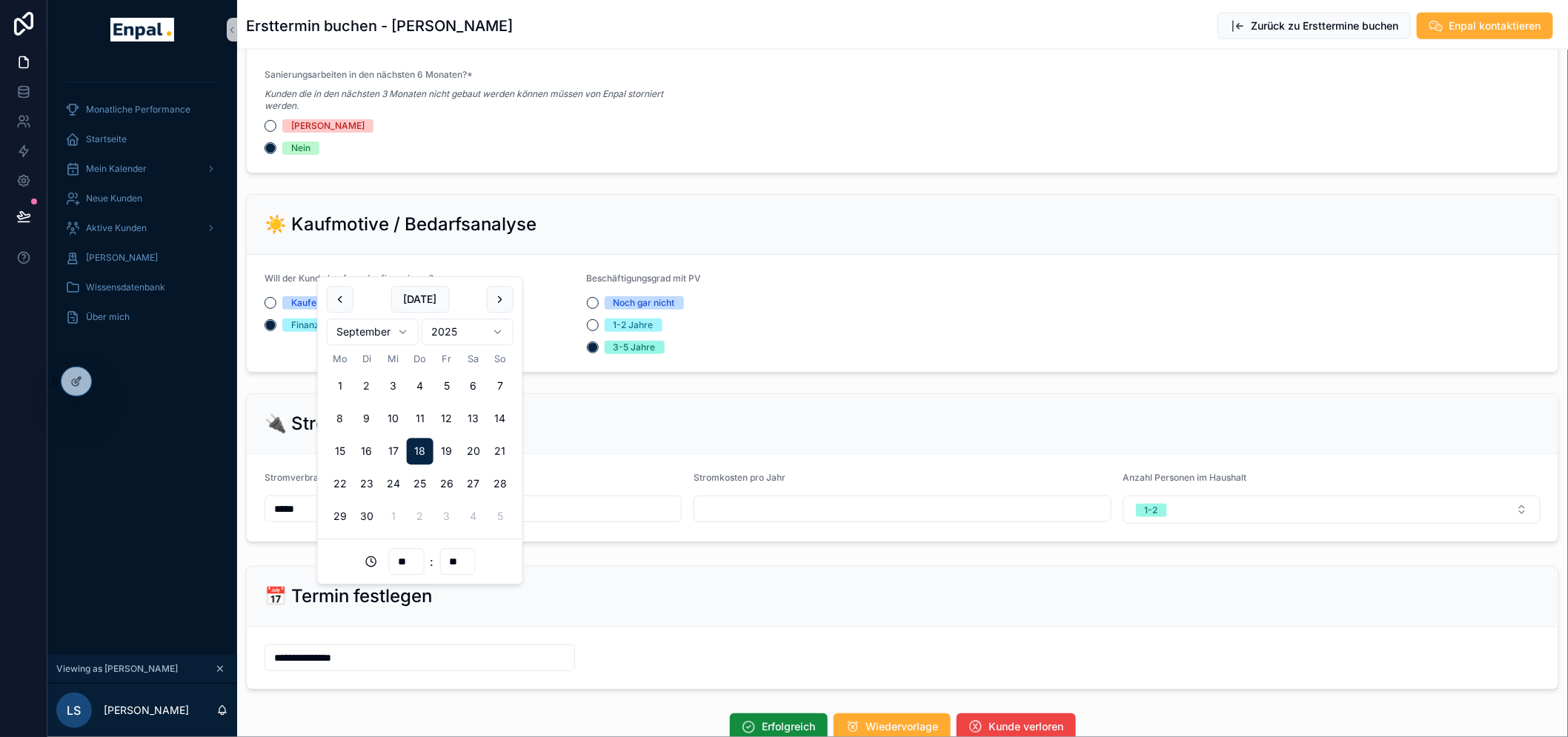
scroll to position [838, 0]
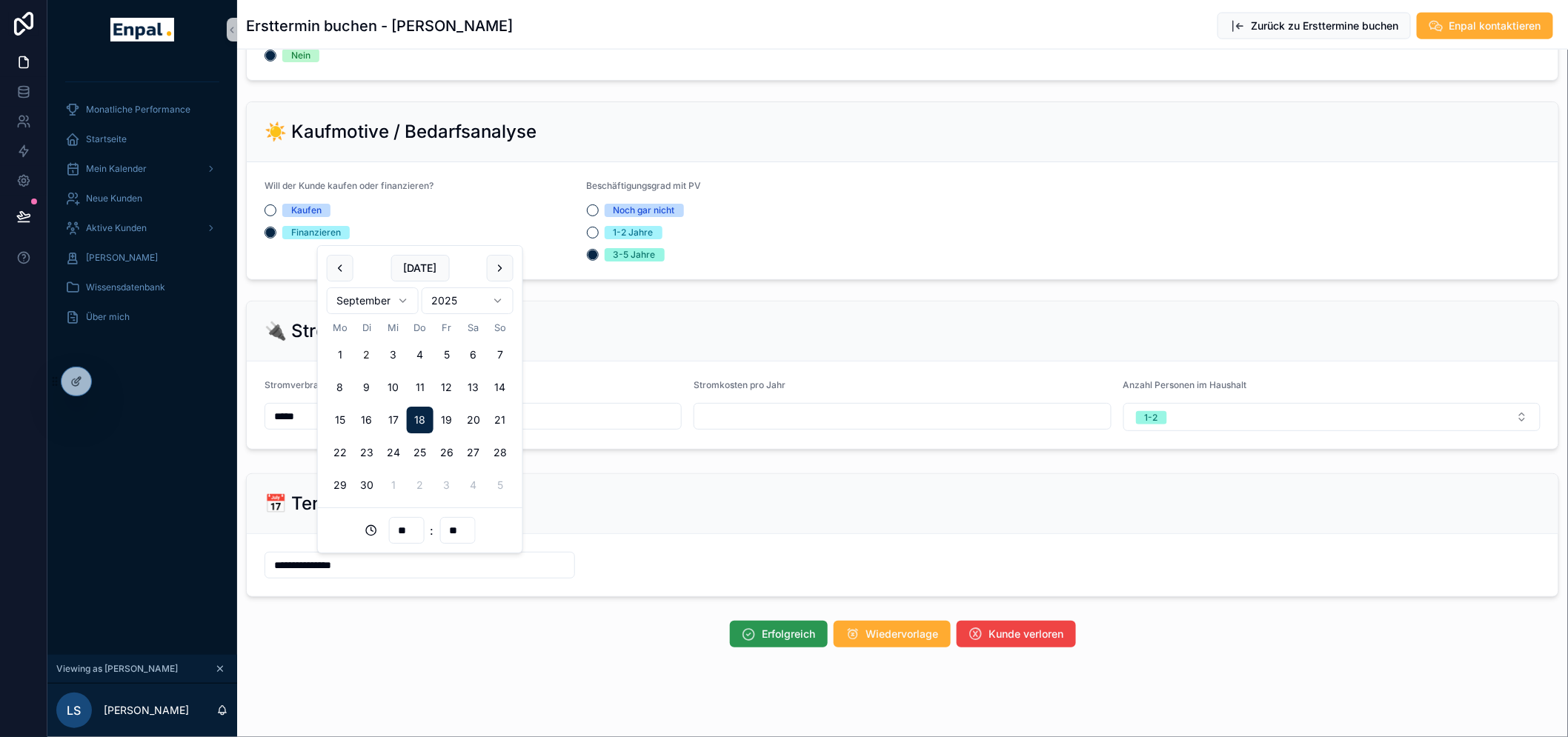
click at [754, 640] on icon "scrollable content" at bounding box center [749, 634] width 15 height 15
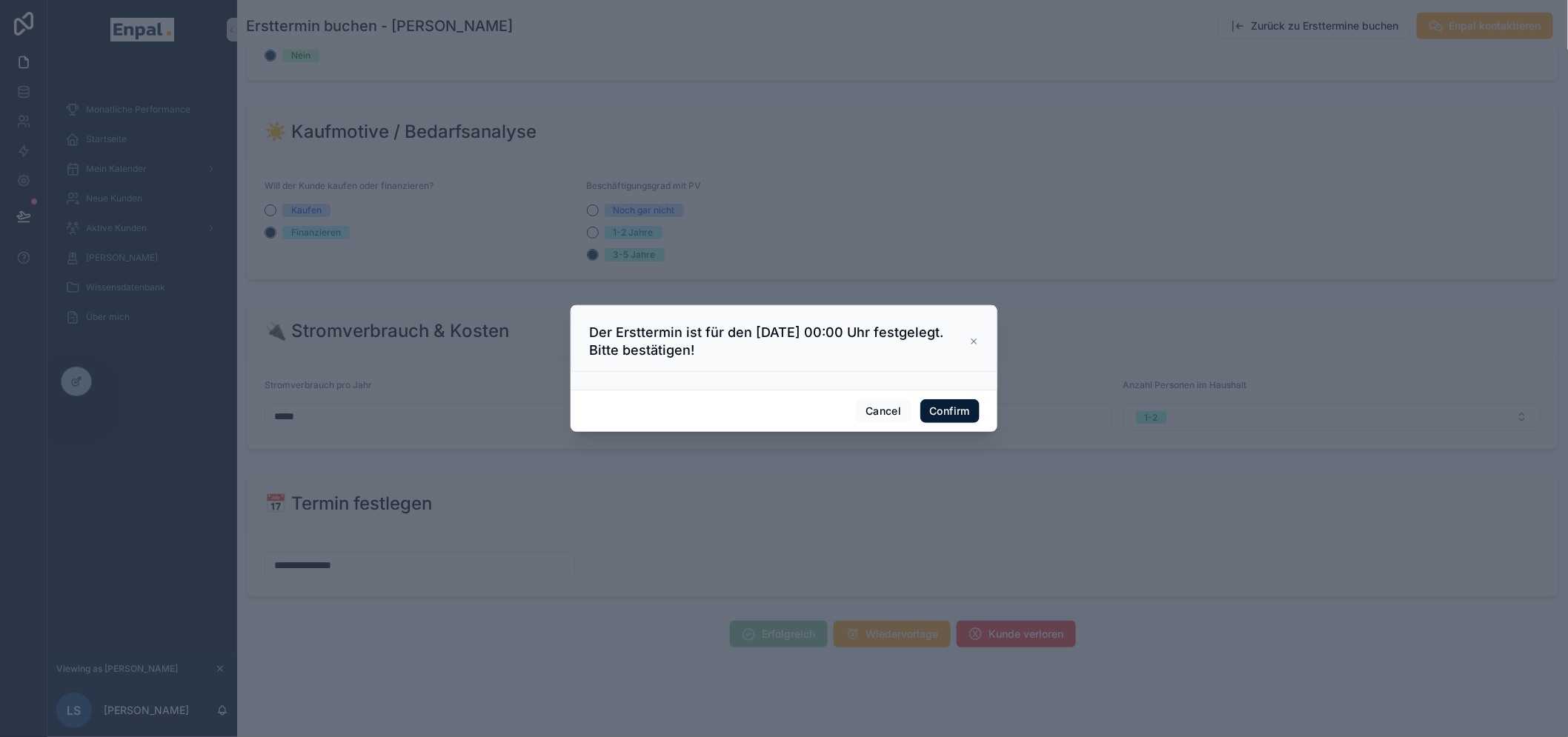
click at [951, 407] on button "Confirm" at bounding box center [950, 411] width 59 height 24
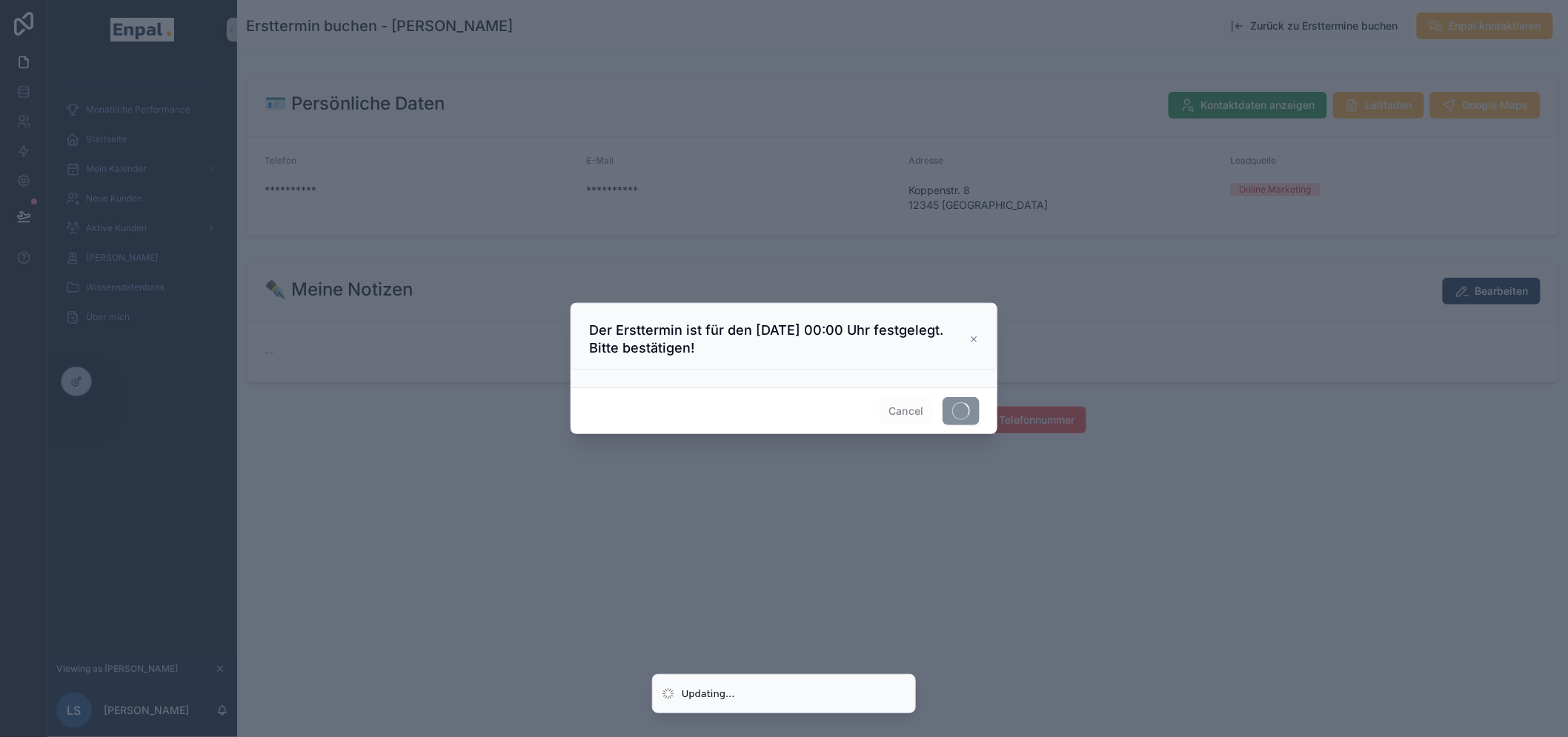
scroll to position [0, 0]
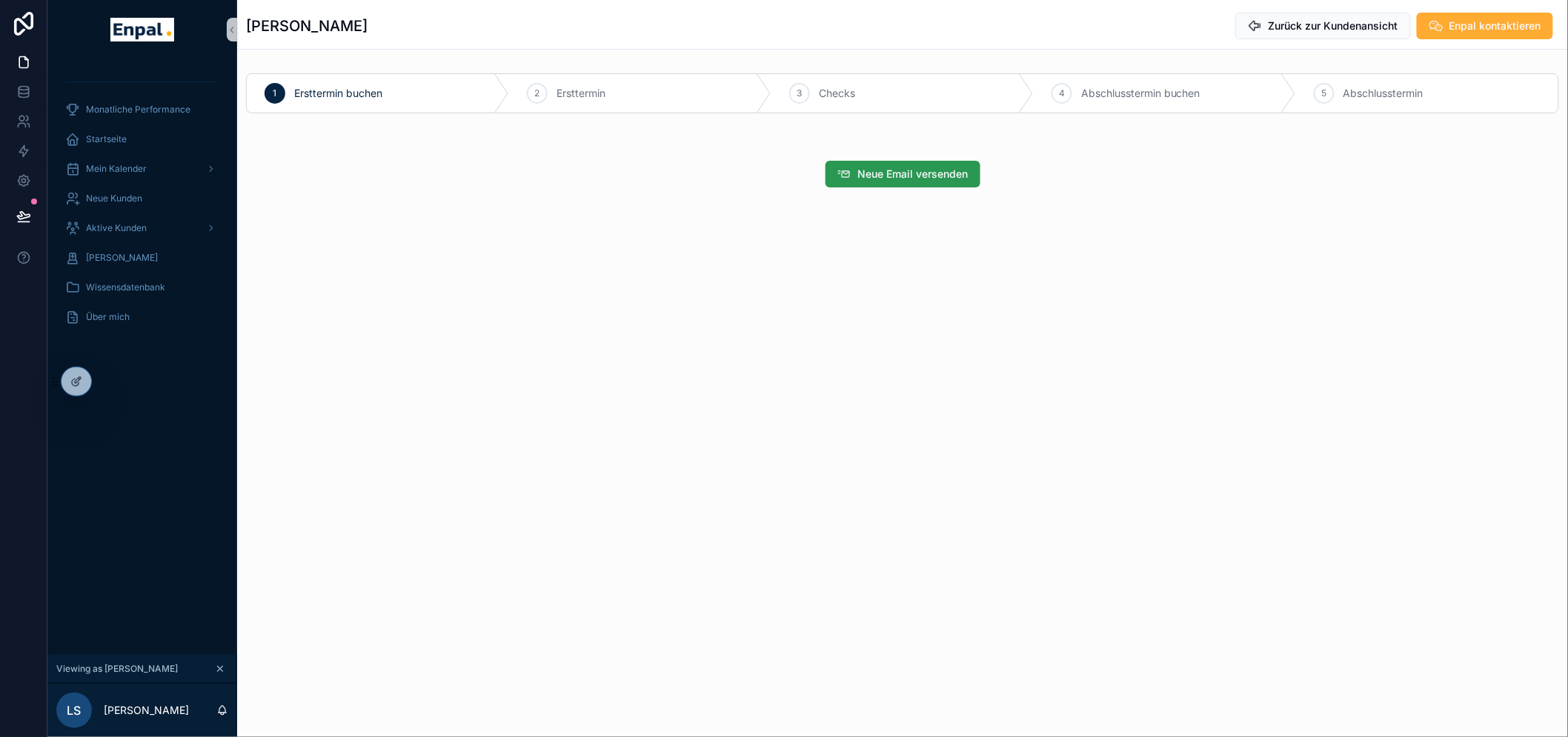
click at [910, 174] on span "Neue Email versenden" at bounding box center [914, 174] width 111 height 15
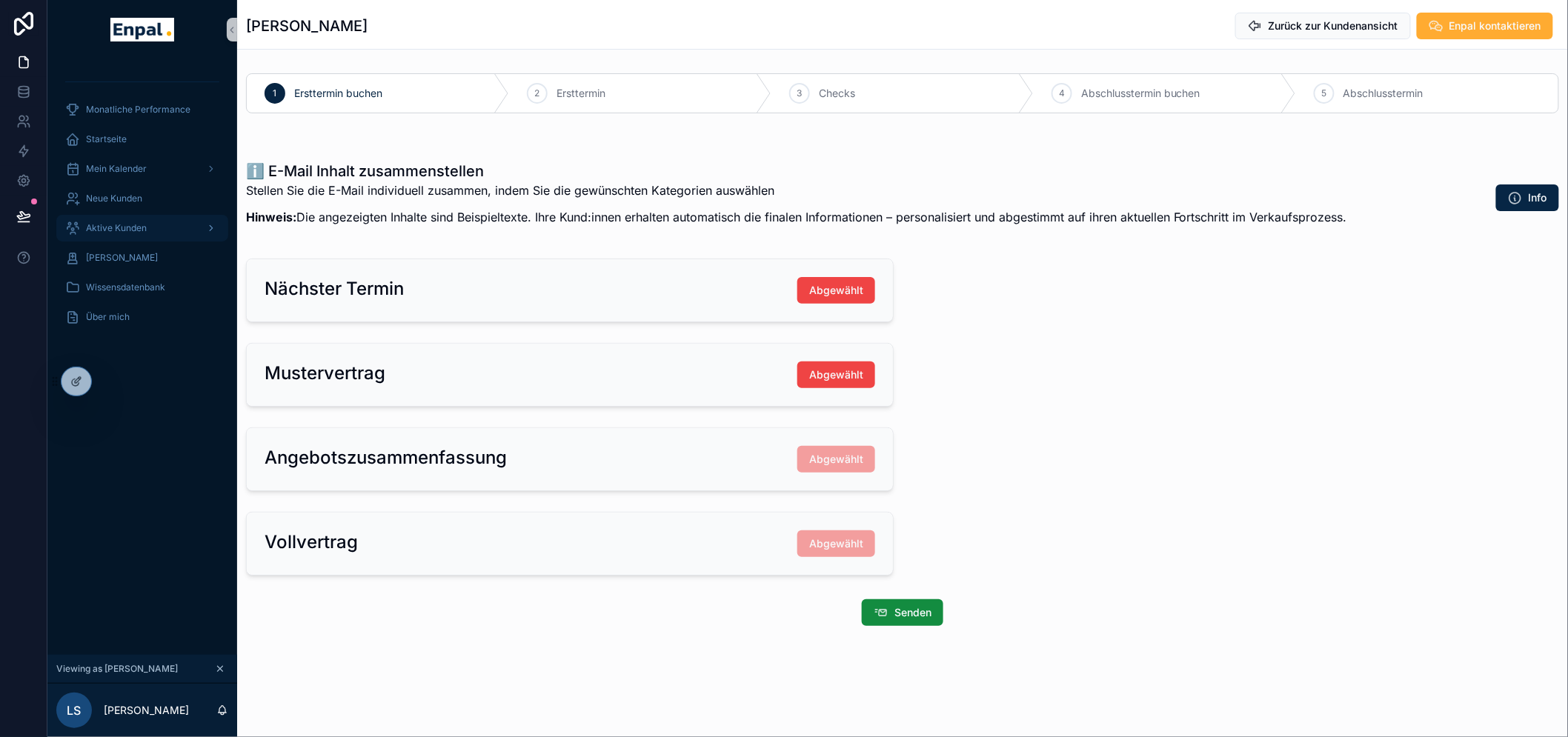
click at [112, 225] on span "Aktive Kunden" at bounding box center [116, 228] width 61 height 12
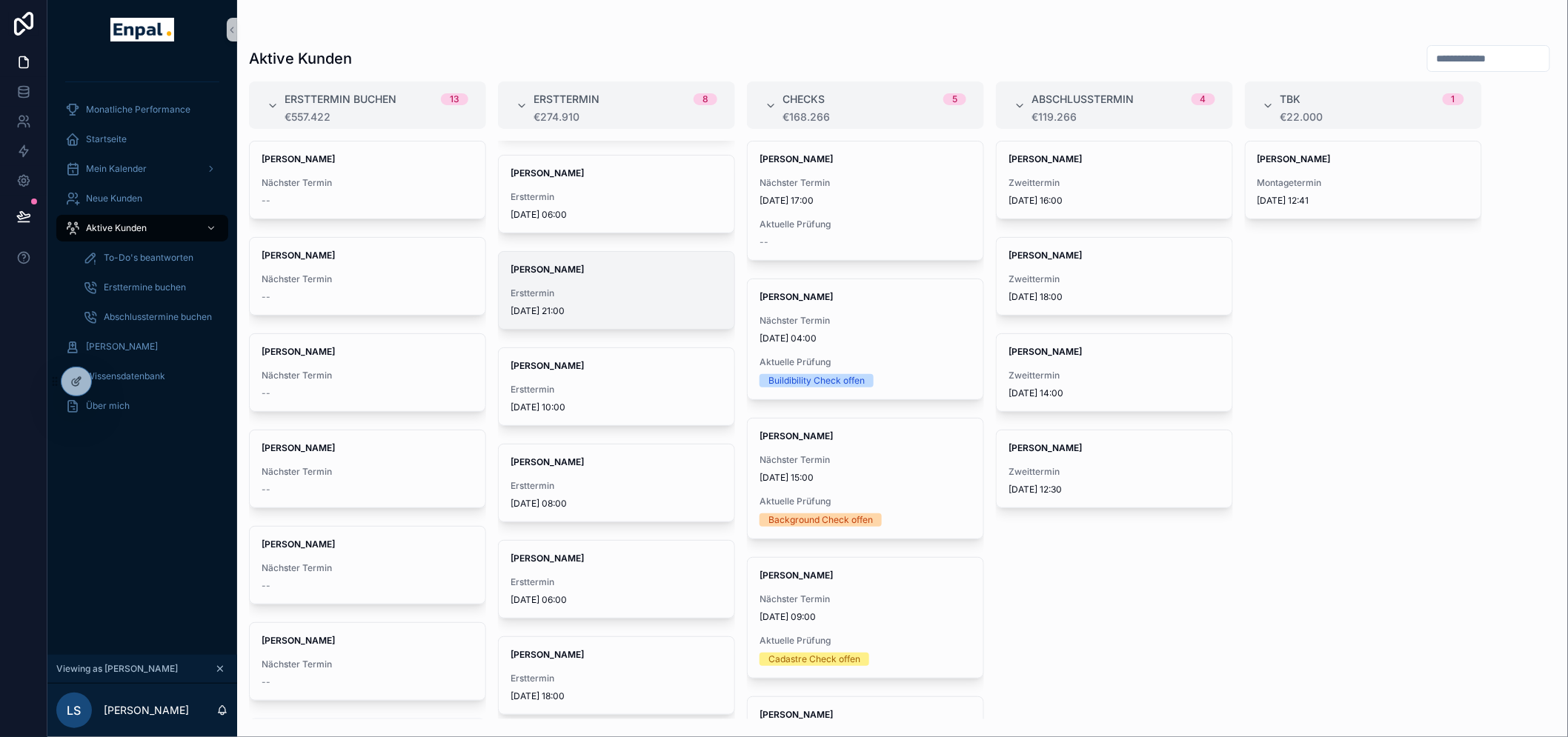
scroll to position [164, 0]
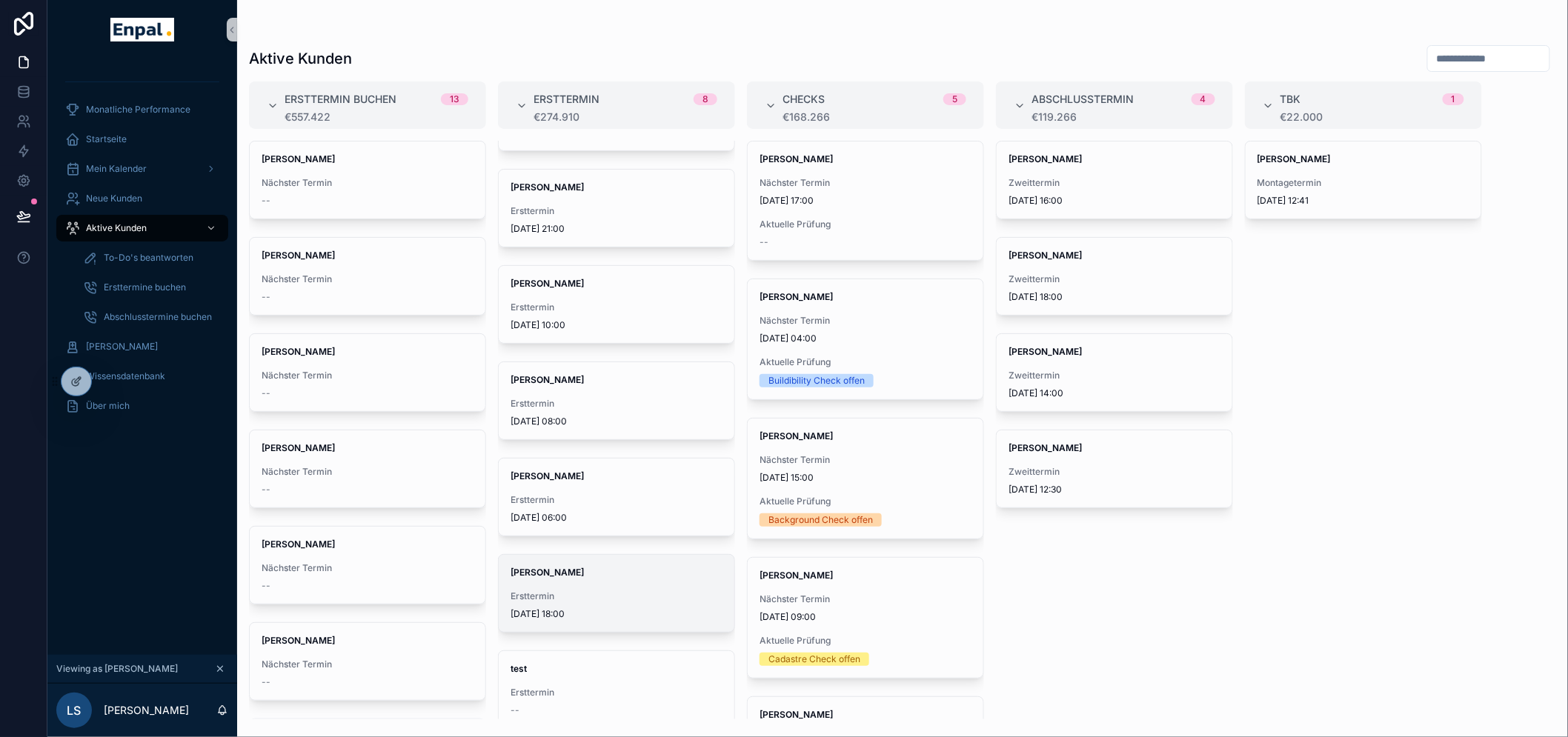
click at [603, 625] on div "[PERSON_NAME] Ersttermin [DATE] 18:00" at bounding box center [617, 593] width 236 height 77
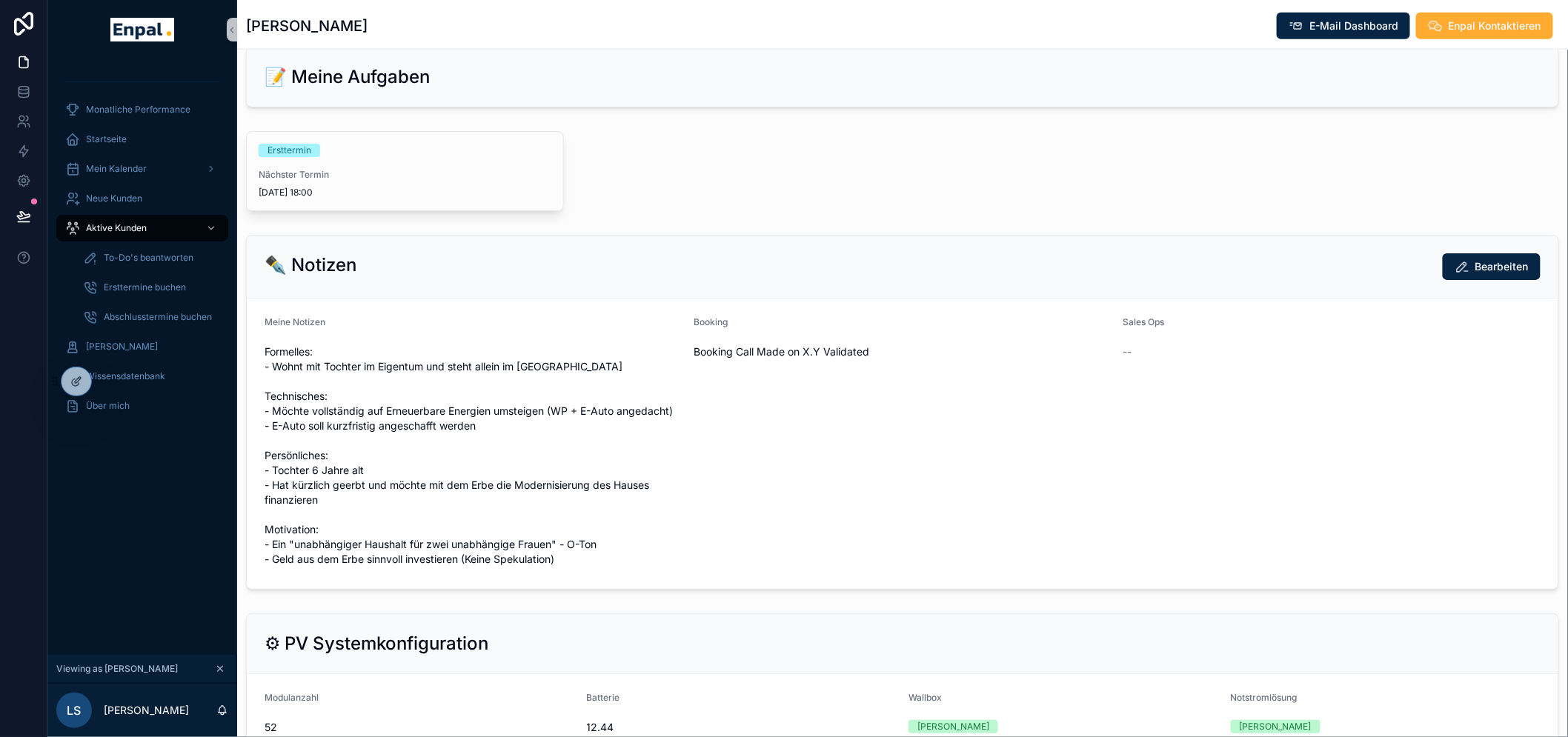
scroll to position [575, 0]
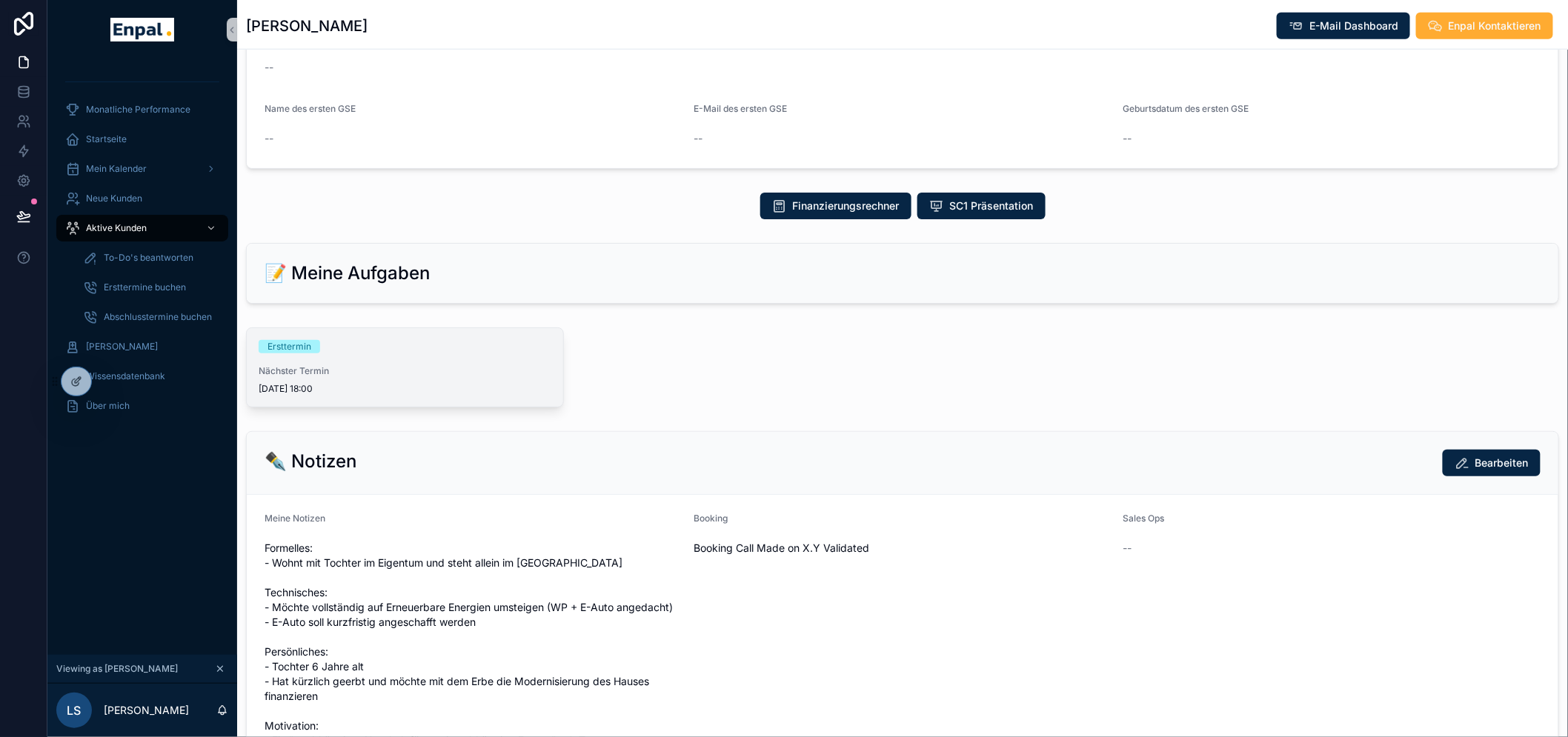
click at [288, 339] on div "Ersttermin Nächster Termin [DATE] 18:00" at bounding box center [405, 367] width 316 height 79
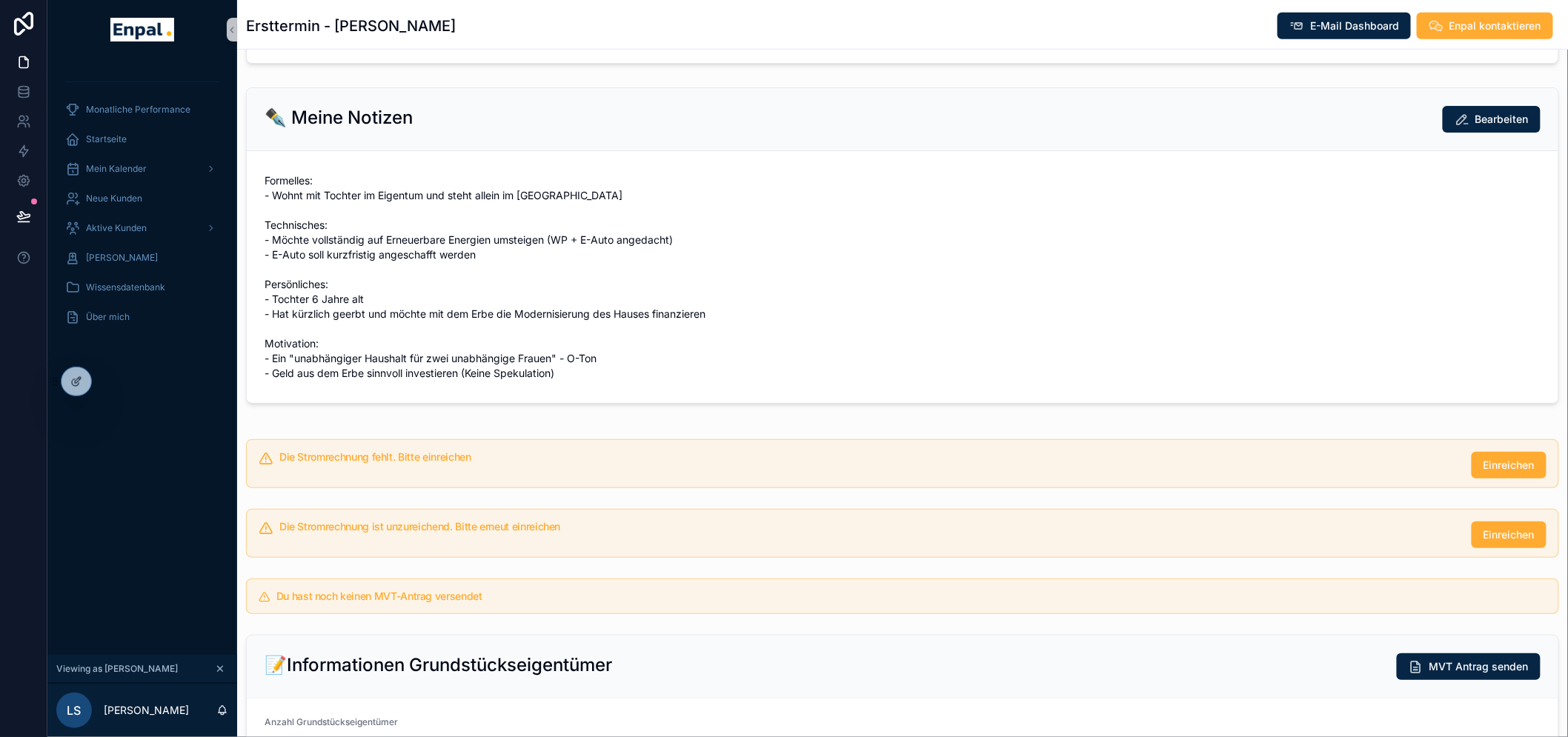
scroll to position [575, 0]
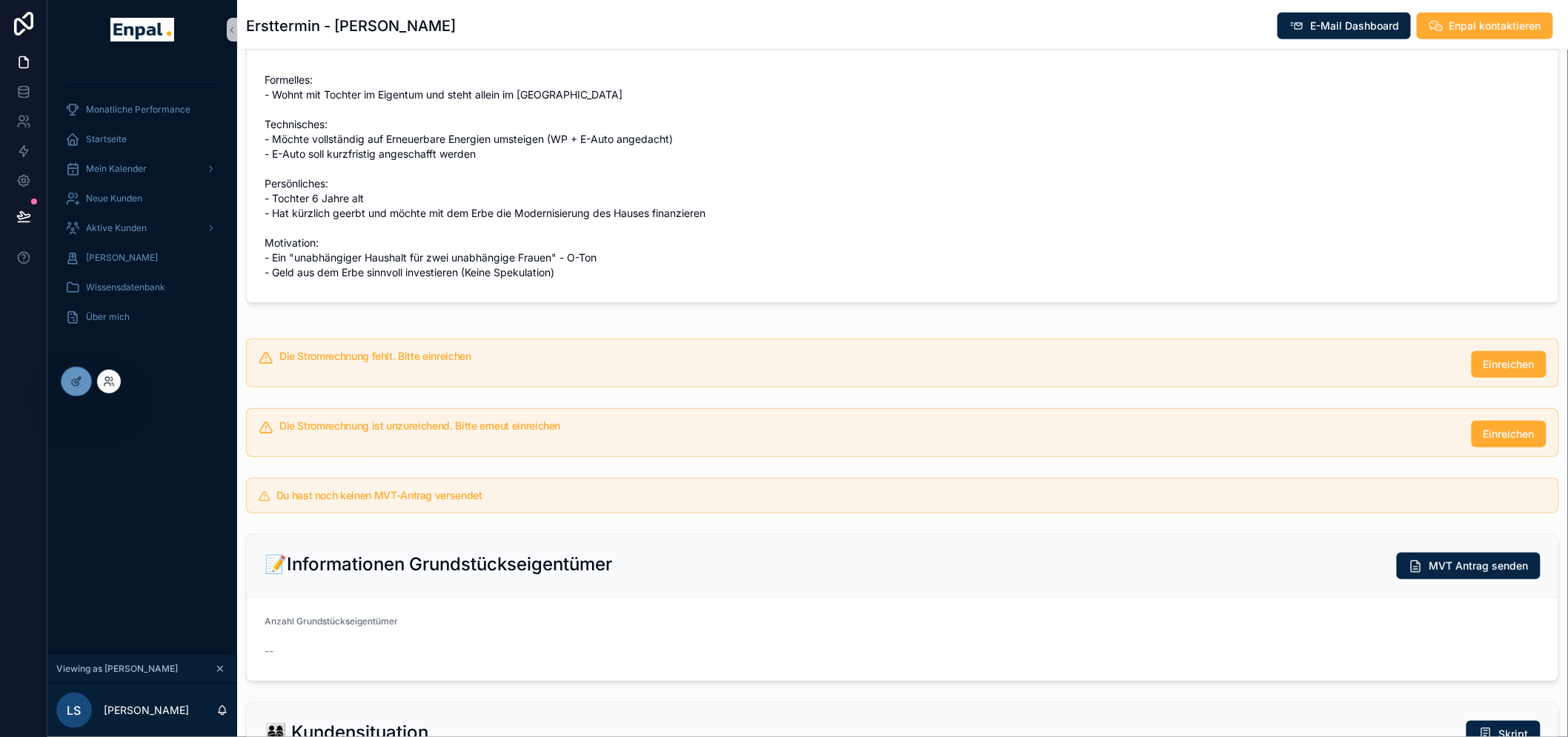
click at [91, 381] on div at bounding box center [105, 382] width 29 height 24
click at [84, 381] on div at bounding box center [76, 381] width 29 height 28
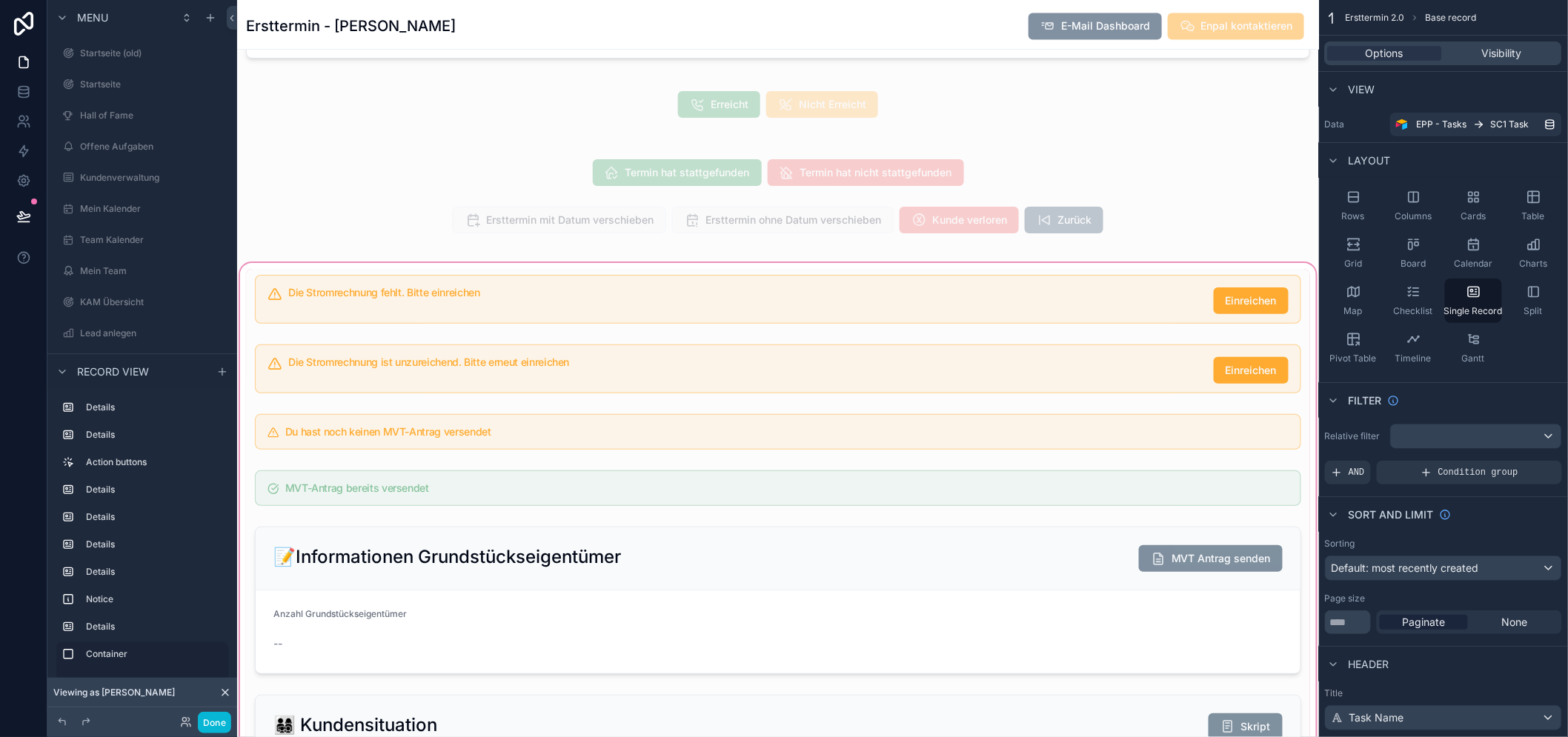
scroll to position [1124, 0]
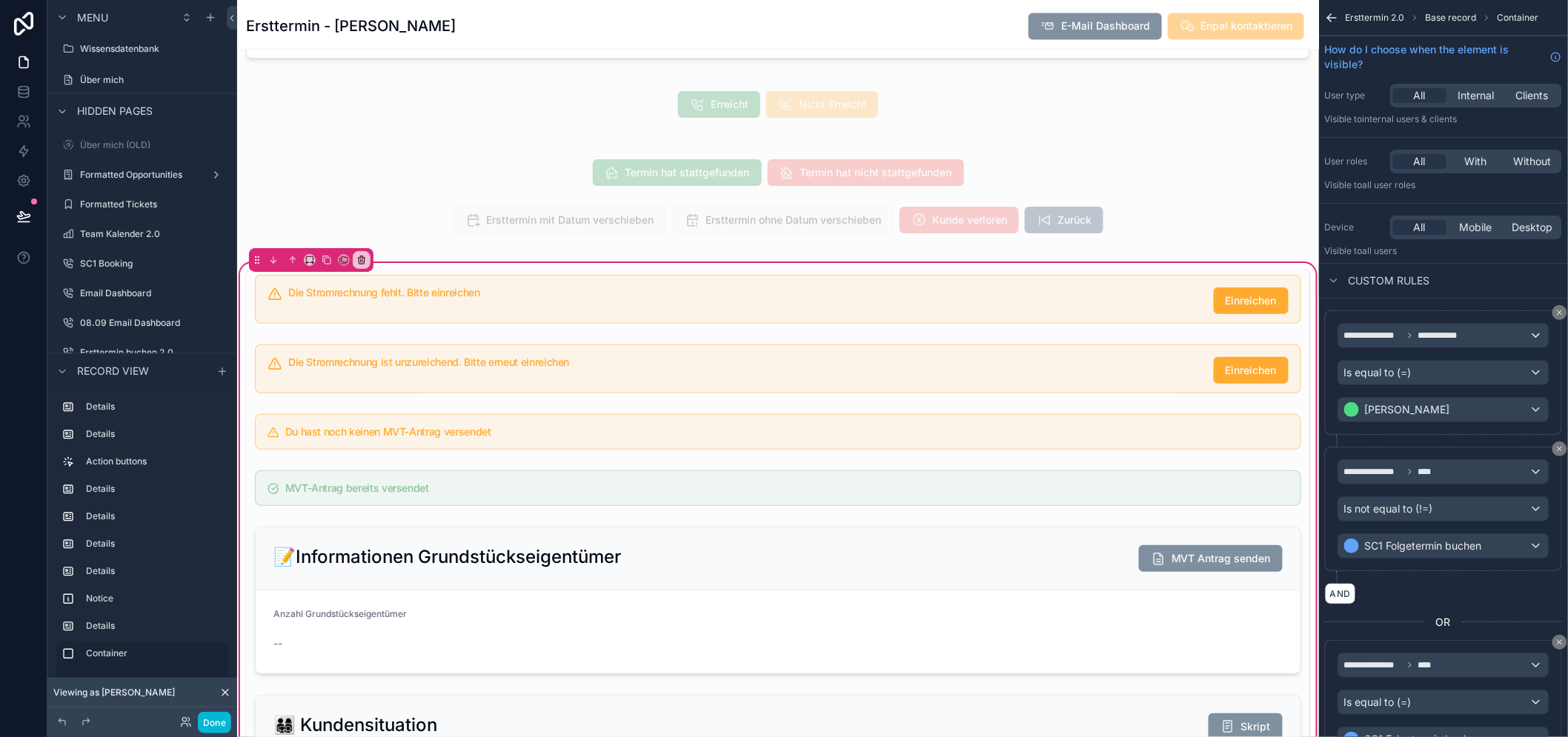
click at [522, 367] on div "scrollable content" at bounding box center [778, 369] width 1064 height 61
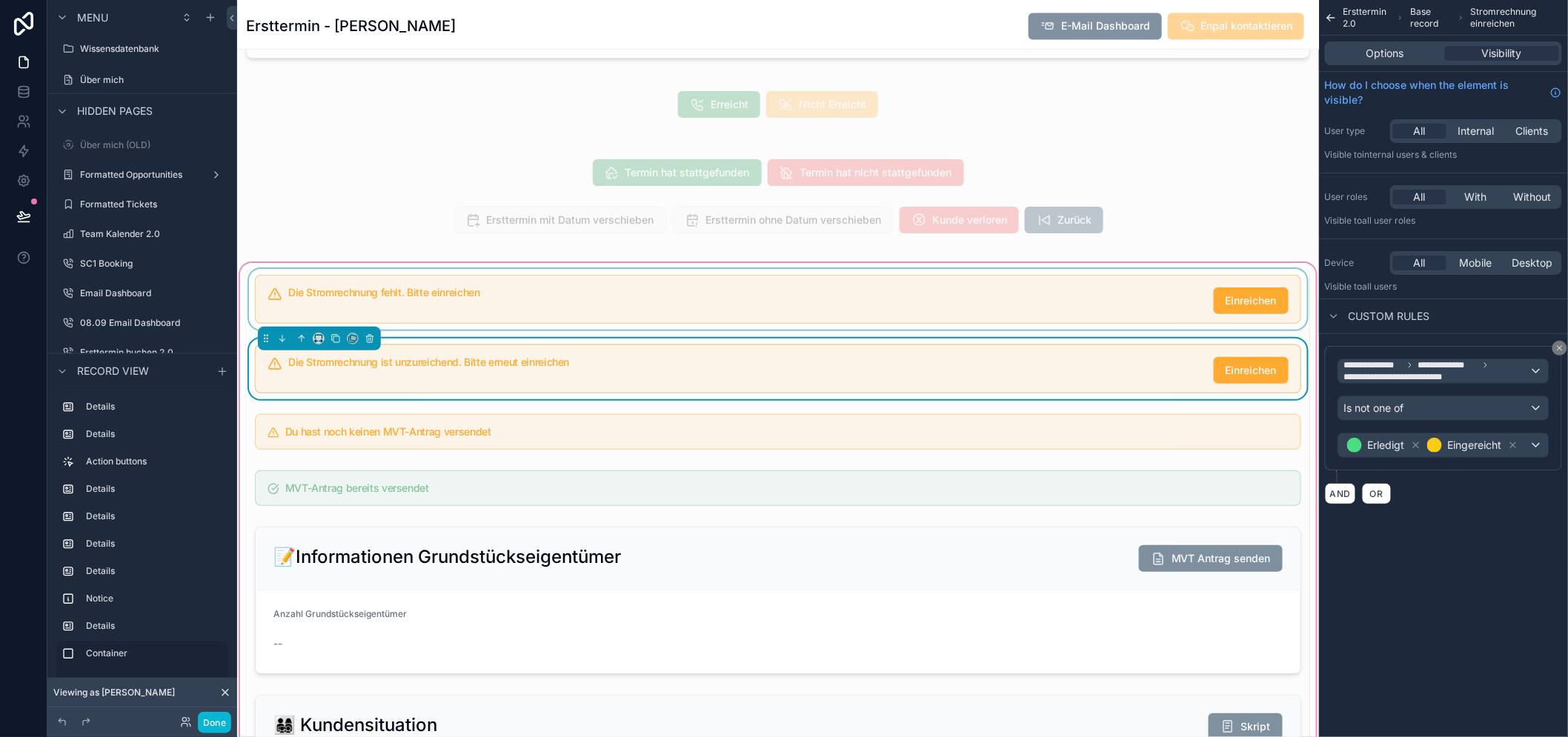
click at [811, 299] on div "scrollable content" at bounding box center [778, 299] width 1064 height 61
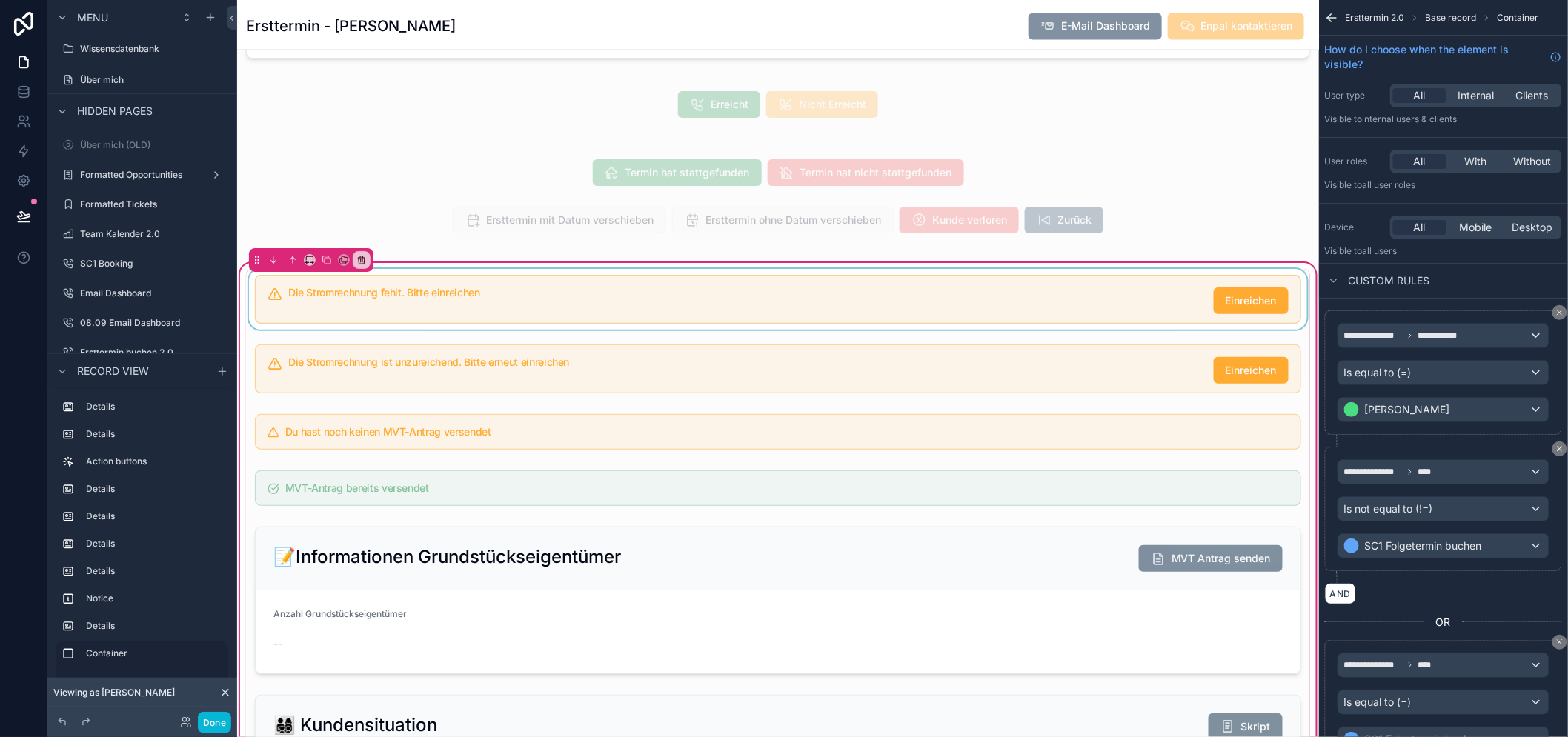
click at [811, 299] on div "scrollable content" at bounding box center [778, 299] width 1064 height 61
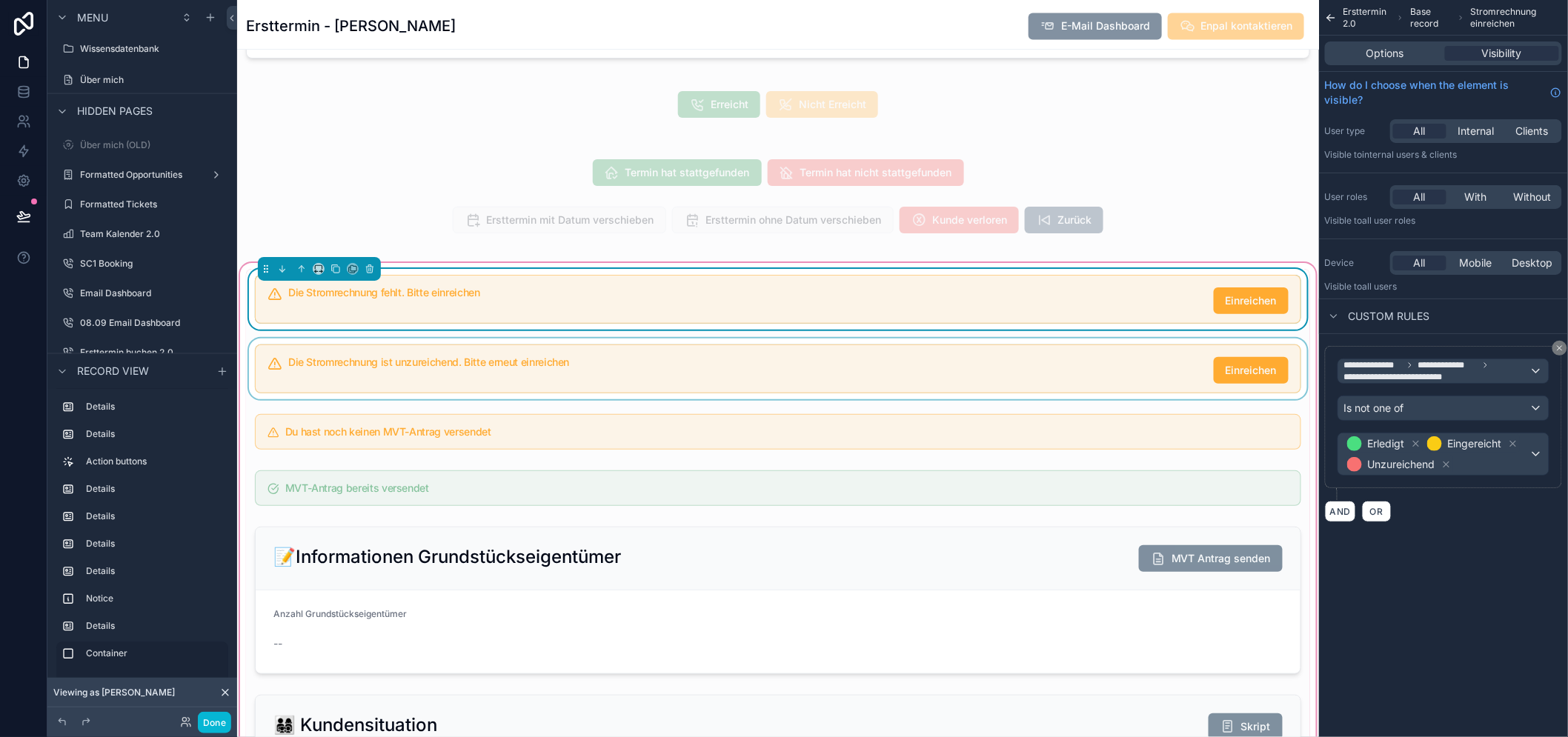
click at [721, 369] on div "scrollable content" at bounding box center [778, 369] width 1064 height 61
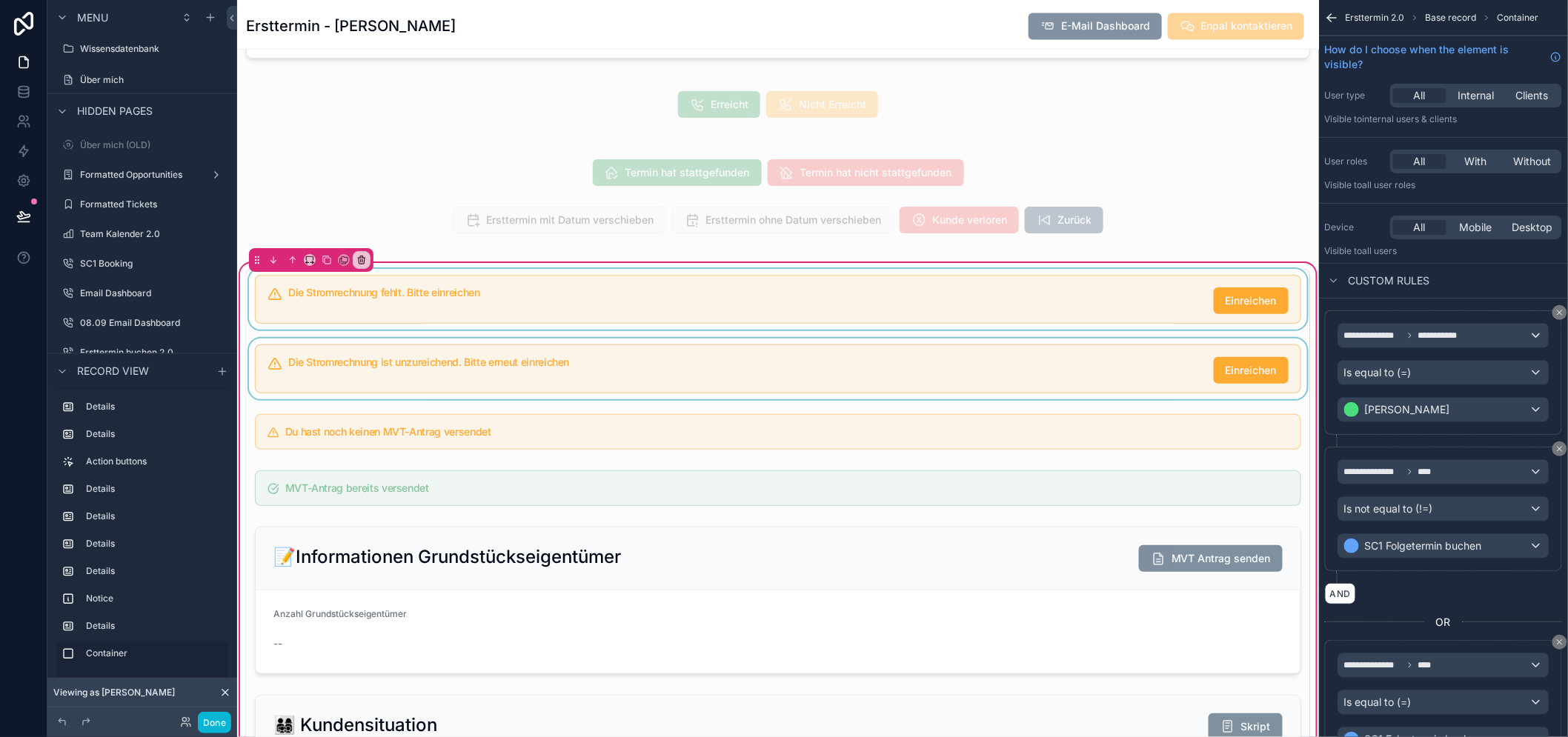
click at [721, 369] on div "scrollable content" at bounding box center [778, 369] width 1064 height 61
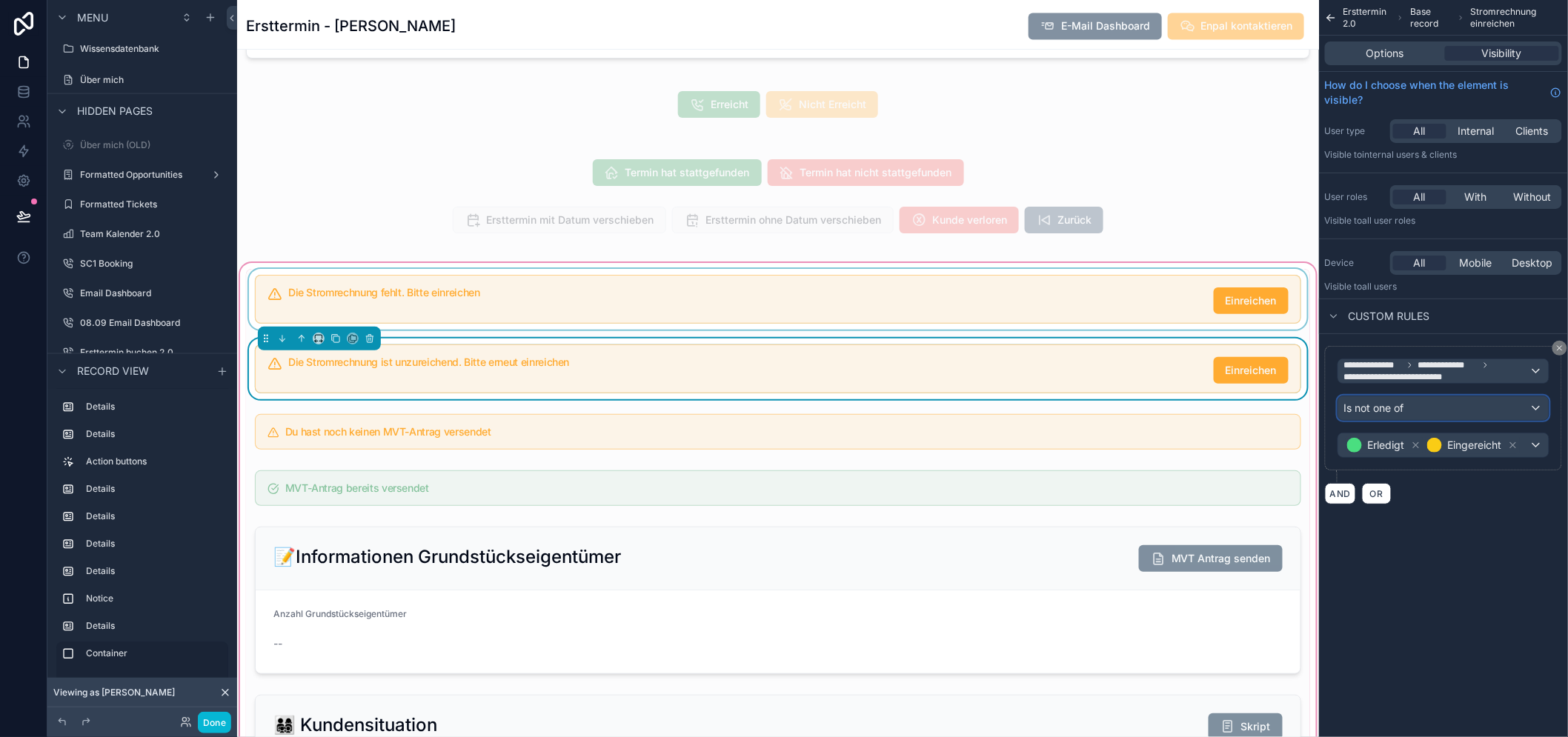
click at [1424, 417] on div "Is not one of" at bounding box center [1444, 408] width 210 height 24
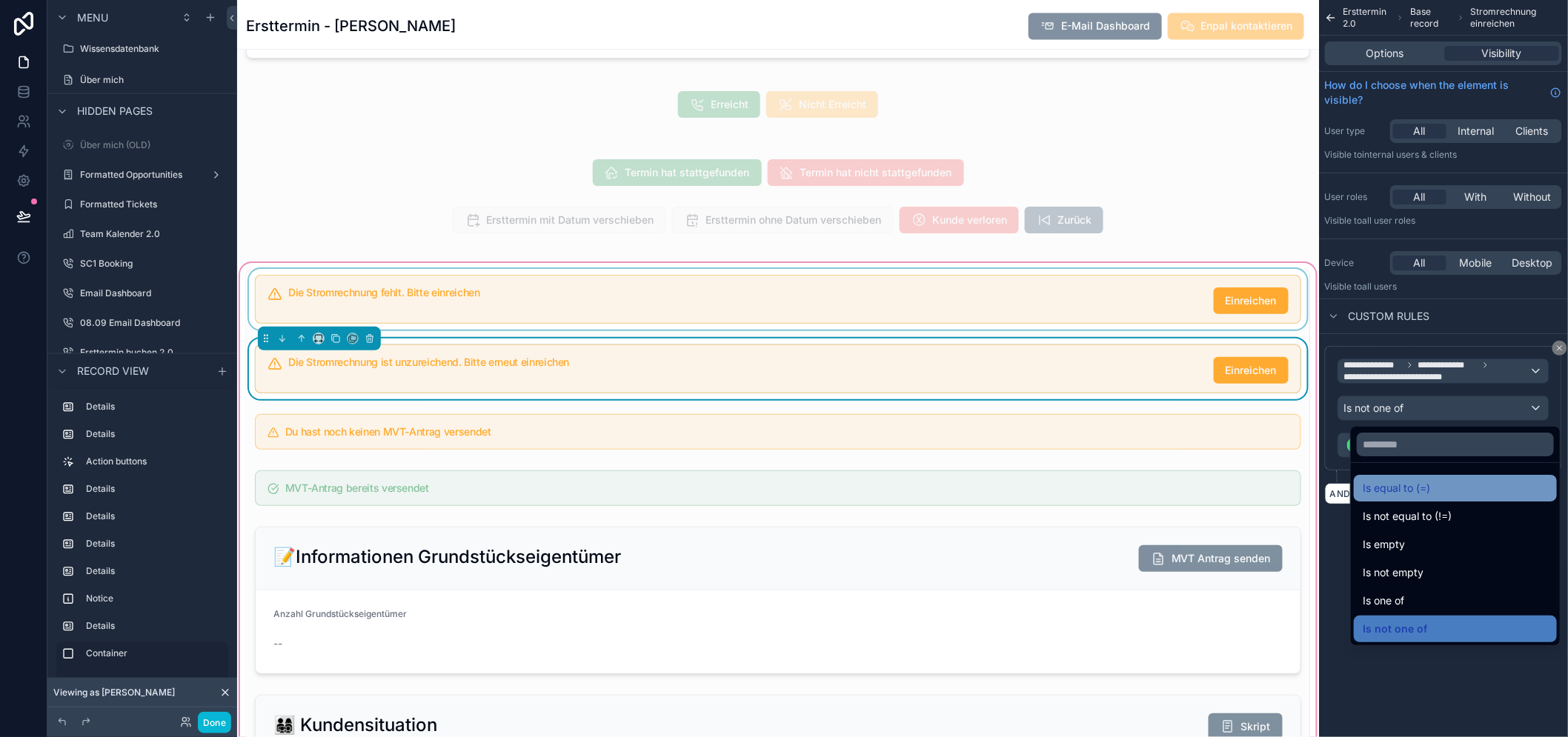
click at [1425, 481] on span "Is equal to (=)" at bounding box center [1397, 488] width 68 height 18
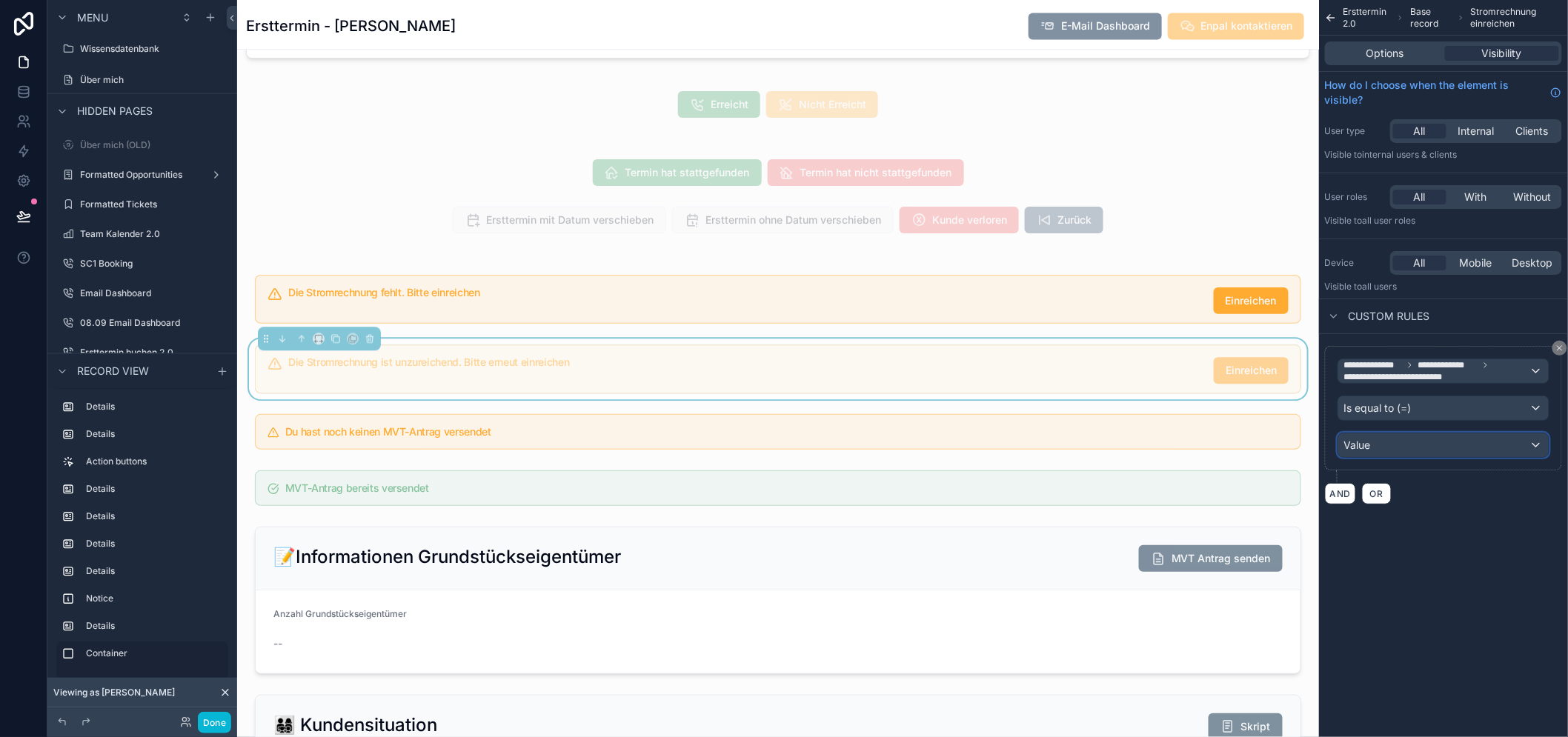
click at [1401, 448] on div "Value" at bounding box center [1444, 445] width 210 height 24
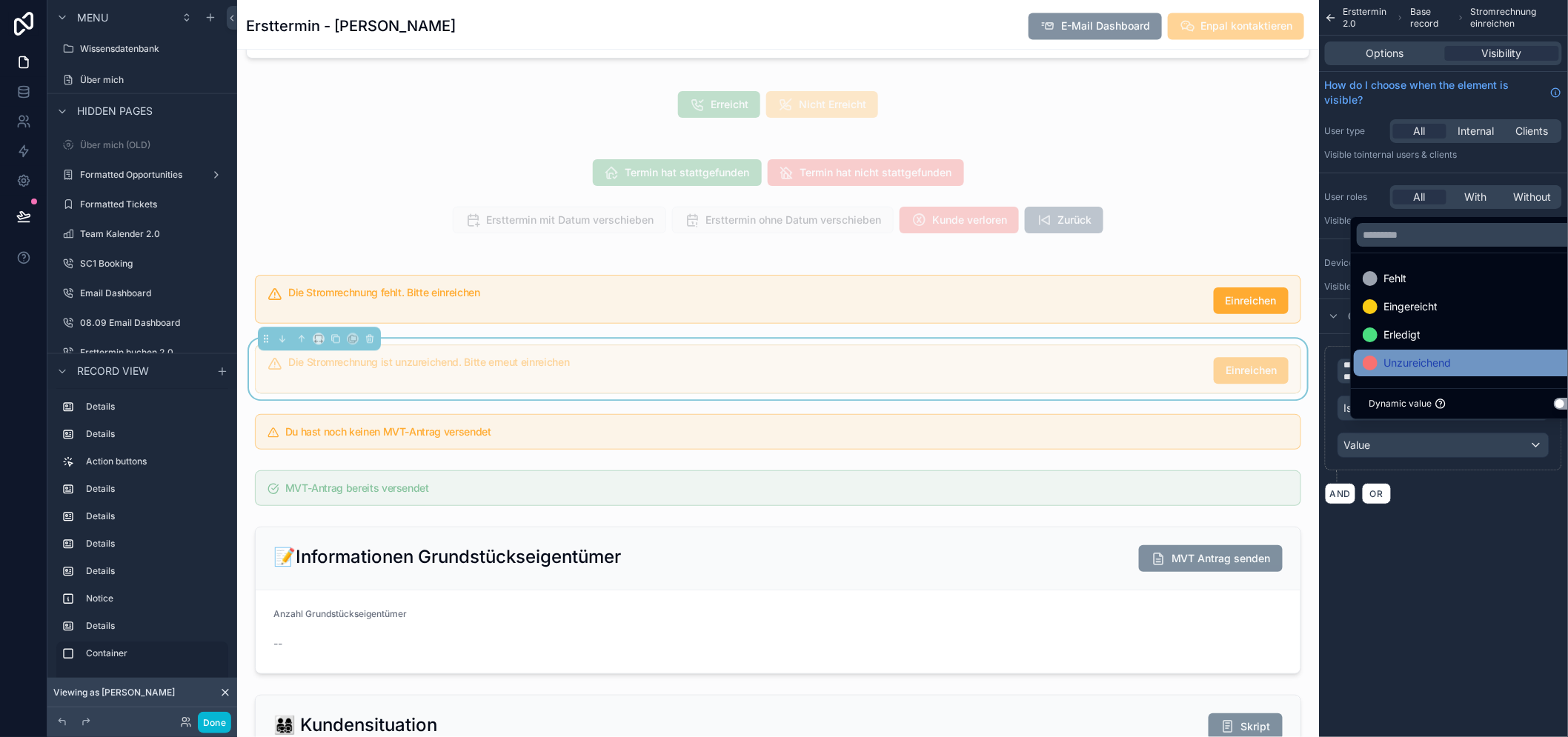
click at [1397, 372] on span "Unzureichend" at bounding box center [1417, 363] width 68 height 18
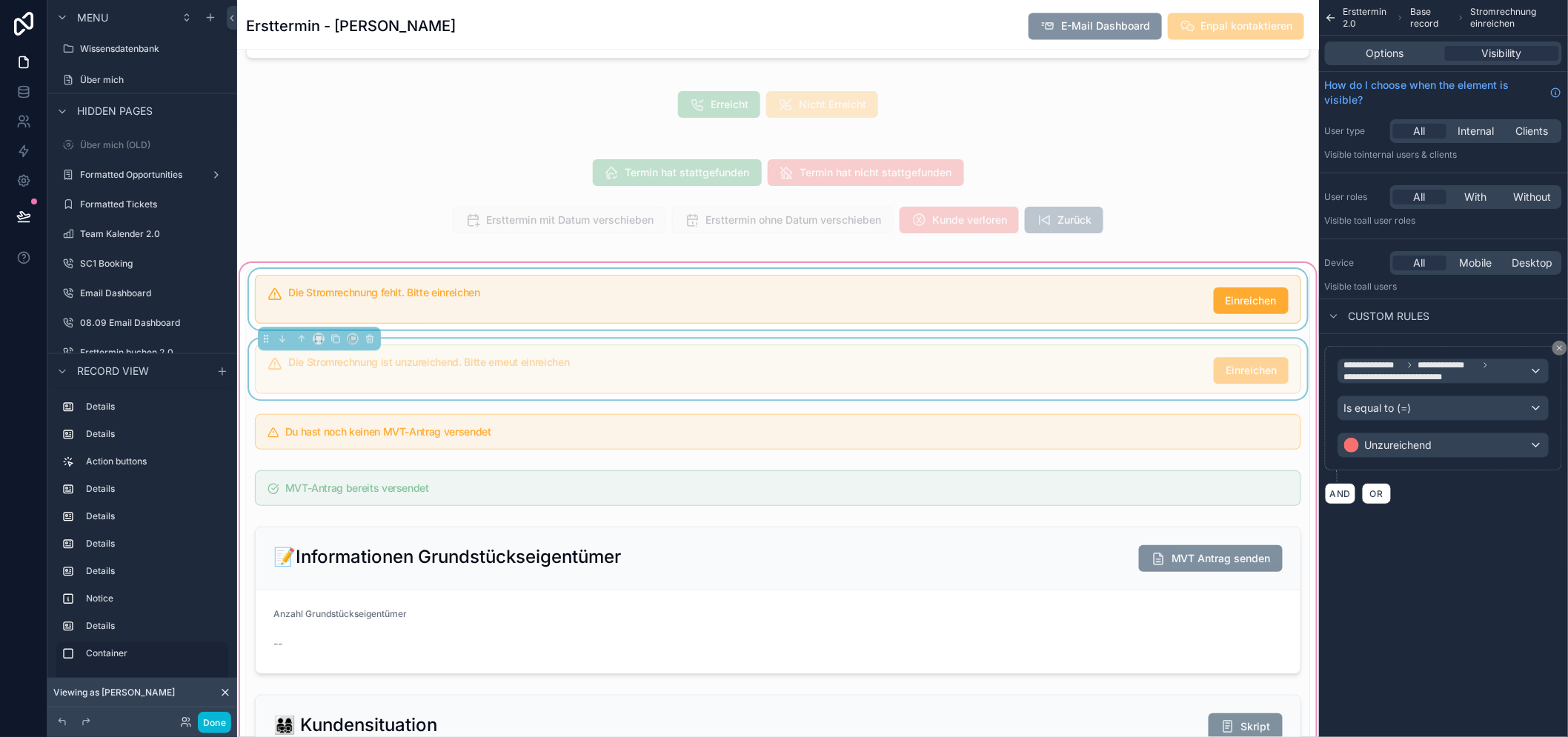
click at [606, 295] on div "scrollable content" at bounding box center [778, 299] width 1064 height 61
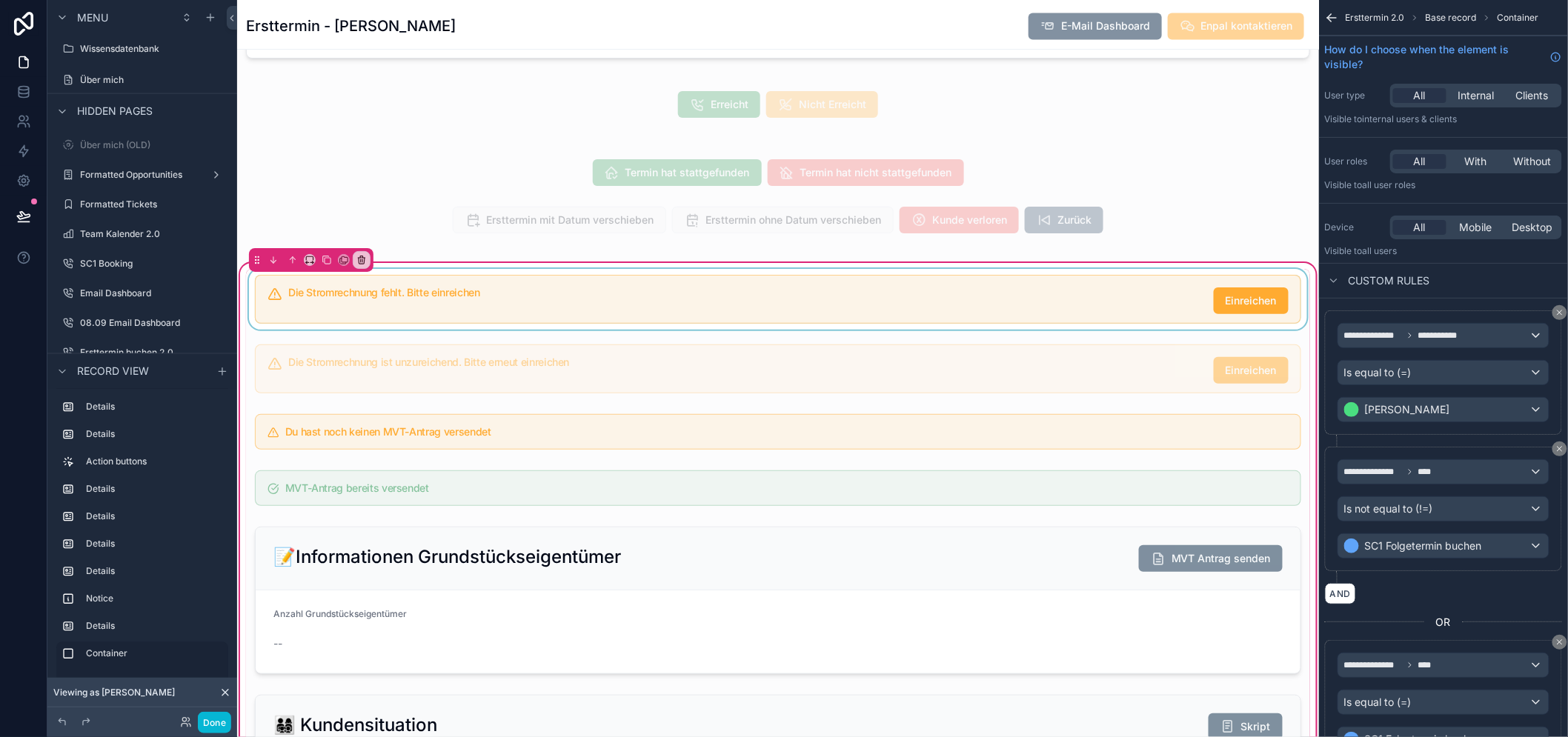
click at [606, 295] on div "scrollable content" at bounding box center [778, 299] width 1064 height 61
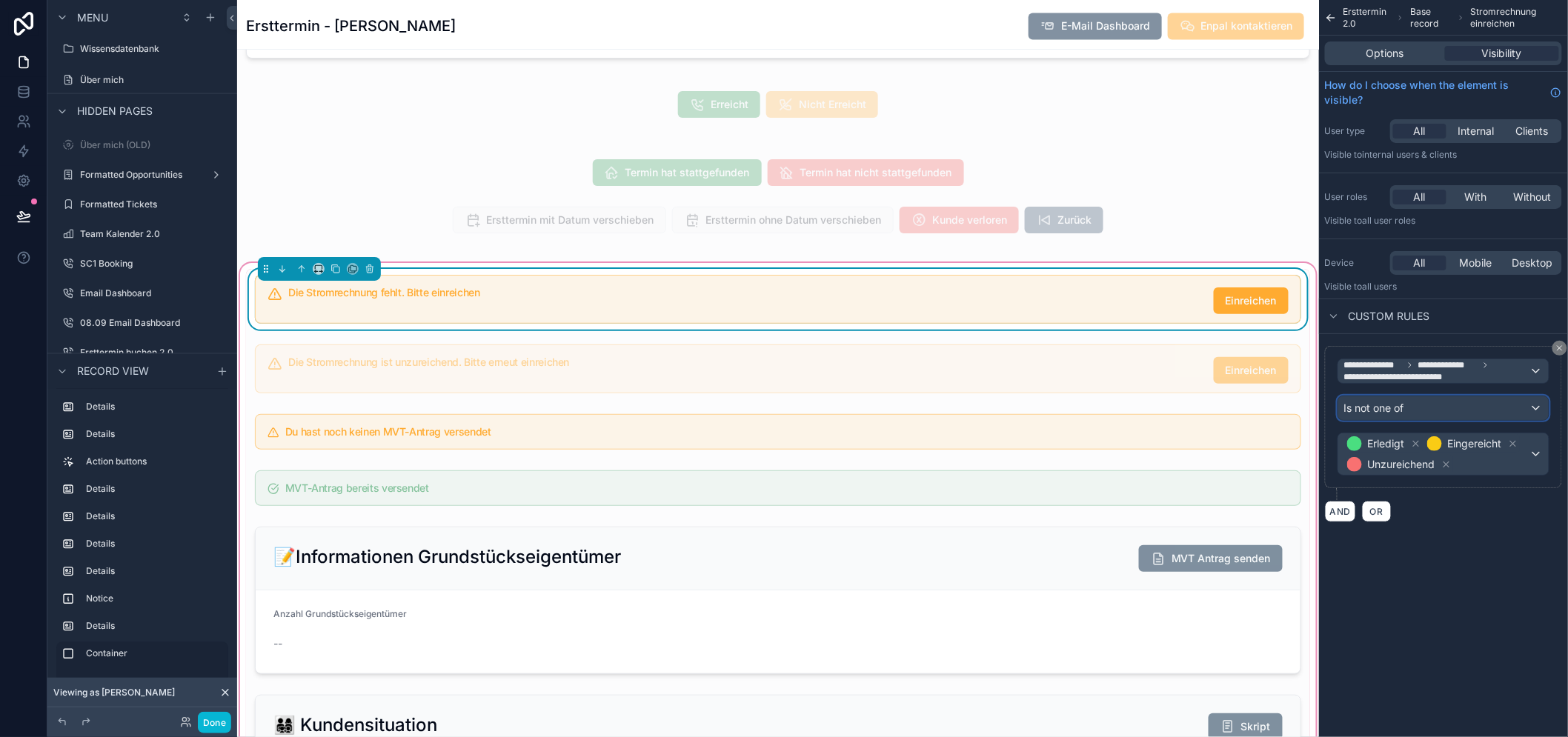
click at [1436, 410] on div "Is not one of" at bounding box center [1444, 408] width 210 height 24
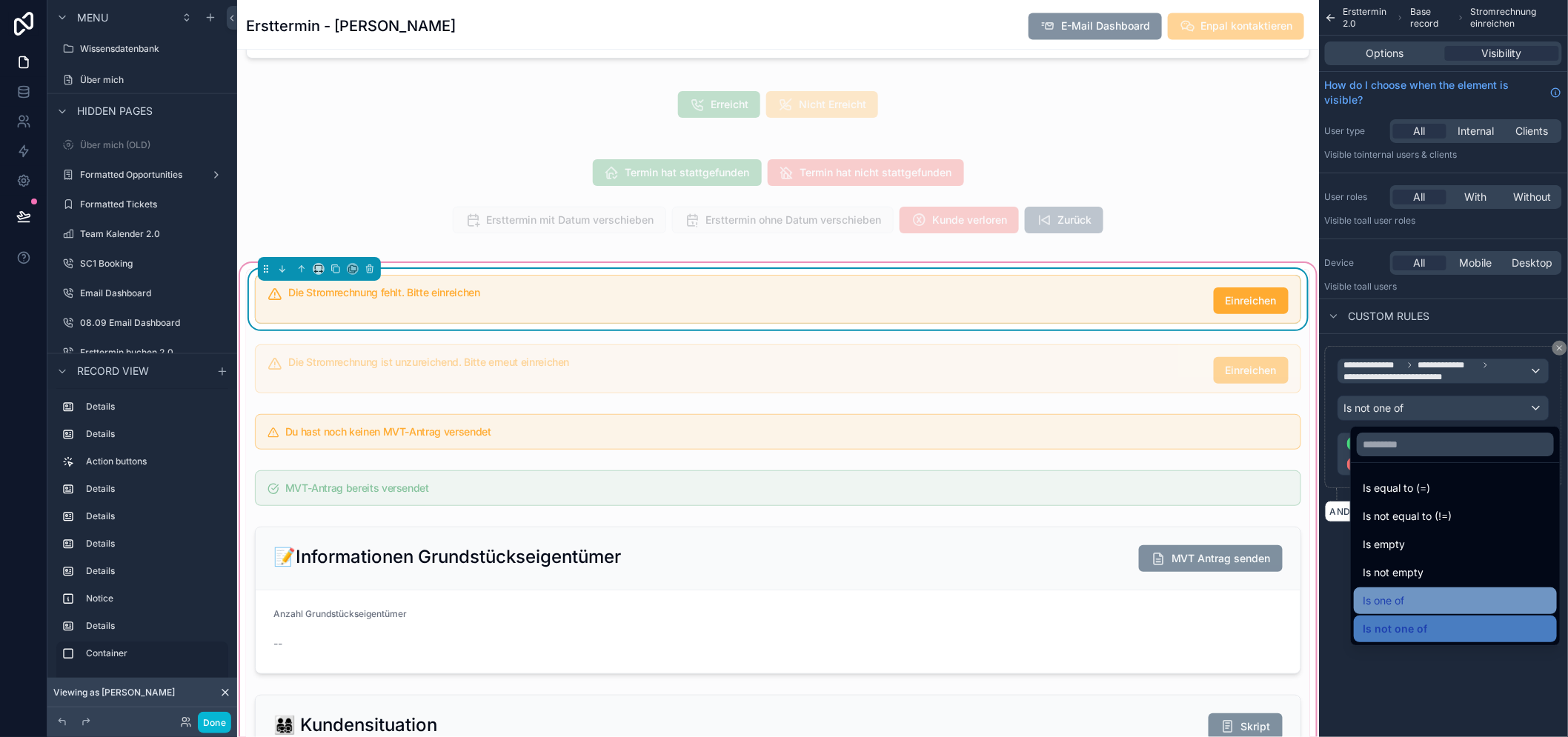
click at [1417, 598] on div "Is one of" at bounding box center [1456, 601] width 185 height 18
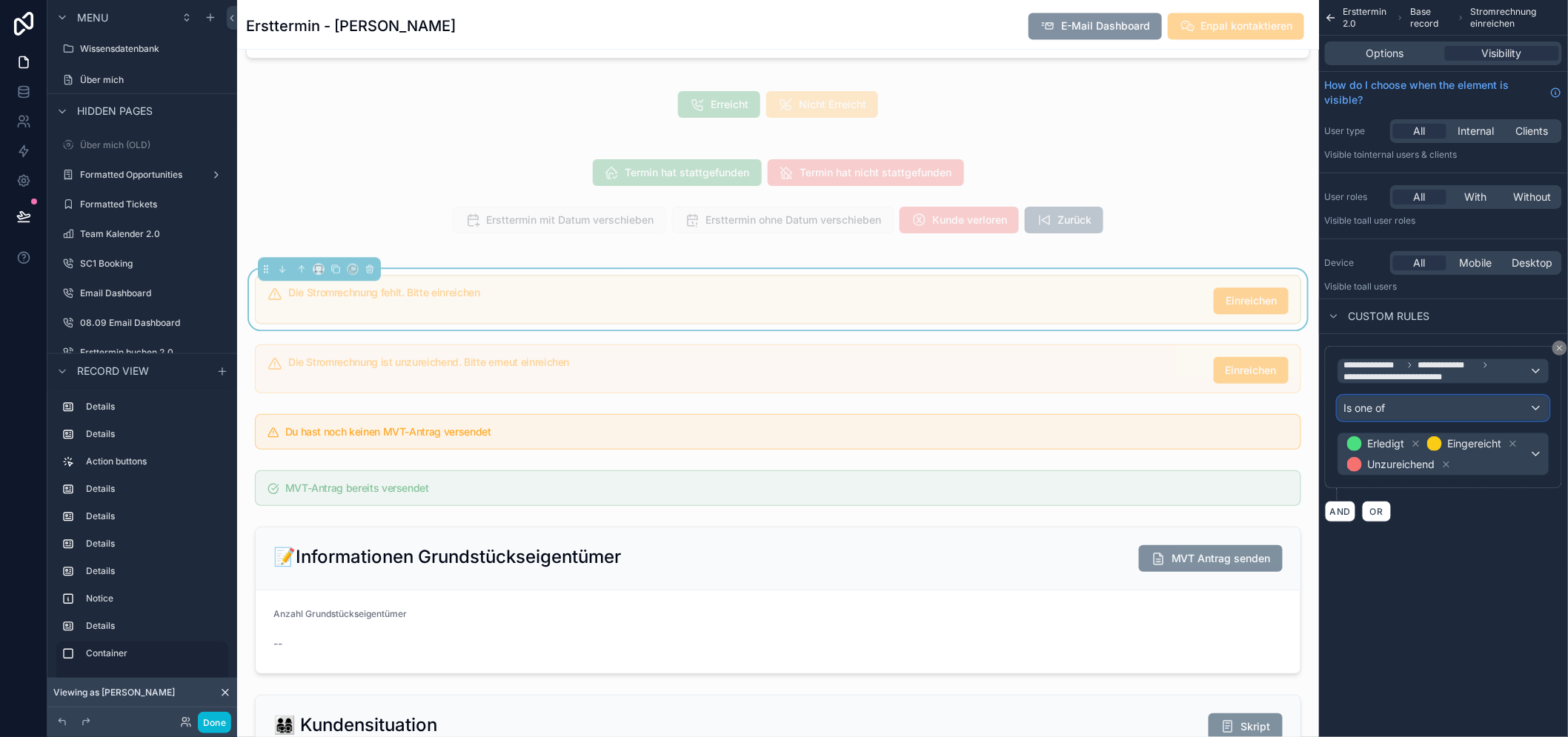
click at [1418, 397] on div "Is one of" at bounding box center [1444, 408] width 210 height 24
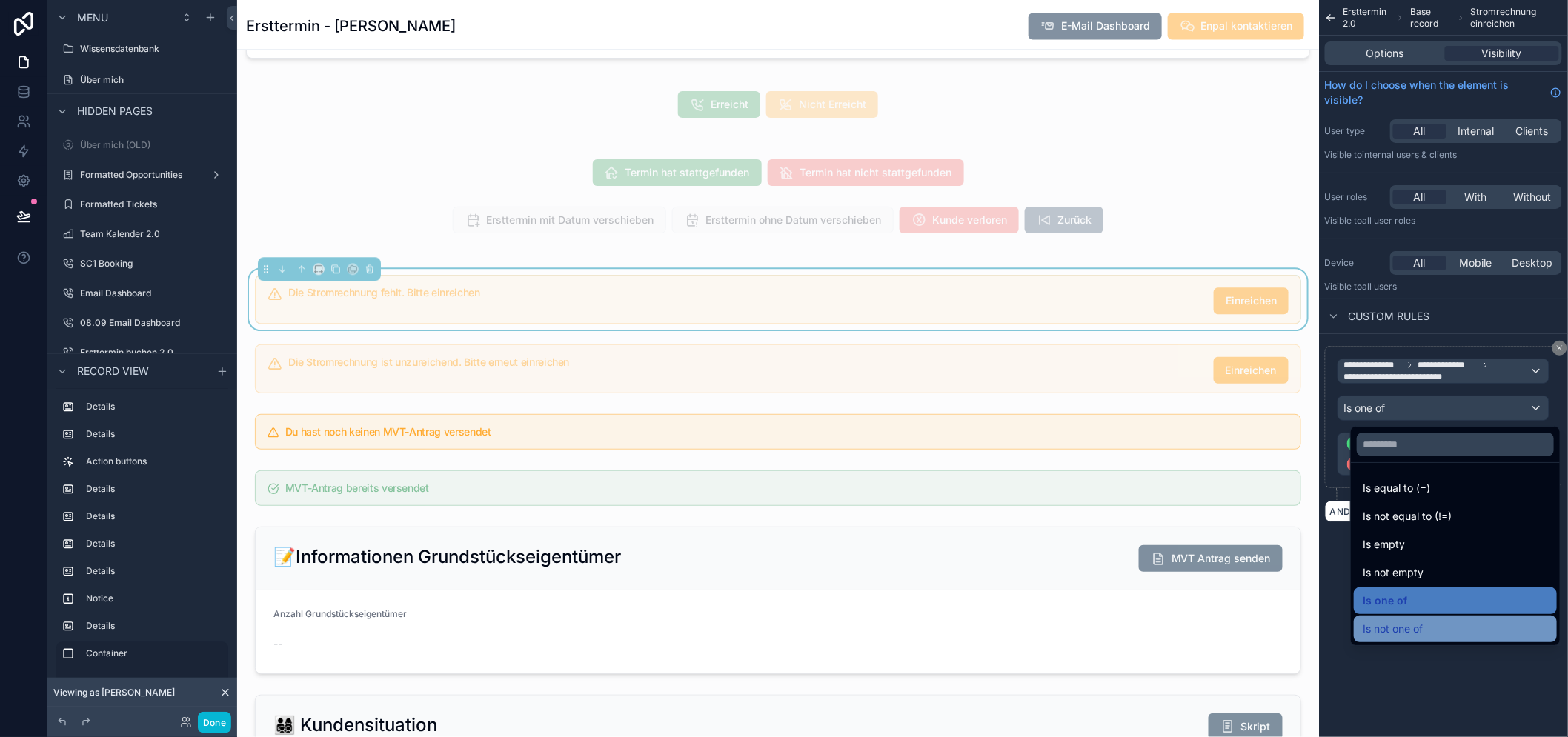
click at [1421, 621] on span "Is not one of" at bounding box center [1393, 629] width 60 height 18
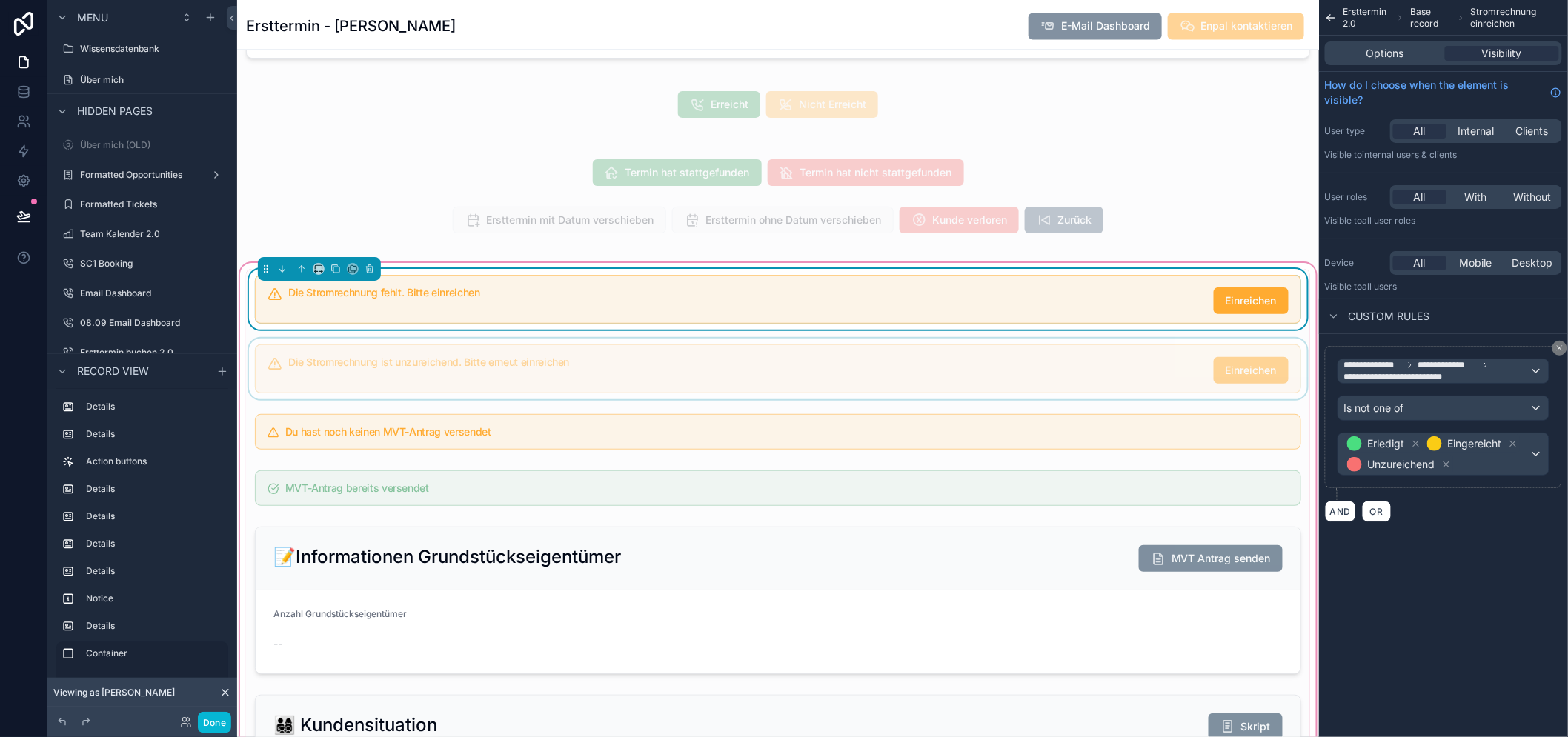
click at [604, 382] on div "scrollable content" at bounding box center [778, 369] width 1064 height 61
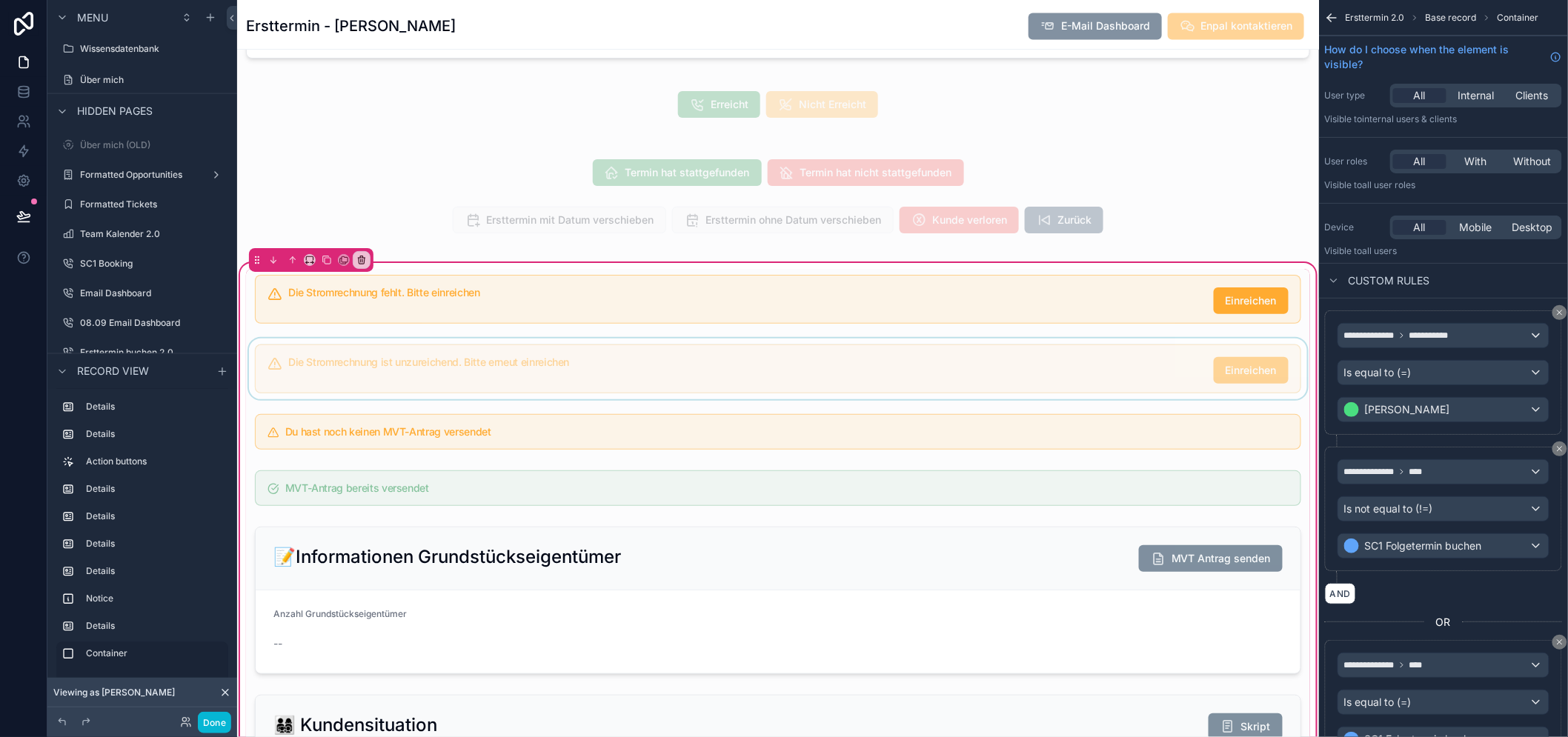
click at [601, 376] on div "scrollable content" at bounding box center [778, 369] width 1064 height 61
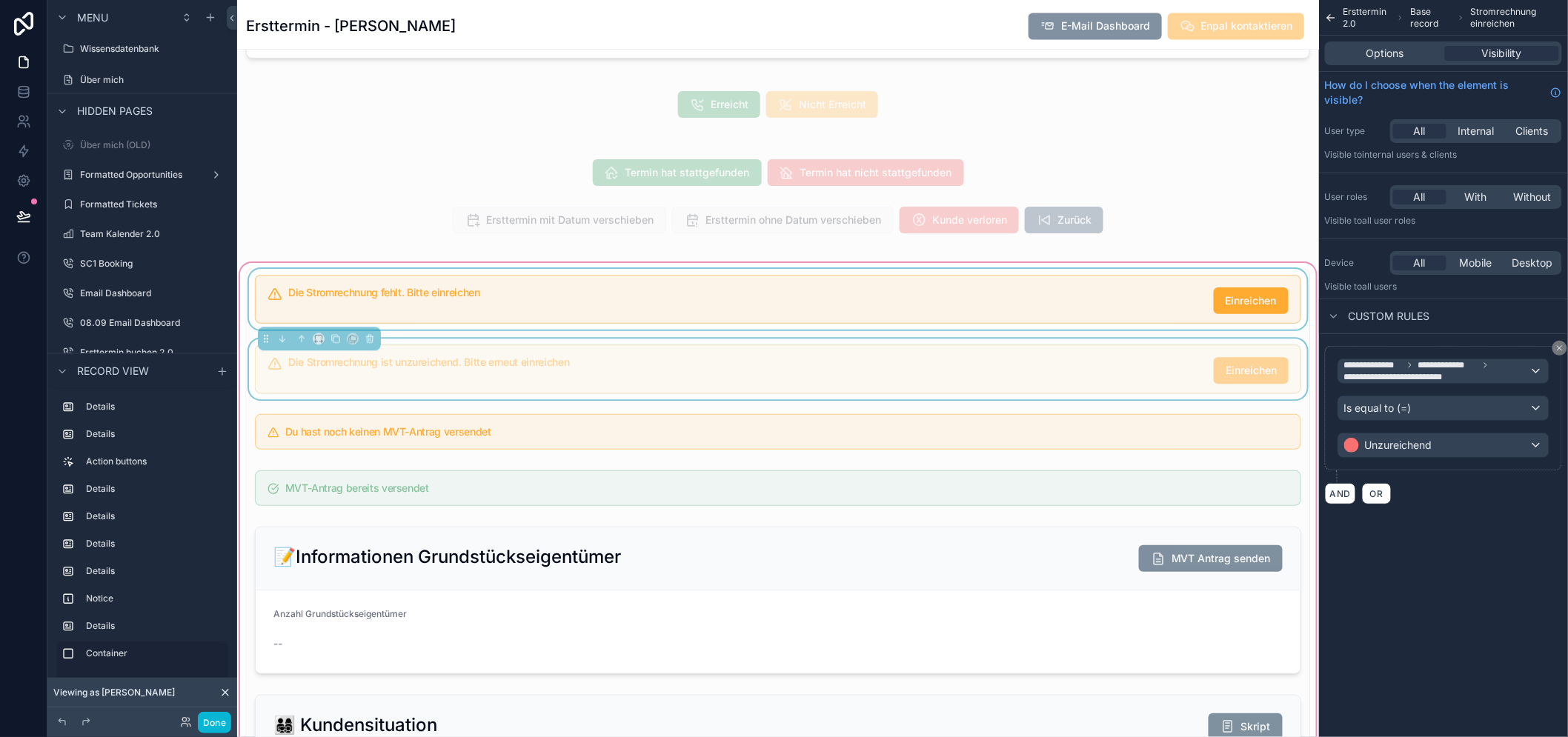
click at [719, 307] on div "scrollable content" at bounding box center [778, 299] width 1064 height 61
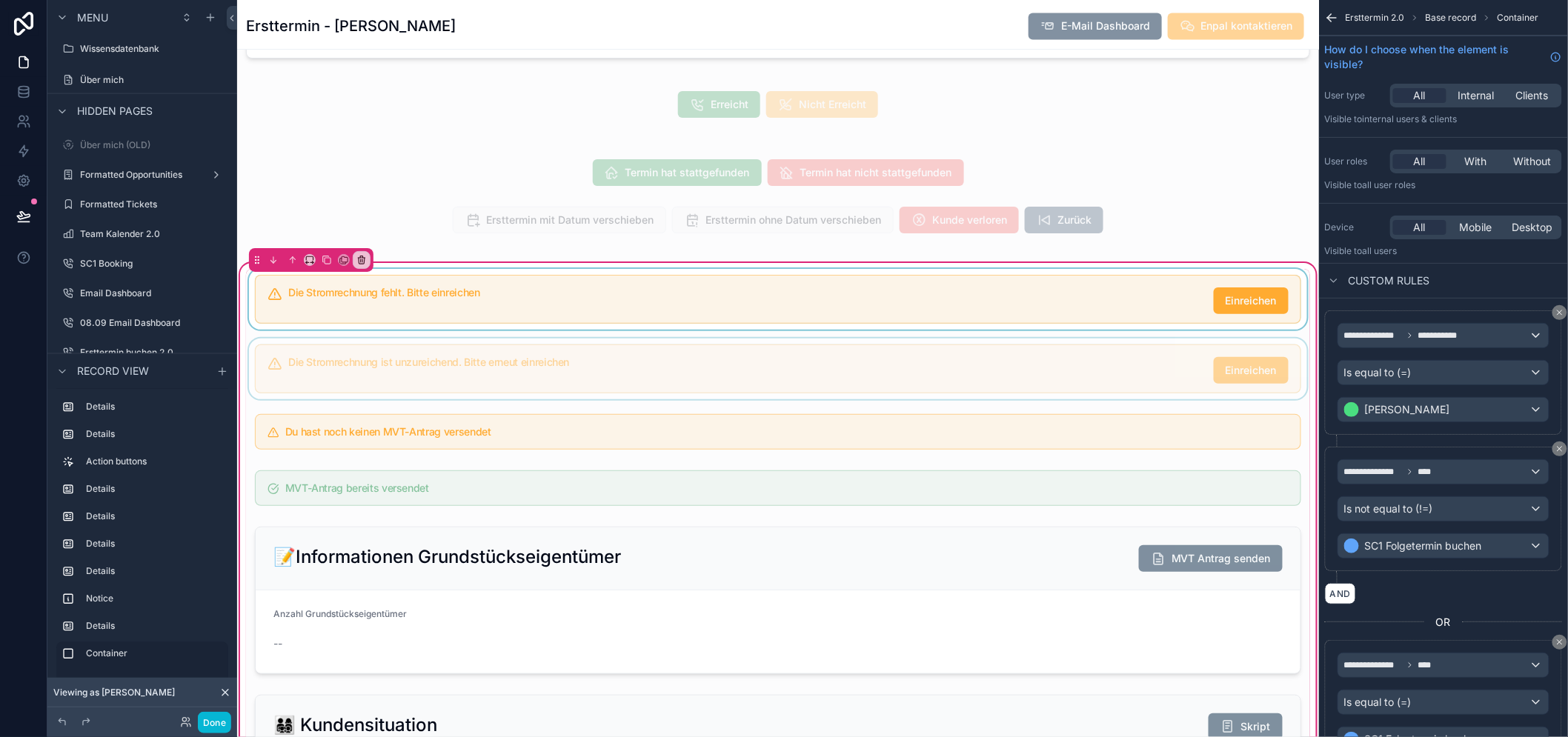
click at [719, 307] on div "scrollable content" at bounding box center [778, 299] width 1064 height 61
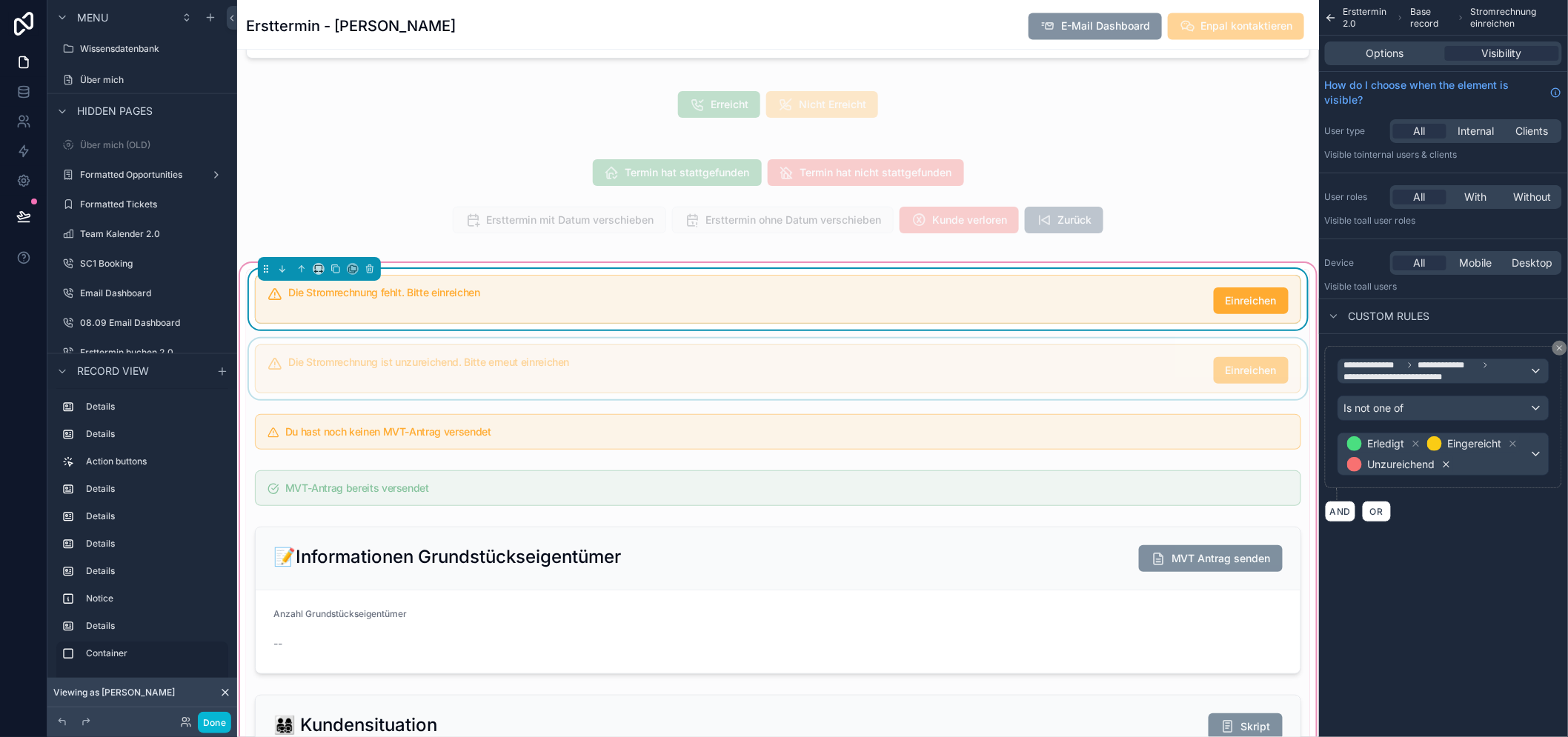
click at [1452, 468] on icon "scrollable content" at bounding box center [1446, 464] width 10 height 10
click at [678, 368] on div "scrollable content" at bounding box center [778, 369] width 1064 height 61
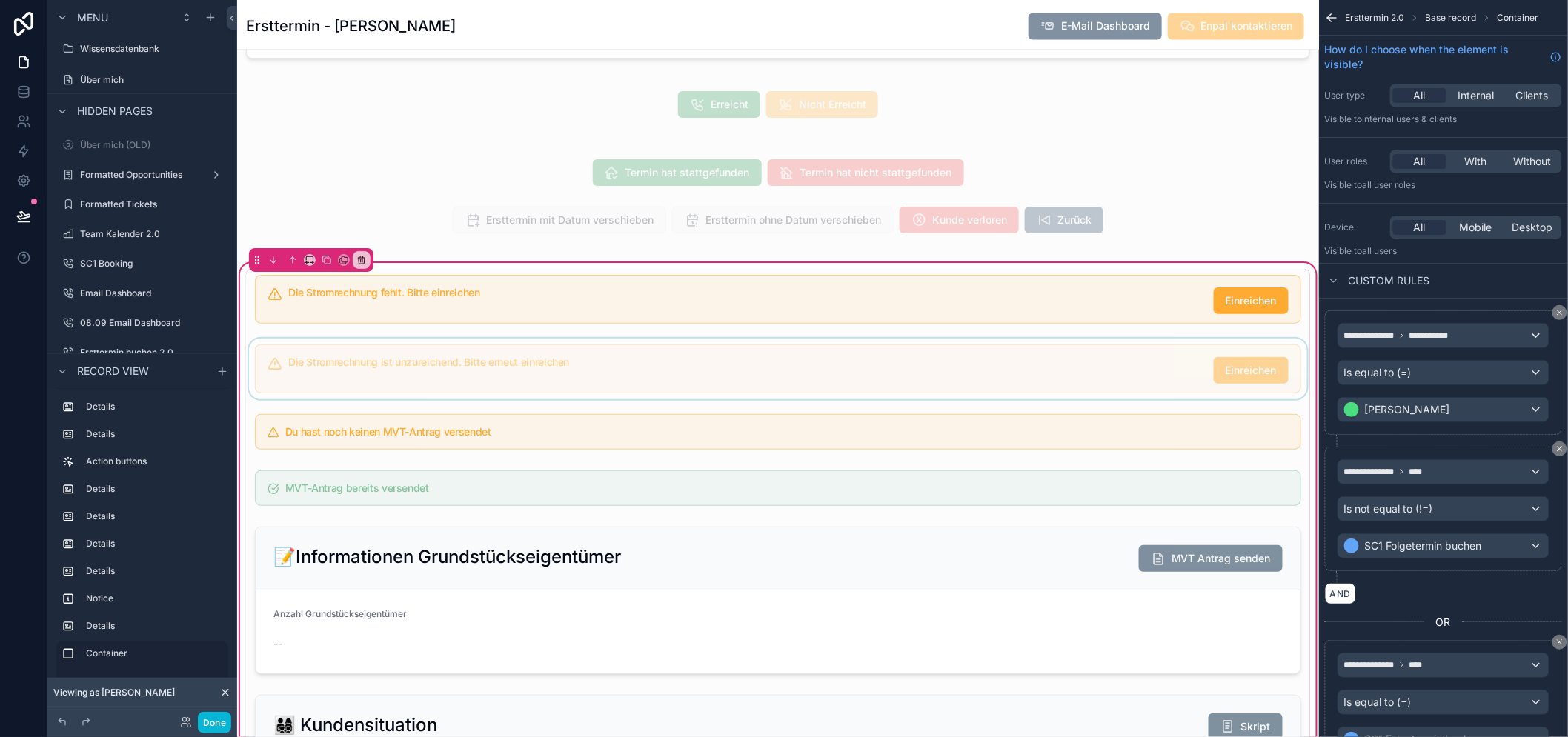
click at [678, 368] on div "scrollable content" at bounding box center [778, 369] width 1064 height 61
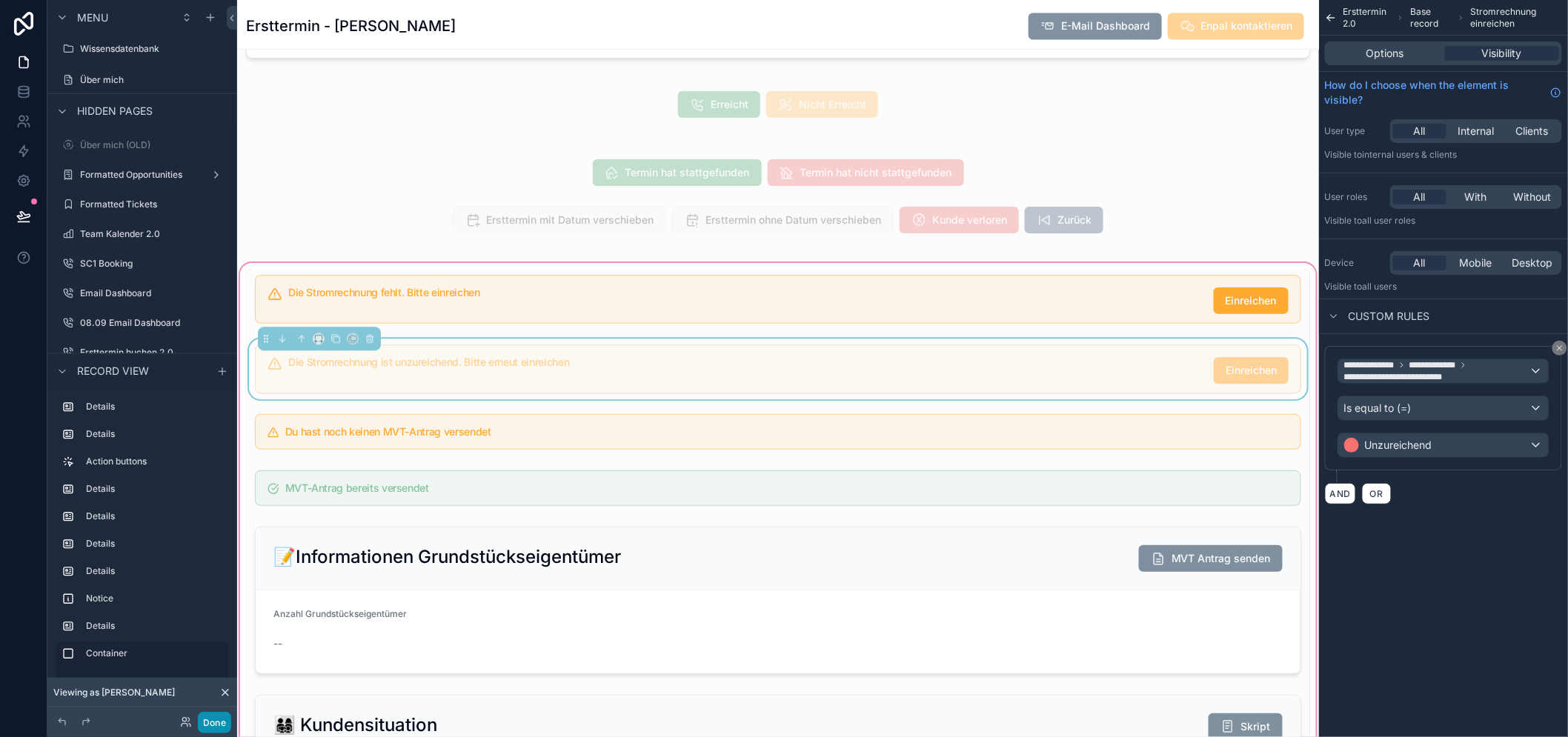
click at [200, 727] on button "Done" at bounding box center [214, 722] width 33 height 22
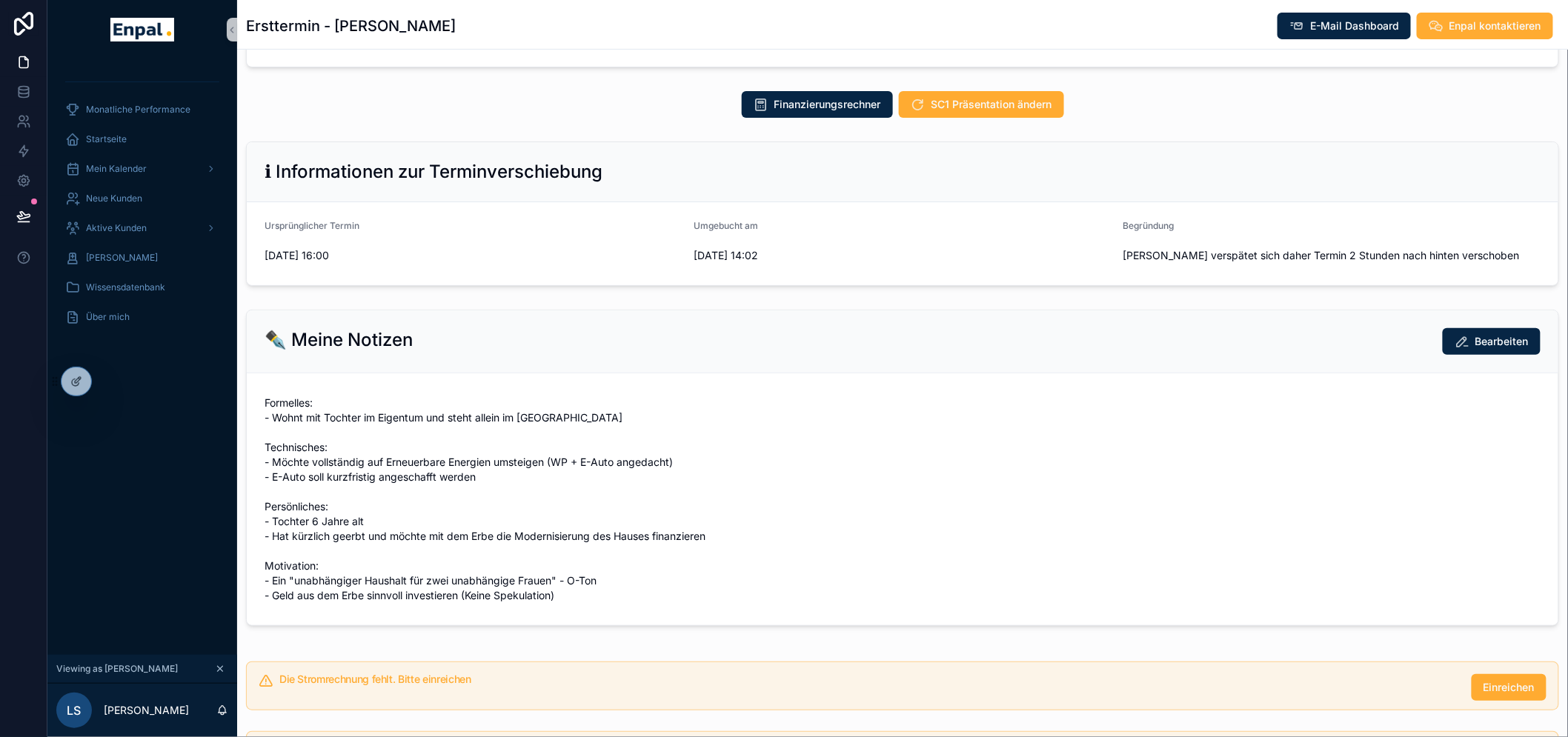
scroll to position [0, 0]
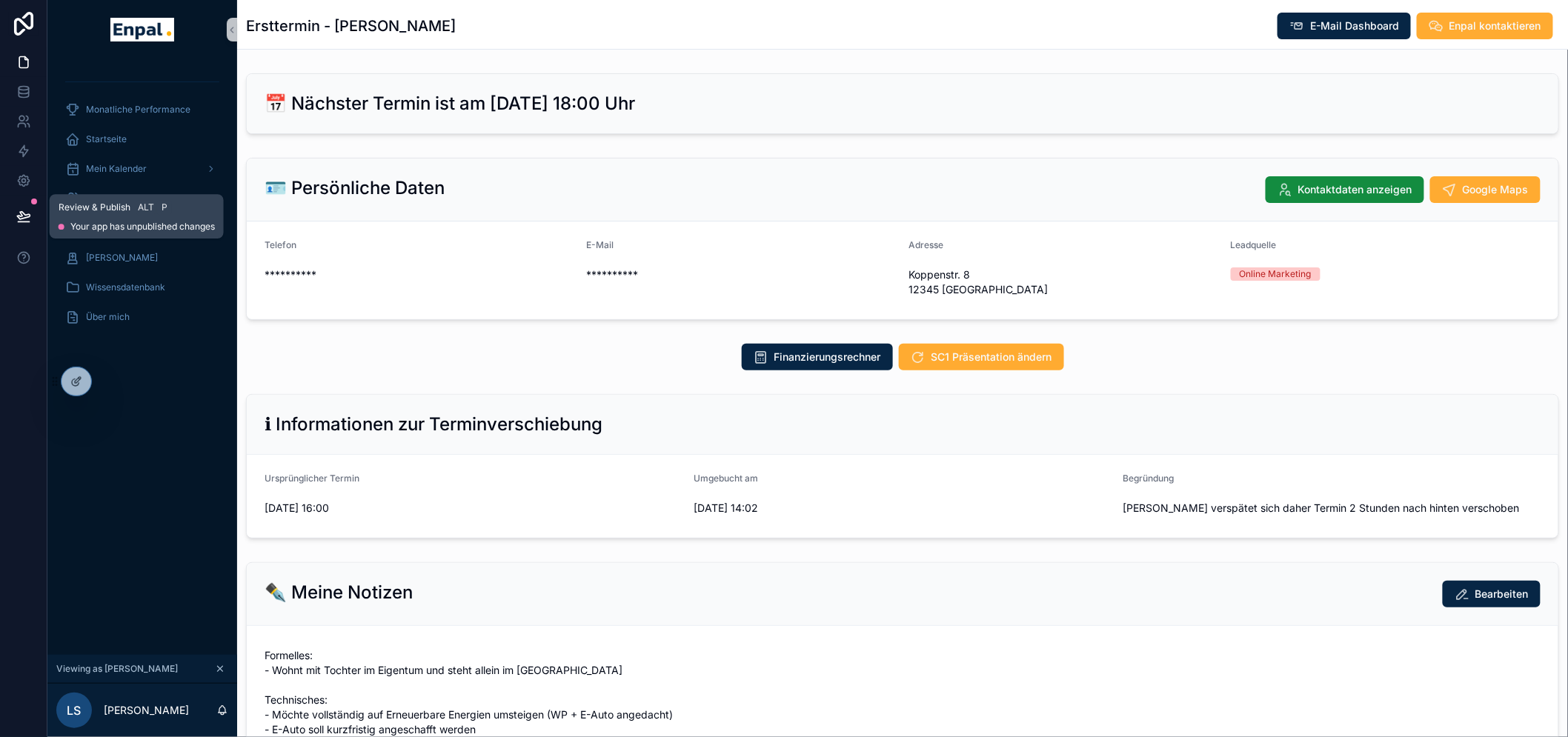
click at [26, 210] on icon at bounding box center [23, 216] width 15 height 15
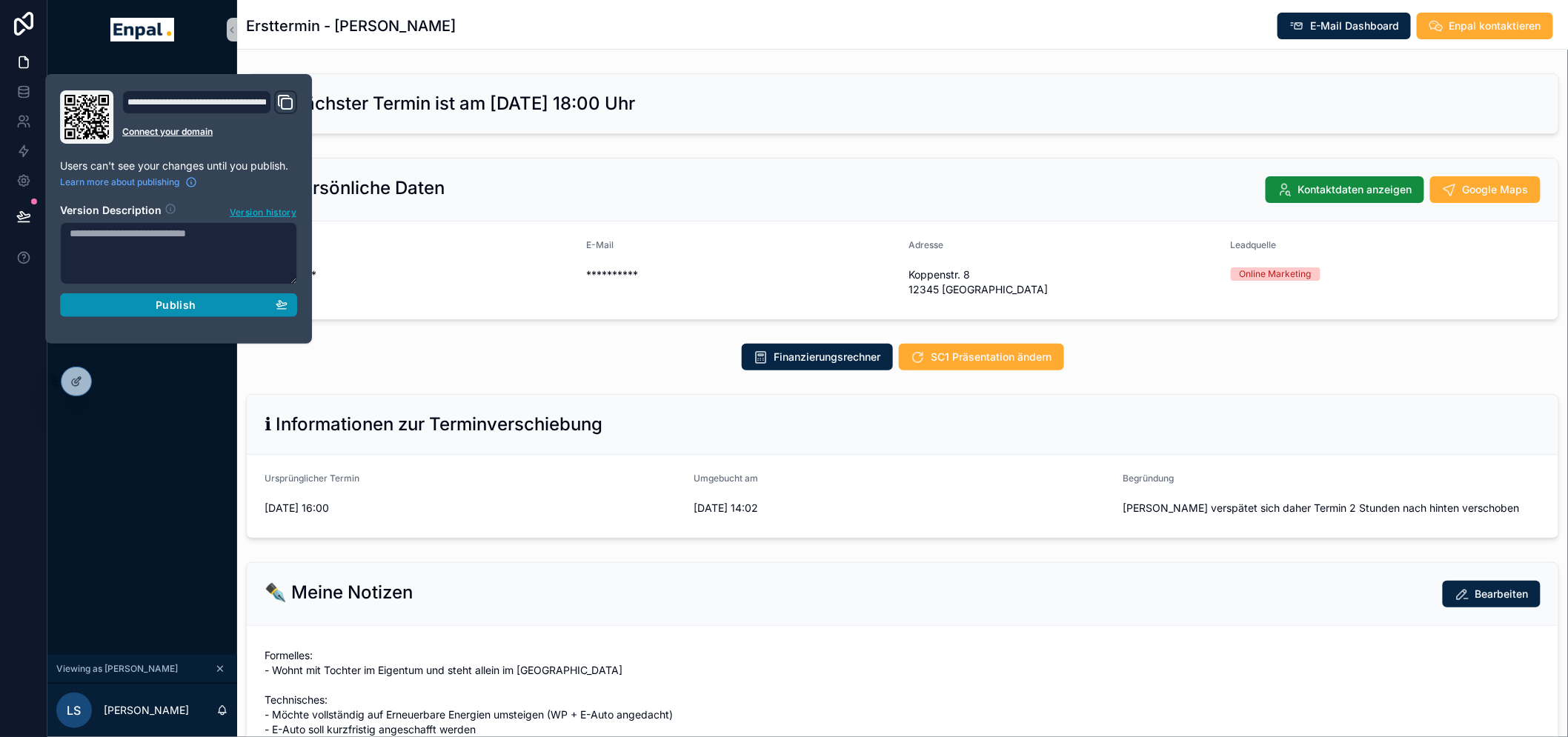
click at [173, 310] on span "Publish" at bounding box center [175, 305] width 40 height 14
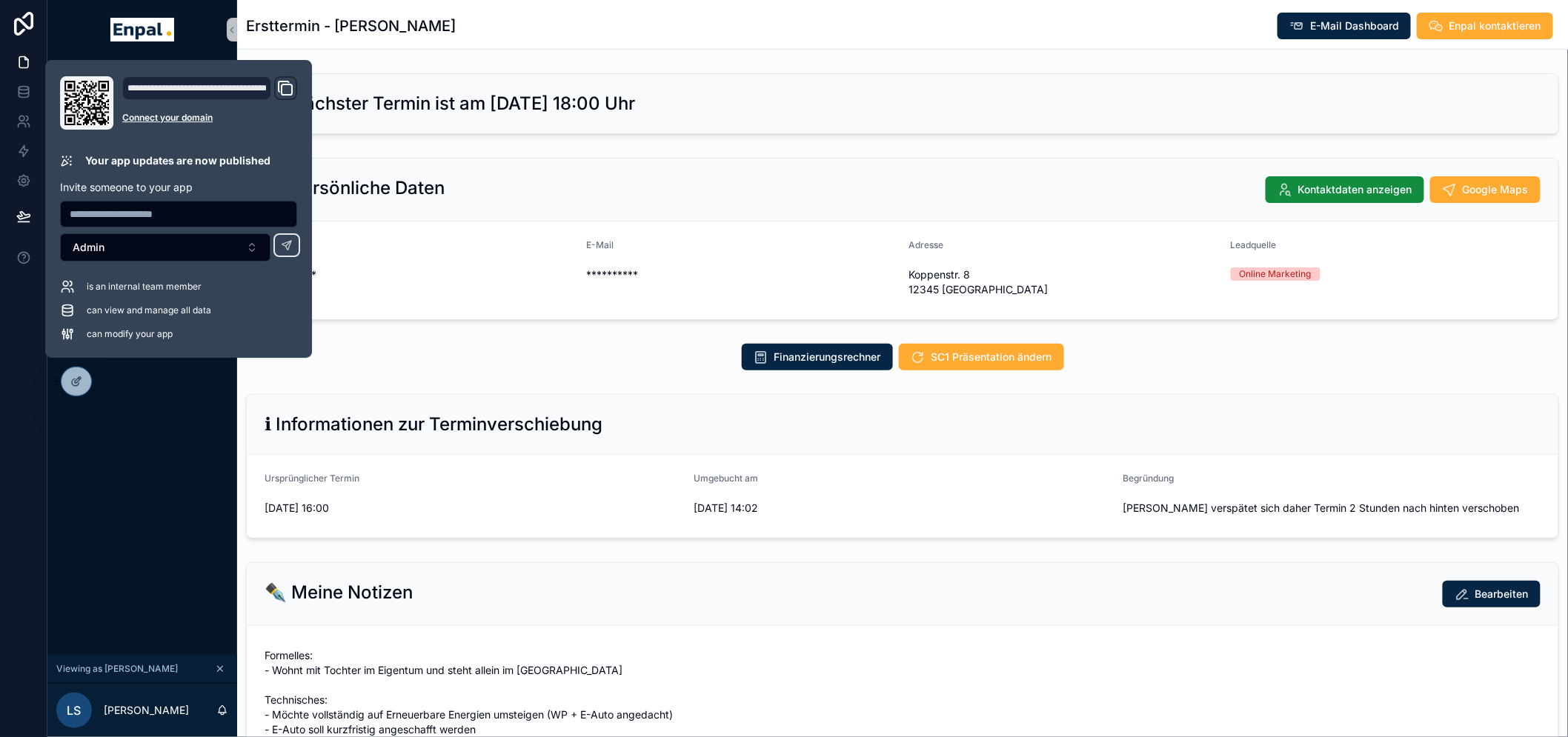
click at [554, 232] on form "**********" at bounding box center [903, 270] width 1312 height 98
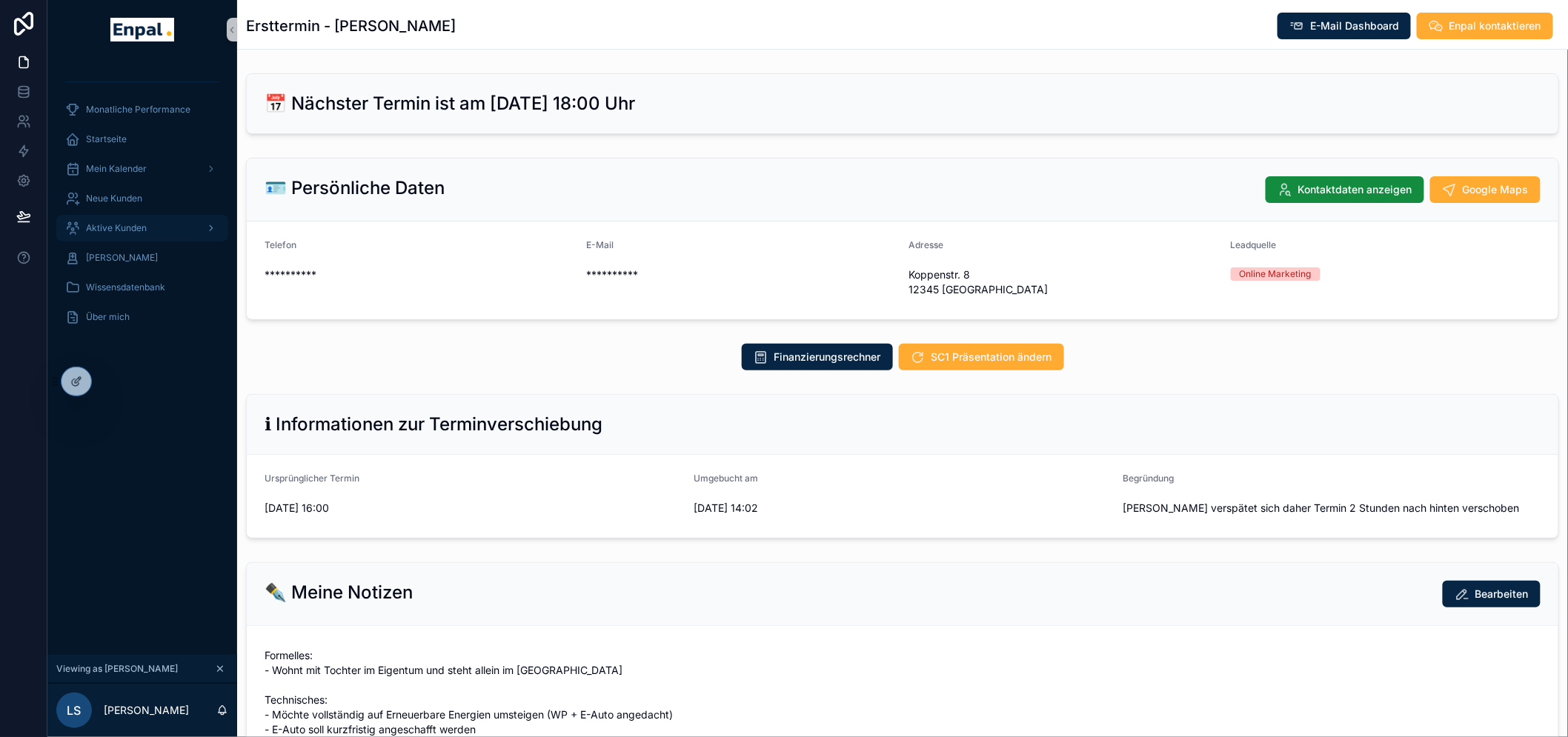
click at [140, 230] on span "Aktive Kunden" at bounding box center [116, 228] width 61 height 12
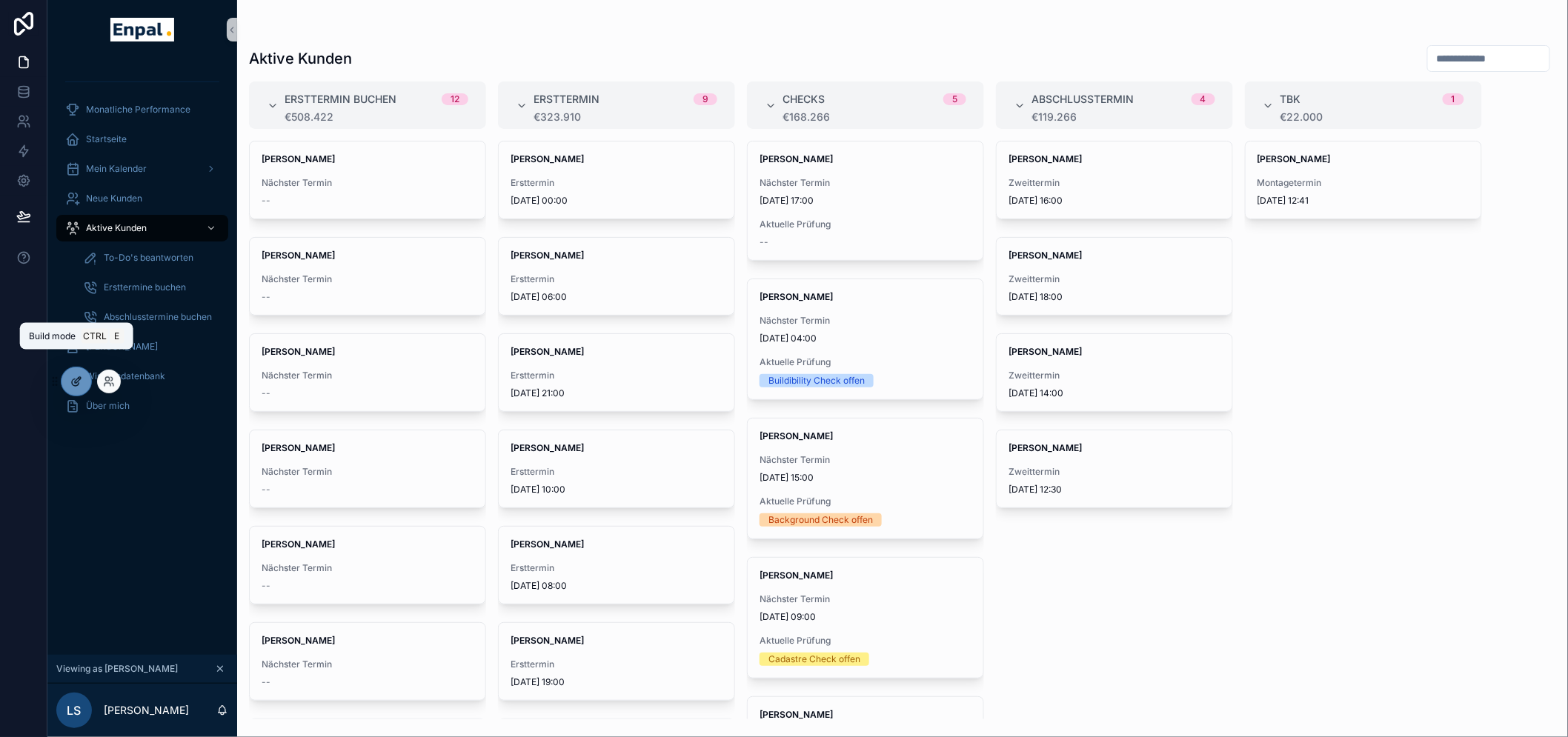
click at [69, 380] on div at bounding box center [76, 381] width 29 height 28
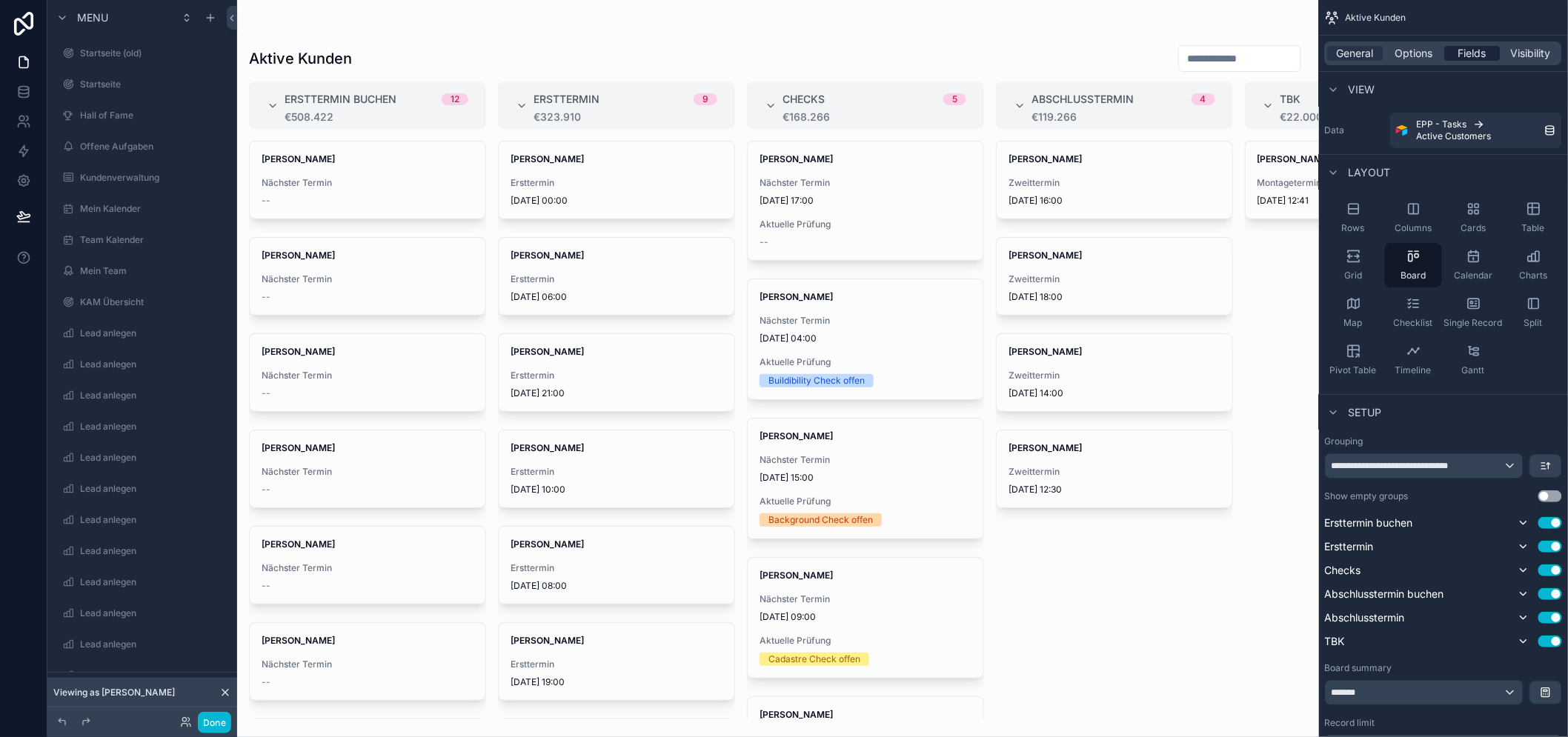
click at [1501, 50] on div "Fields" at bounding box center [1473, 53] width 56 height 15
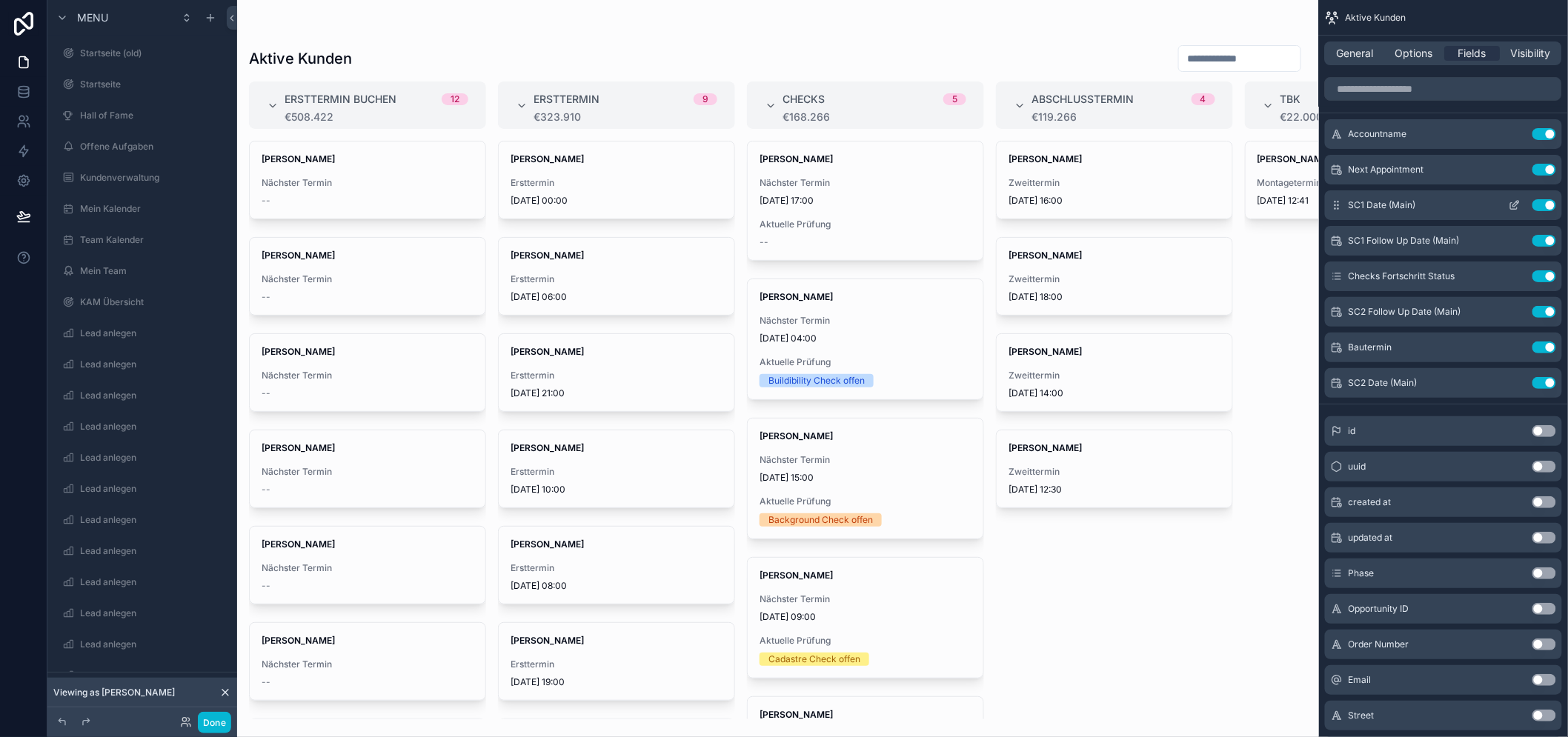
click at [1521, 202] on icon "scrollable content" at bounding box center [1515, 205] width 12 height 12
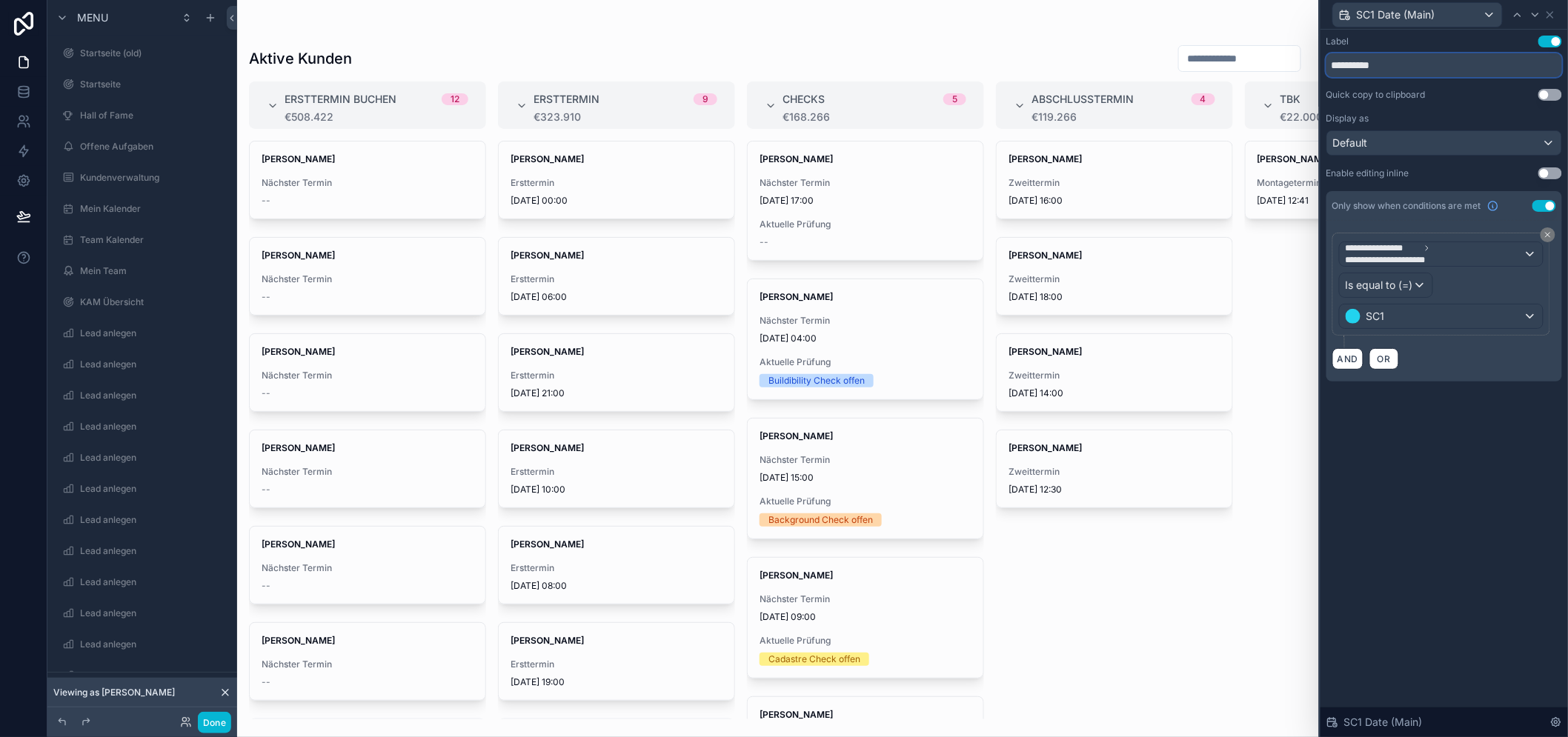
click at [1404, 67] on input "**********" at bounding box center [1444, 65] width 236 height 24
type input "******"
click at [1542, 15] on icon at bounding box center [1535, 14] width 12 height 12
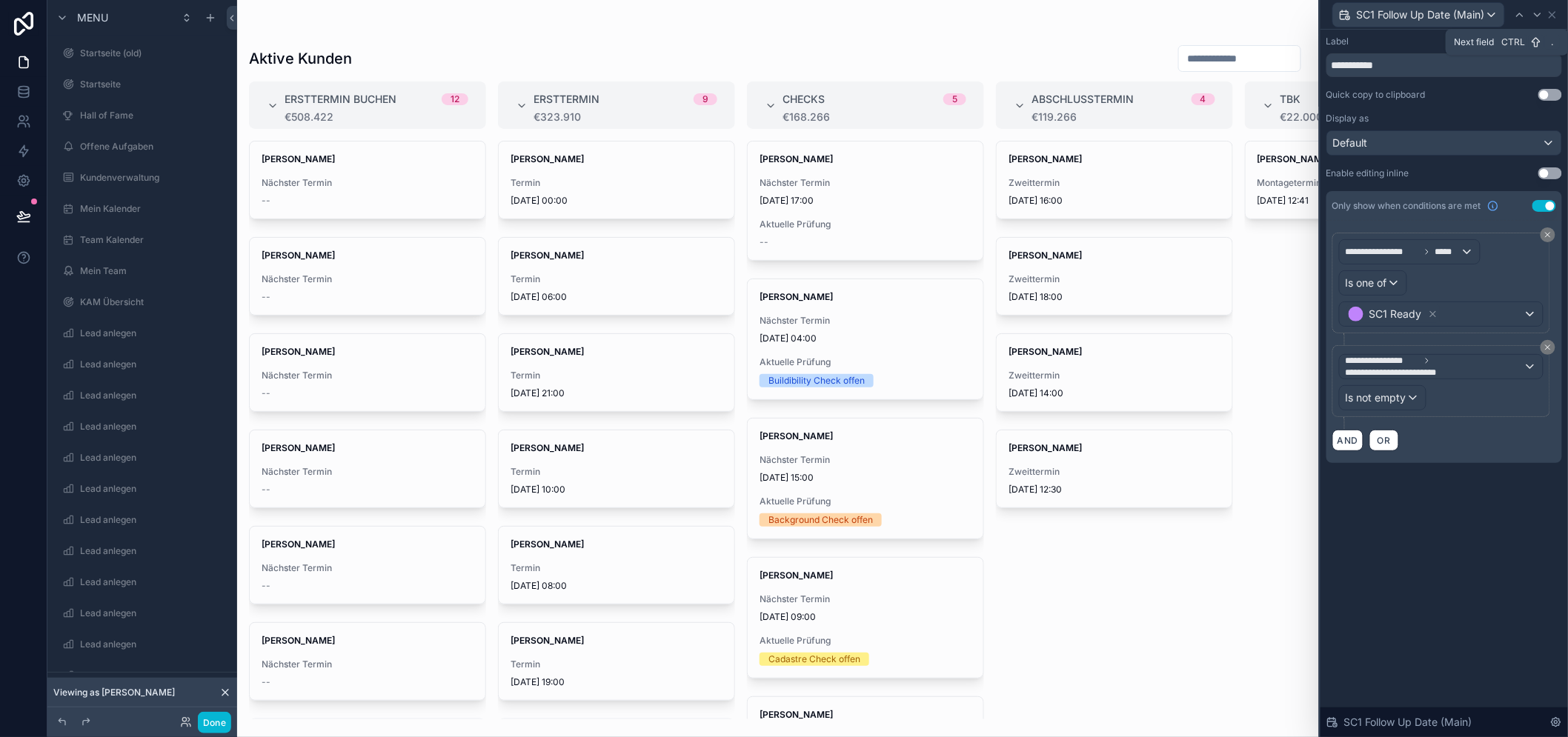
click at [1544, 15] on div at bounding box center [1538, 14] width 18 height 18
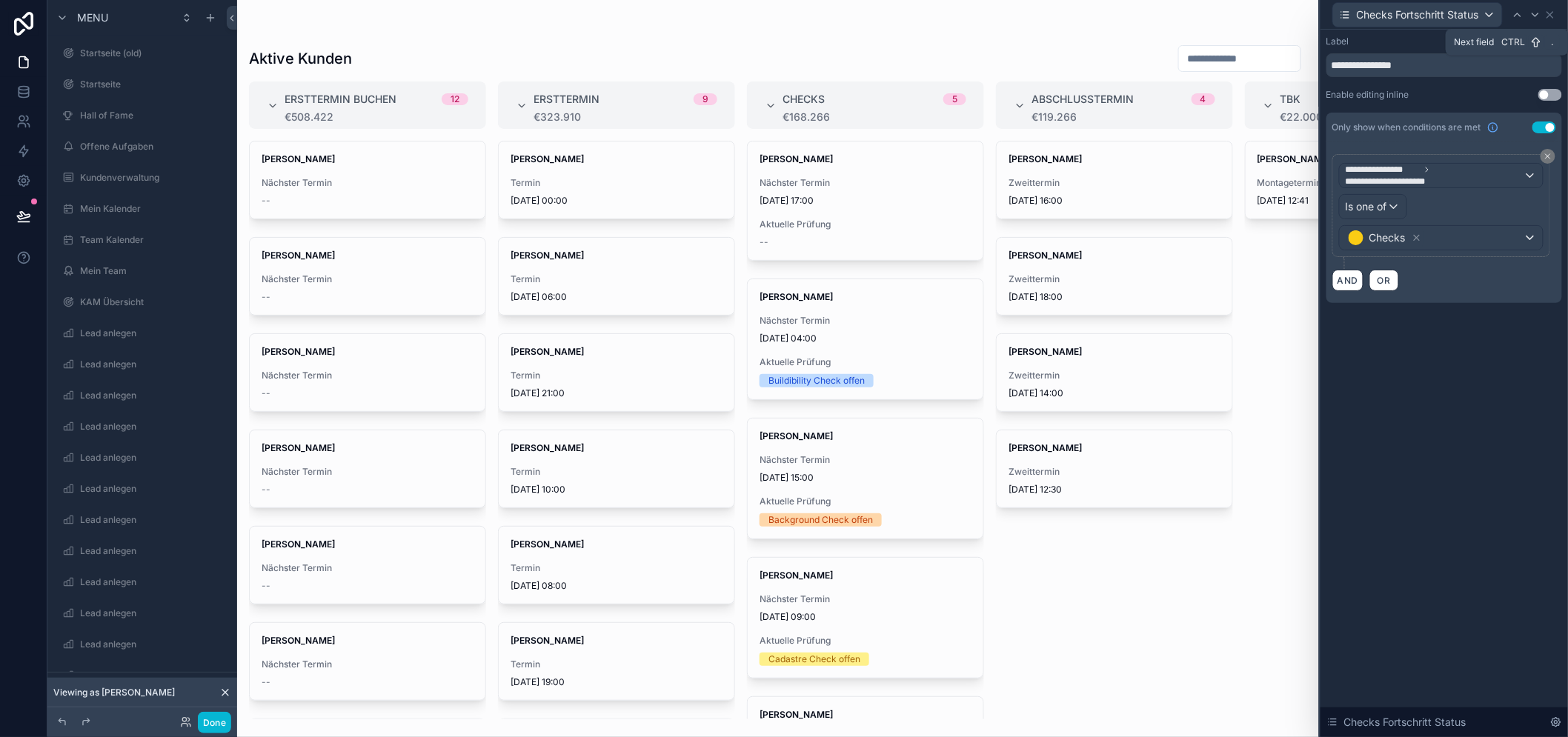
click at [1542, 15] on icon at bounding box center [1535, 14] width 12 height 12
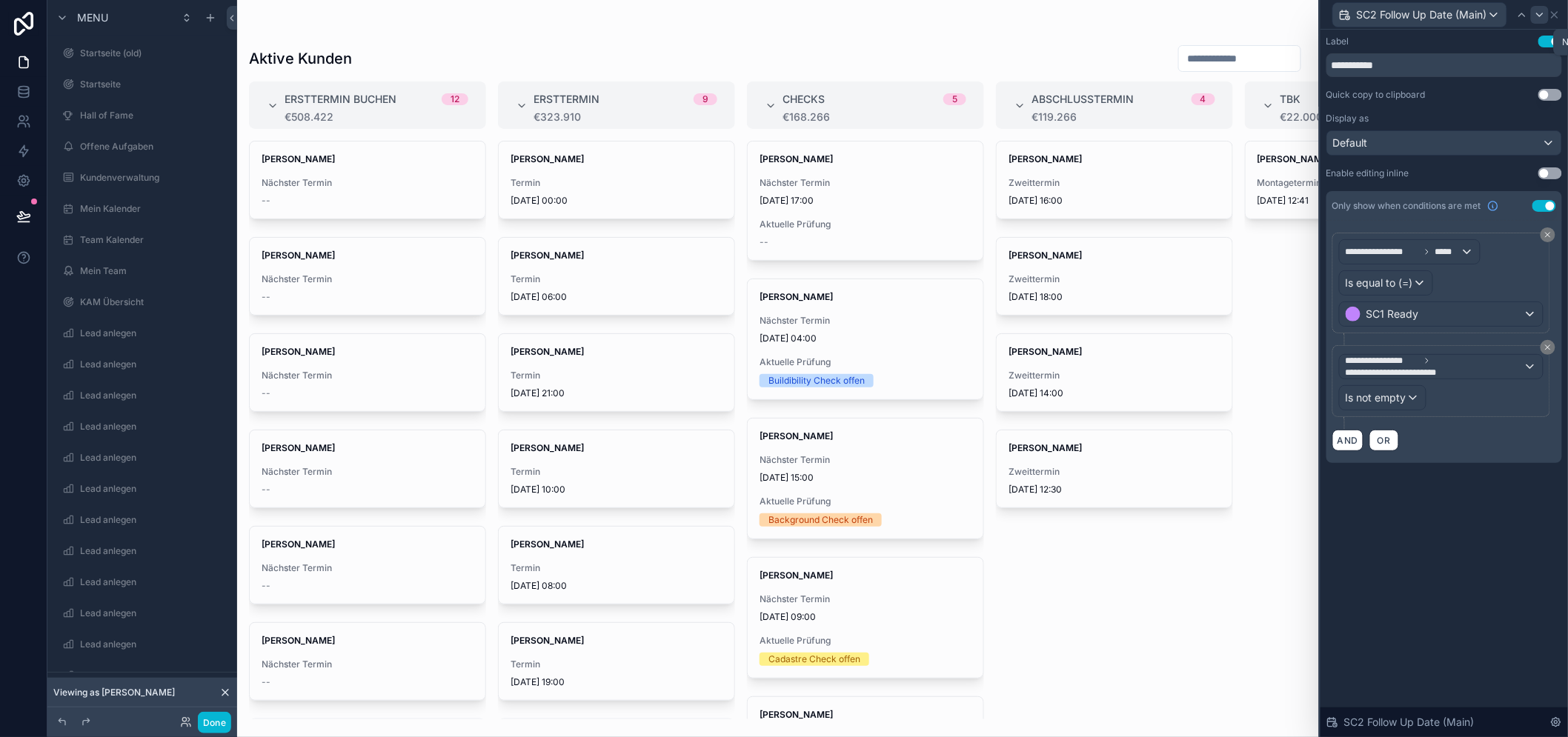
click at [1546, 9] on icon at bounding box center [1540, 14] width 12 height 12
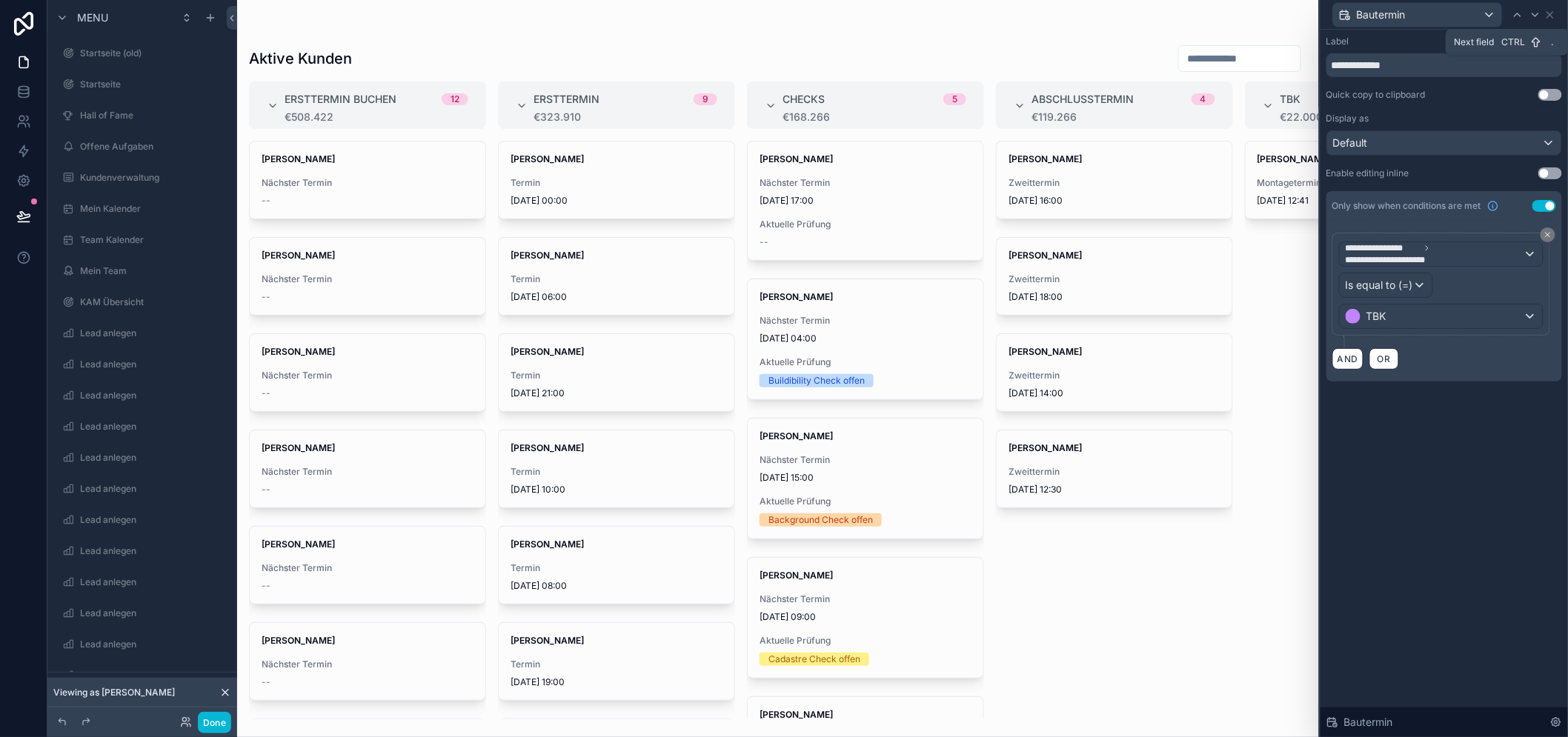
click at [1542, 9] on icon at bounding box center [1535, 14] width 12 height 12
click at [1412, 59] on input "**********" at bounding box center [1444, 65] width 236 height 24
type input "******"
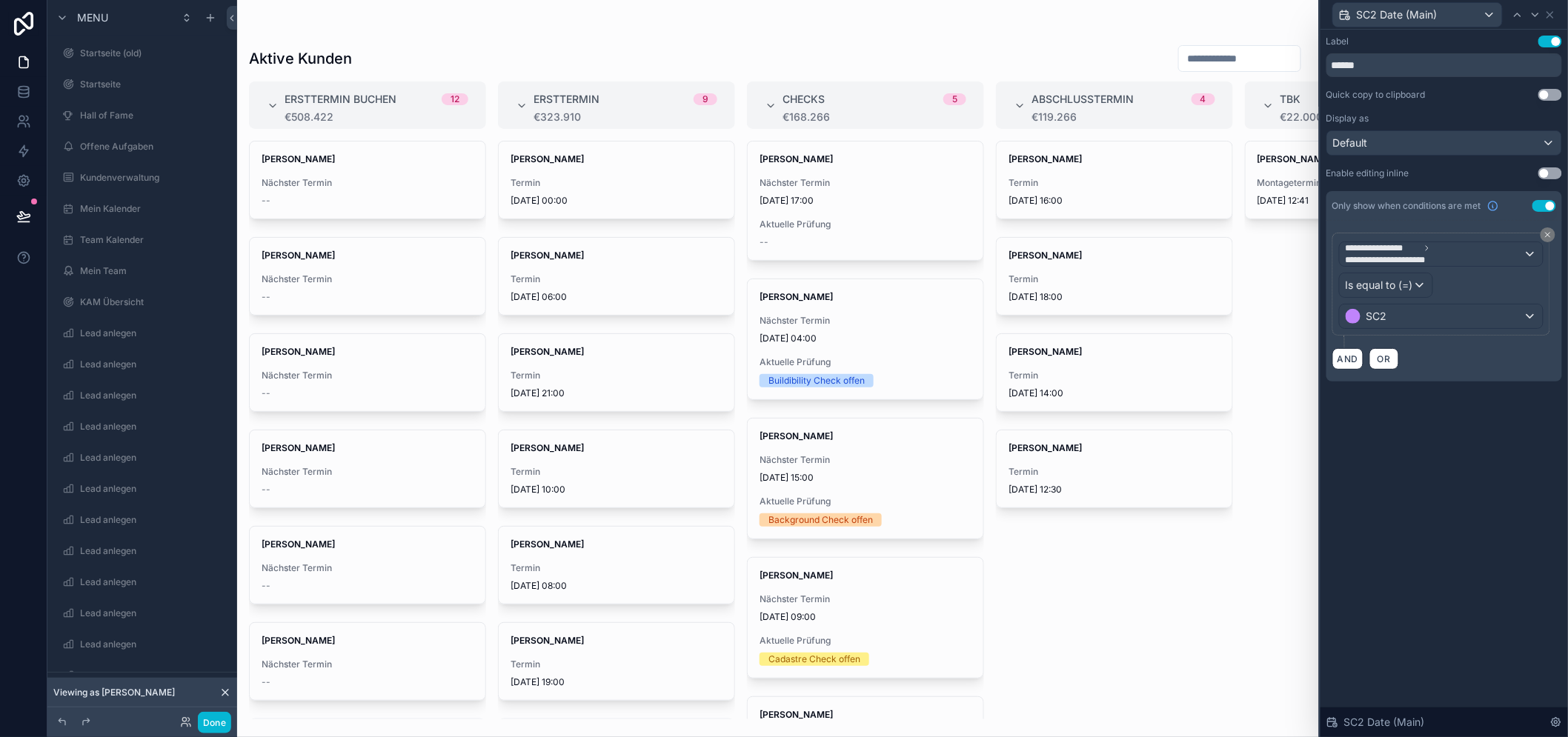
click at [1418, 494] on div "**********" at bounding box center [1444, 383] width 248 height 708
click at [1552, 14] on div "Close Esc" at bounding box center [1515, 27] width 74 height 26
click at [1554, 12] on icon at bounding box center [1550, 14] width 6 height 6
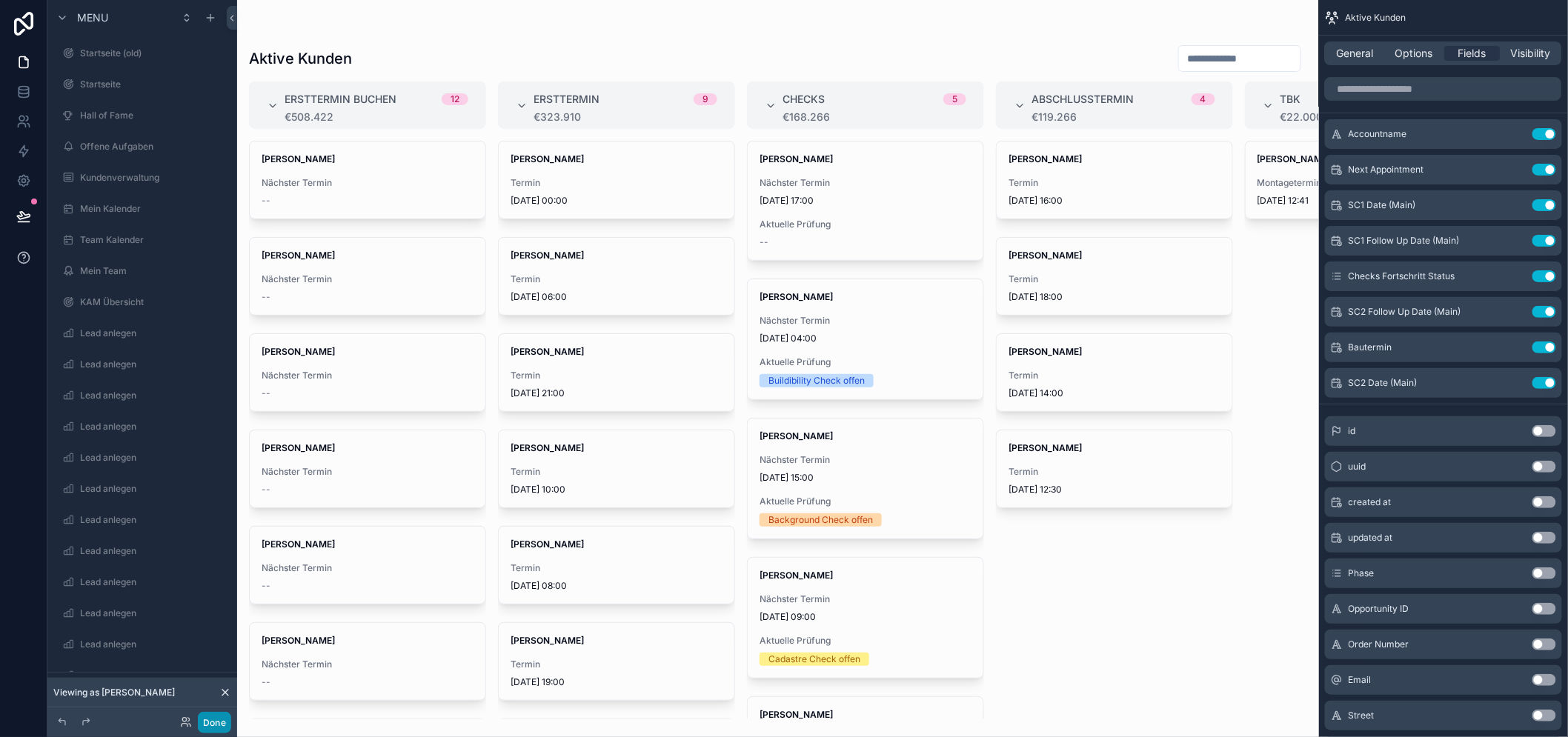
click at [198, 722] on button "Done" at bounding box center [214, 722] width 33 height 22
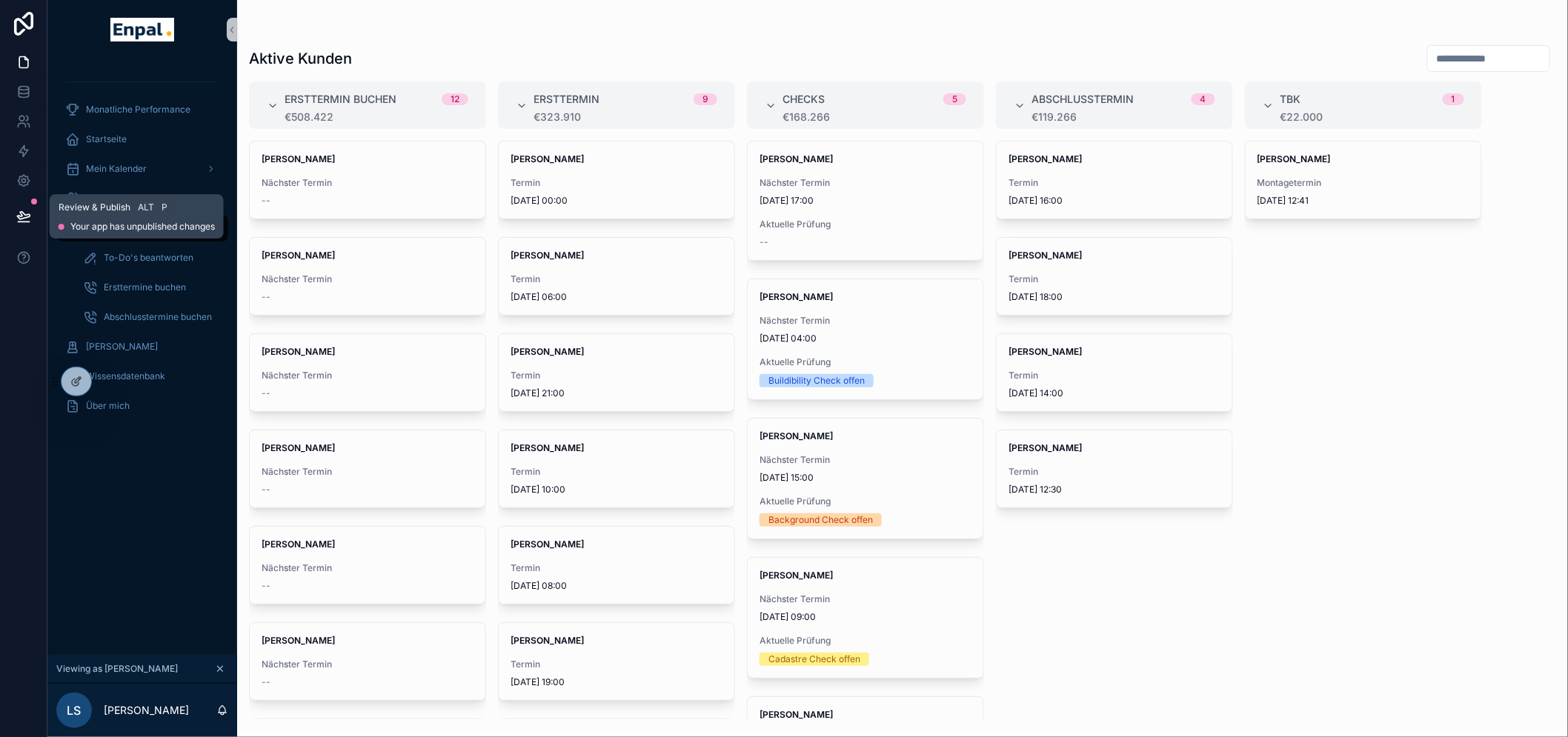
click at [22, 225] on button at bounding box center [23, 216] width 33 height 41
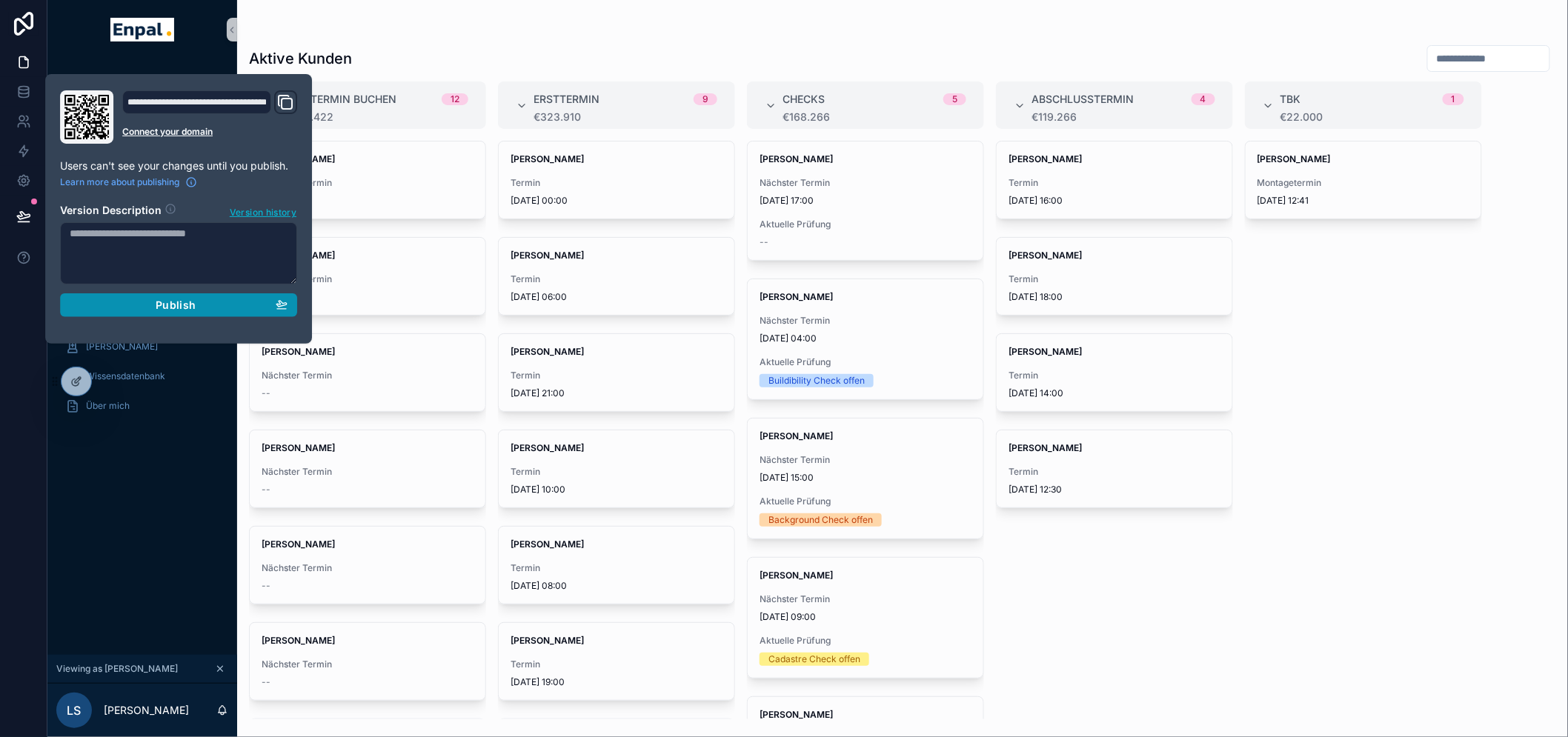
click at [235, 304] on div "Publish" at bounding box center [178, 305] width 218 height 14
